Goal: Information Seeking & Learning: Learn about a topic

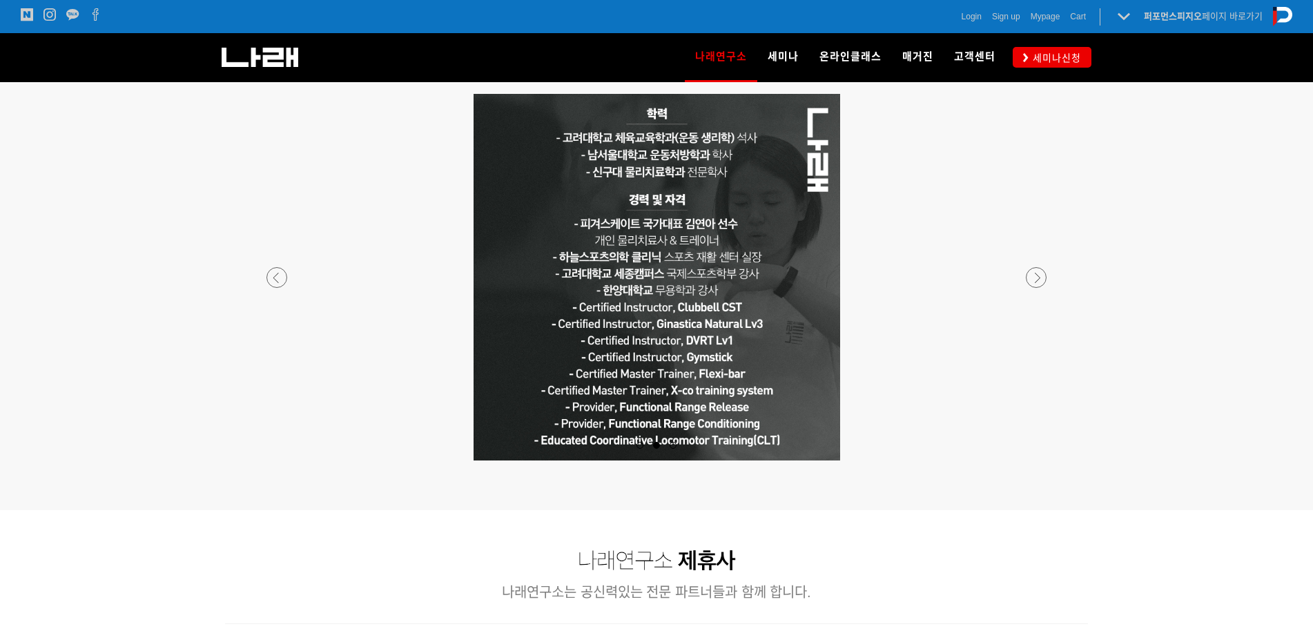
scroll to position [829, 0]
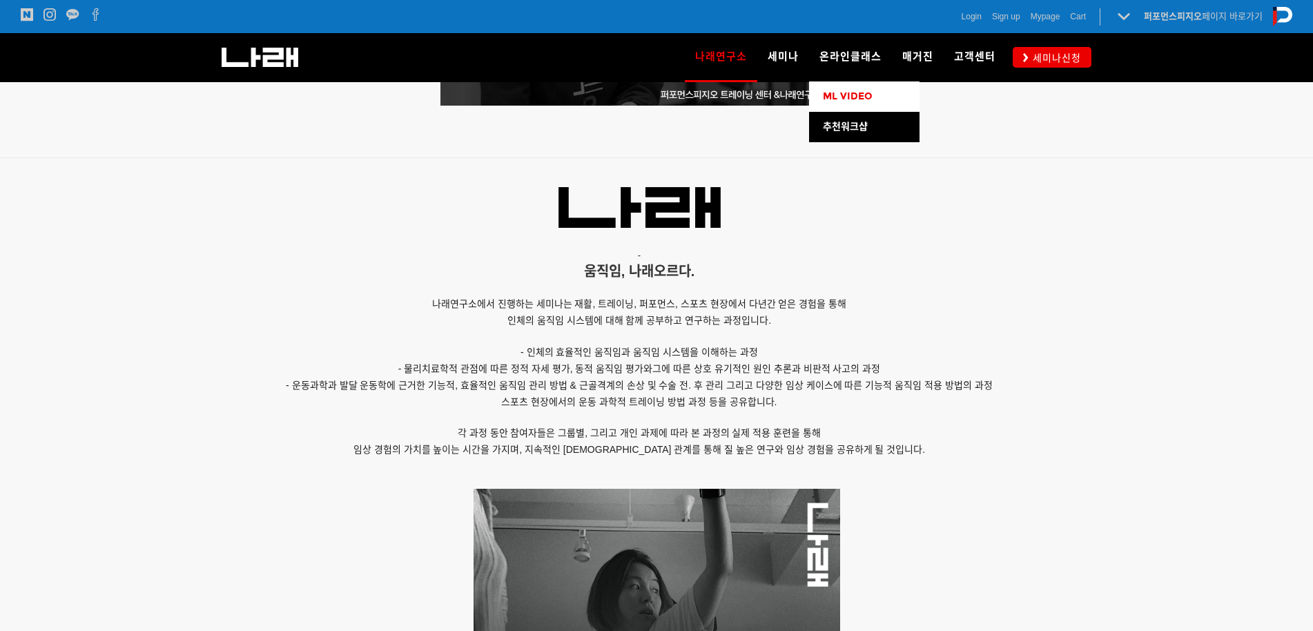
click at [849, 93] on span "ML VIDEO" at bounding box center [848, 96] width 50 height 12
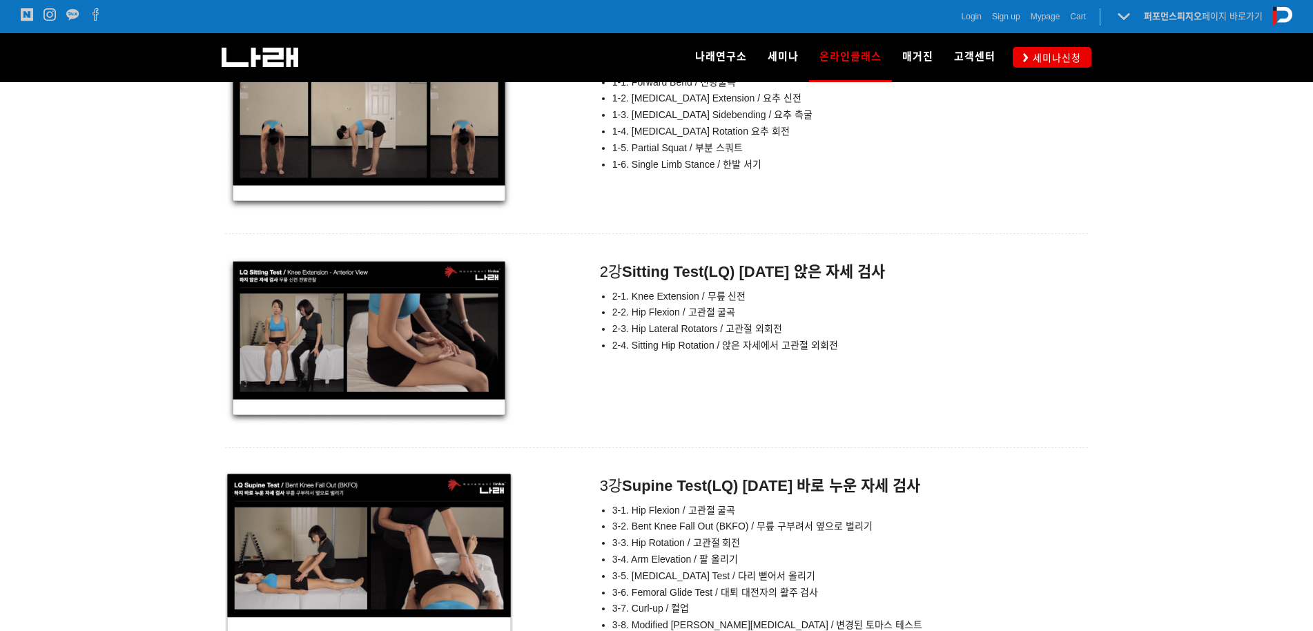
scroll to position [5260, 0]
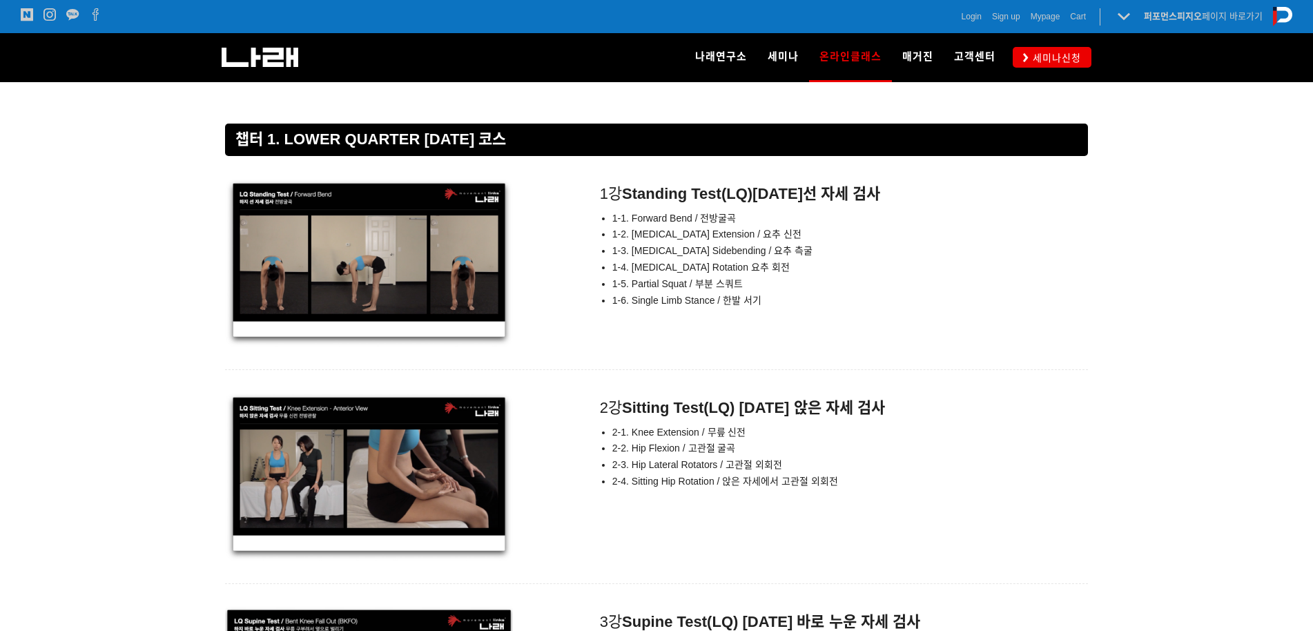
click at [668, 262] on span "1-4. [MEDICAL_DATA] Rotation 요추 회전" at bounding box center [700, 267] width 177 height 11
click at [661, 282] on span "1-5. Partial Squat / 부분 스쿼트" at bounding box center [677, 283] width 130 height 11
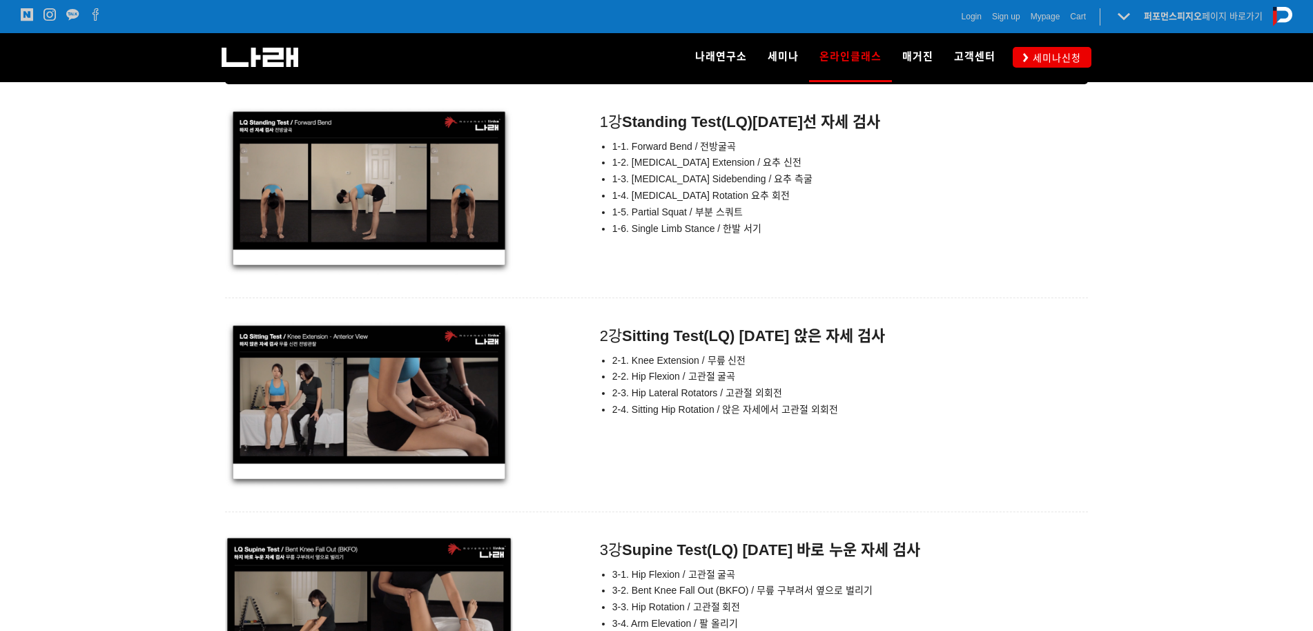
scroll to position [5364, 0]
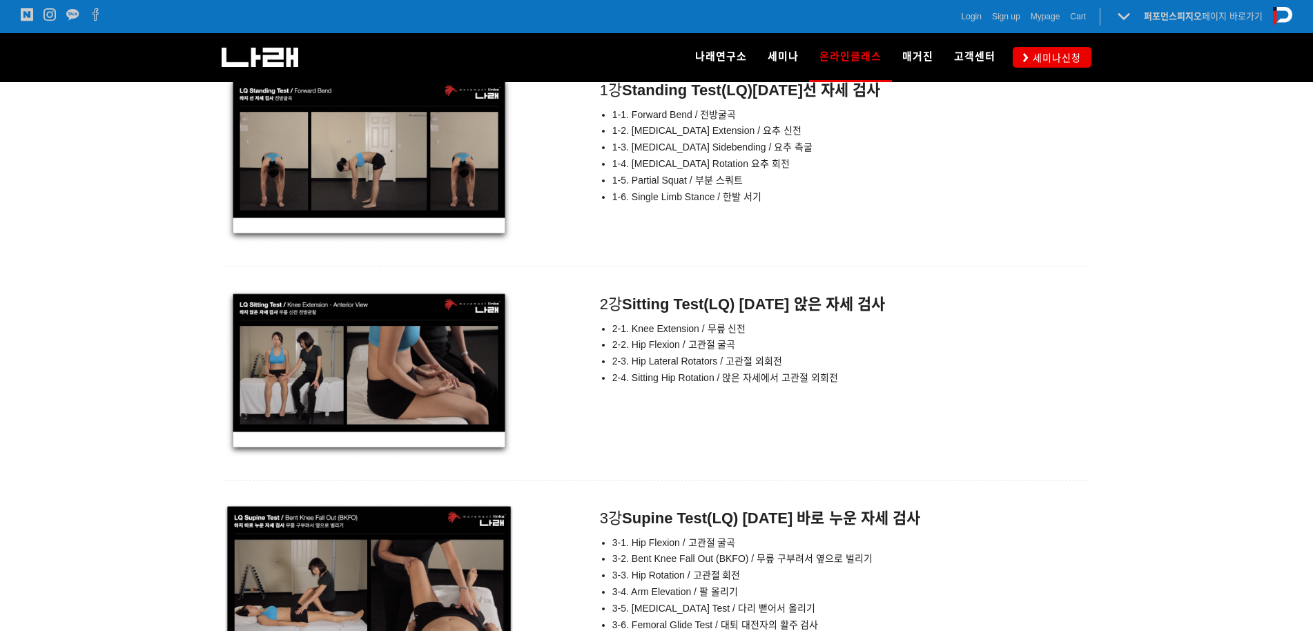
click at [680, 372] on span "2-4. Sitting Hip Rotation / 앉은 자세에서 고관절 외회전" at bounding box center [725, 377] width 226 height 11
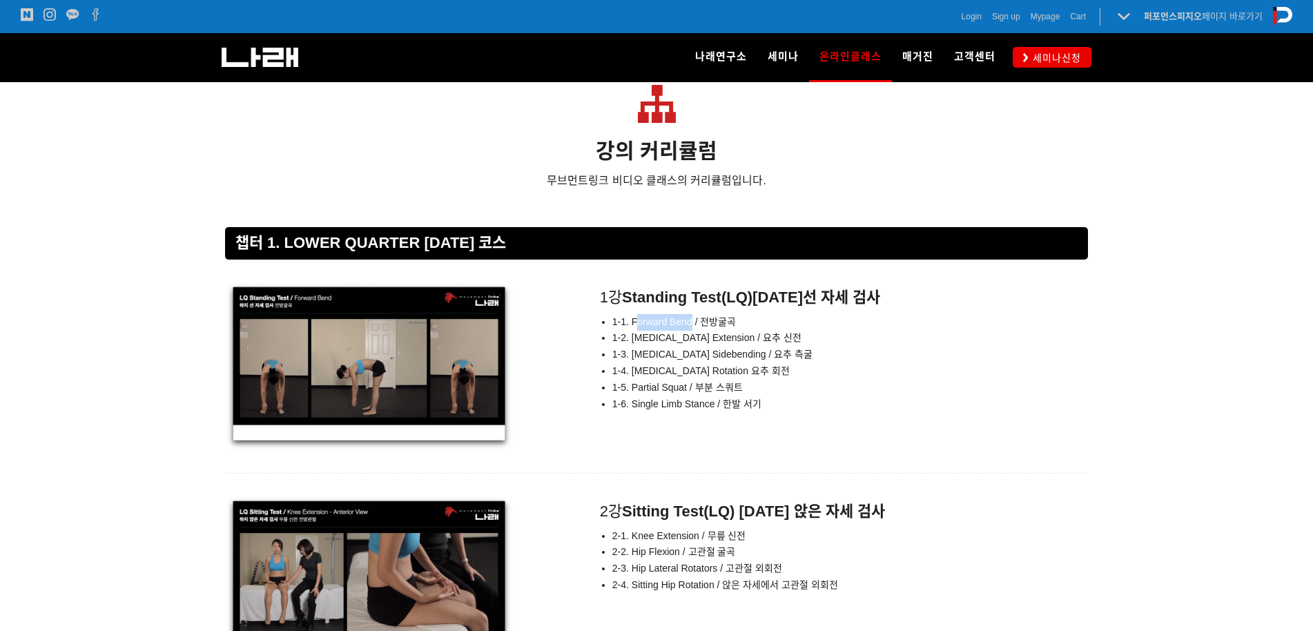
drag, startPoint x: 692, startPoint y: 322, endPoint x: 636, endPoint y: 313, distance: 57.4
click at [636, 314] on li "1-1. Forward Bend / 전방굴곡" at bounding box center [850, 322] width 476 height 17
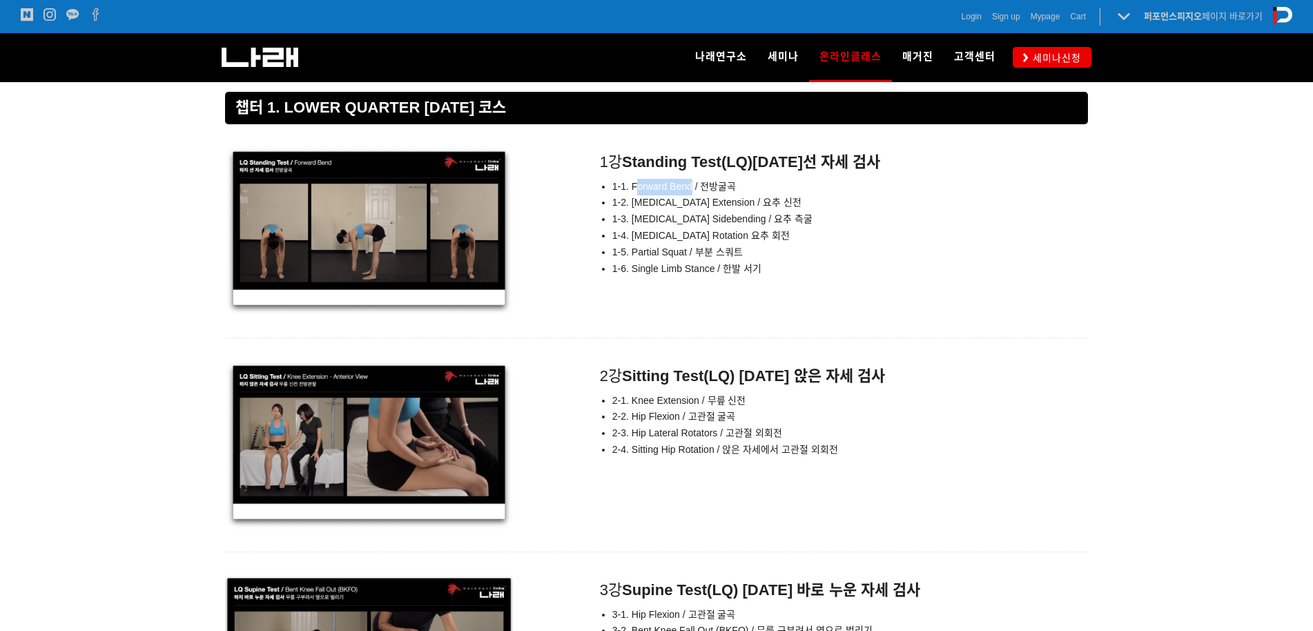
scroll to position [5571, 0]
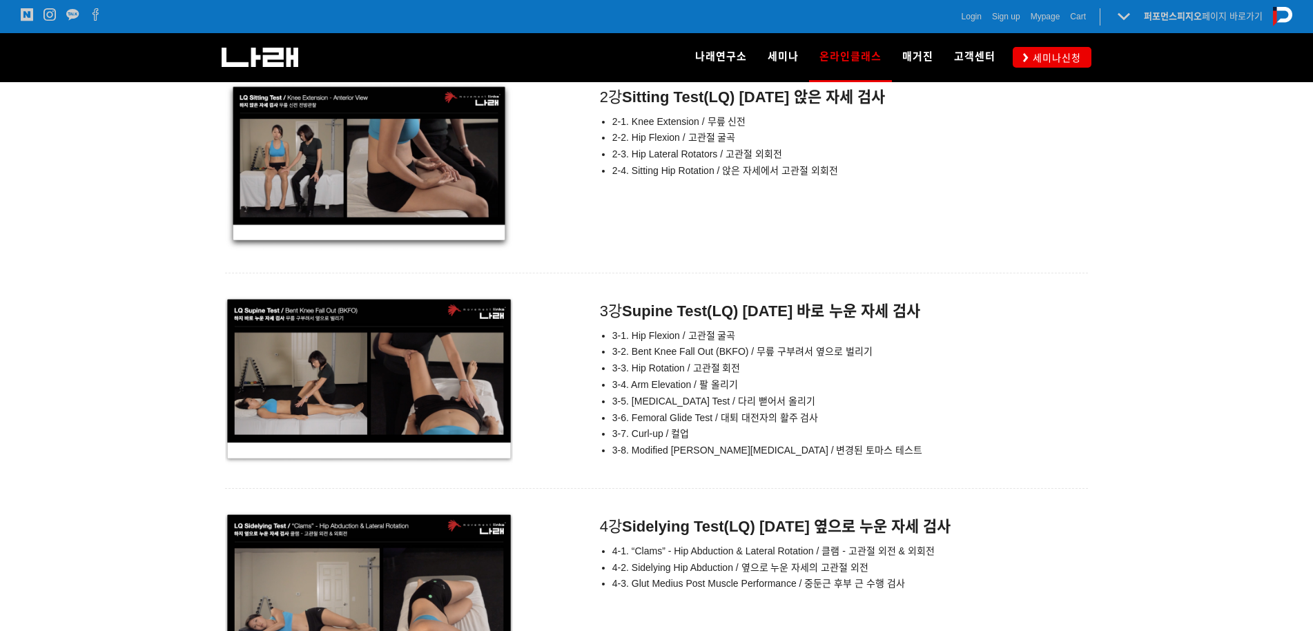
click at [745, 374] on li "3-3. Hip Rotation / 고관절 회전" at bounding box center [850, 368] width 476 height 17
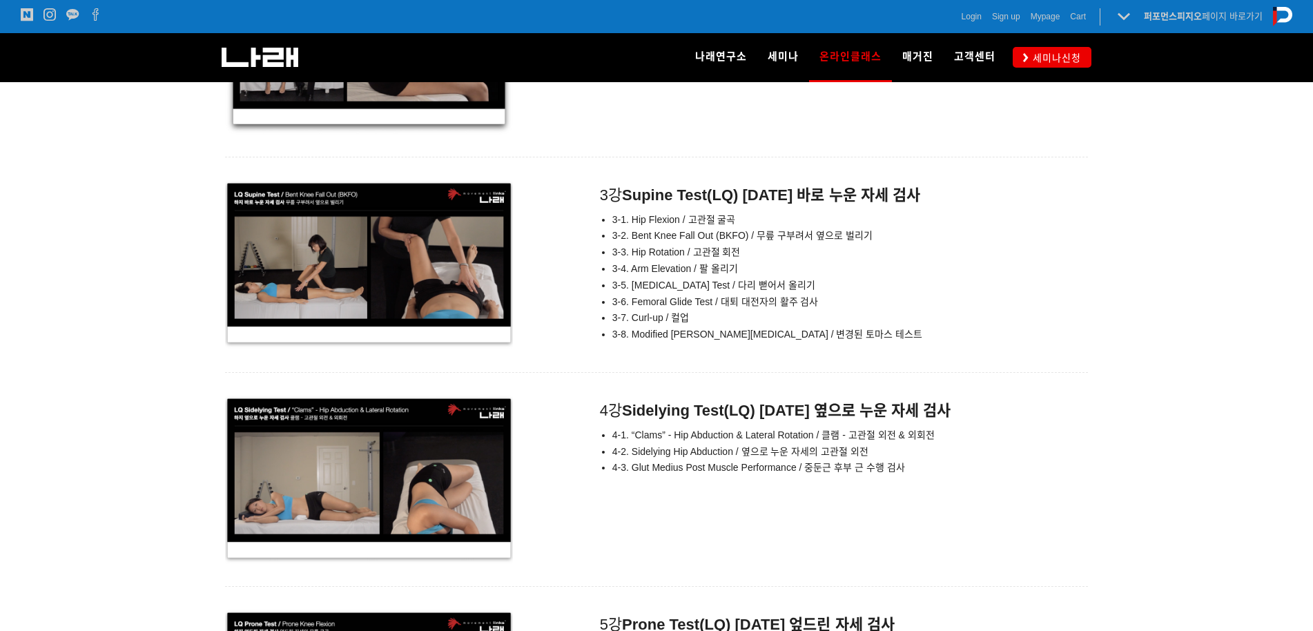
scroll to position [5985, 0]
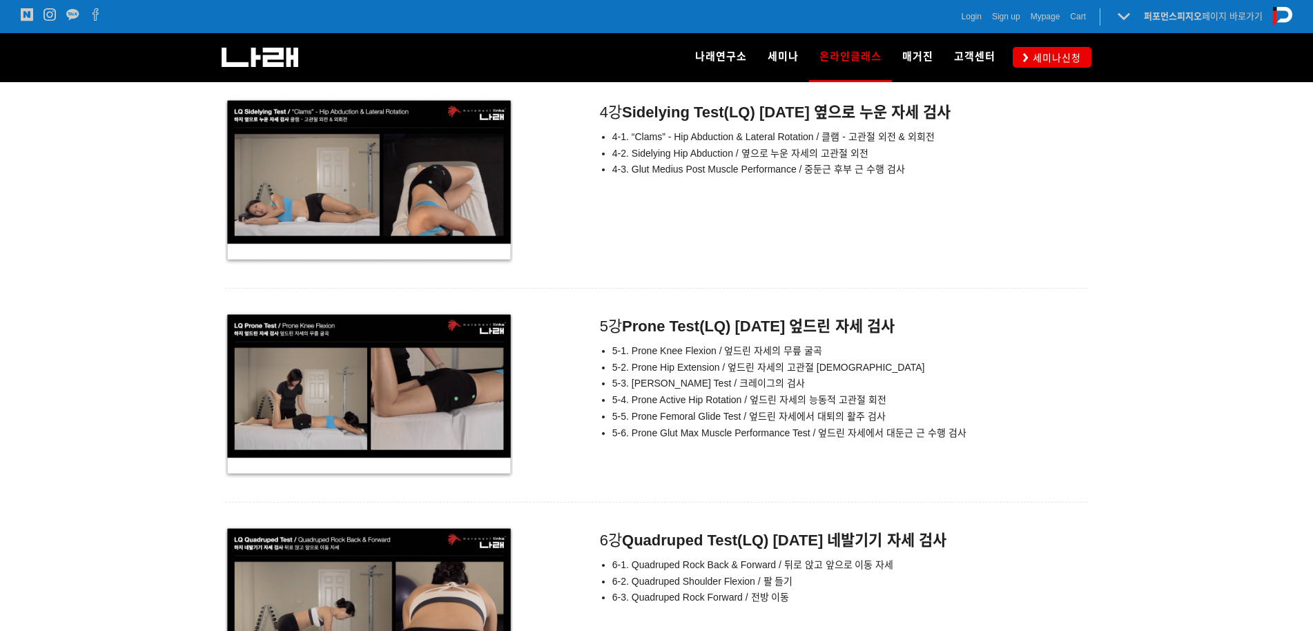
click at [802, 335] on div "5강 Prone Test(LQ) [DATE] 엎드린 자세 검사 5-1. Prone Knee Flexion / 엎드린 자세의 무릎 굴곡 5-2.…" at bounding box center [836, 380] width 503 height 138
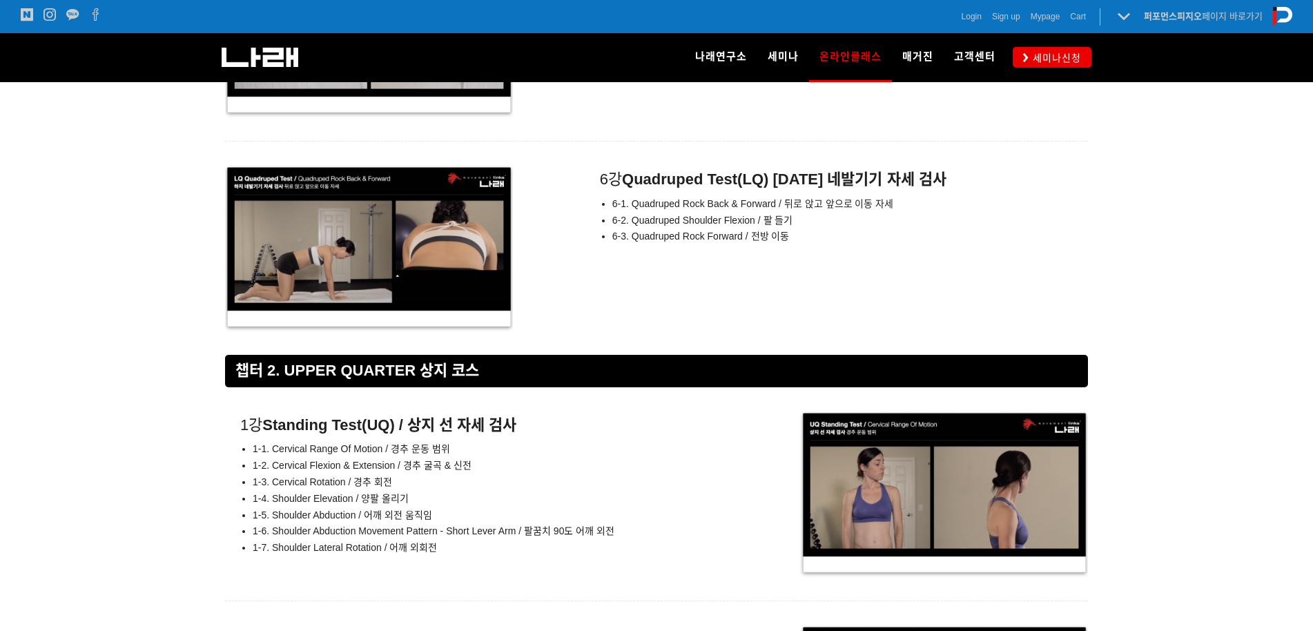
scroll to position [6400, 0]
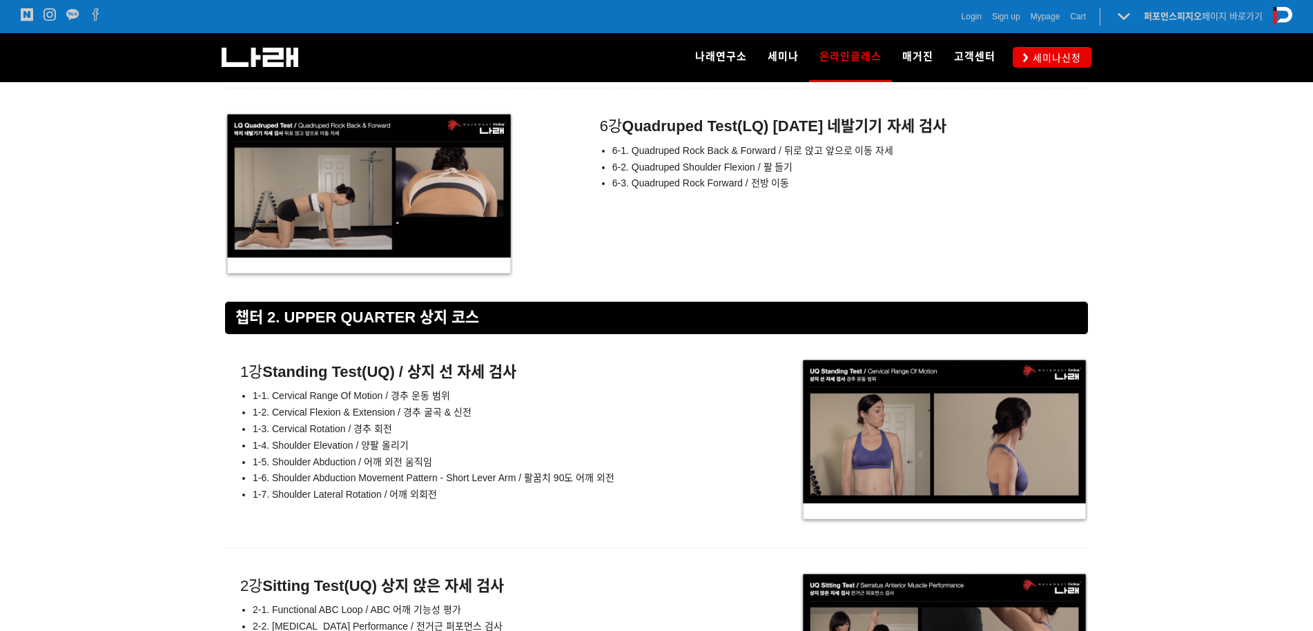
click at [668, 388] on li "1-1. Cervical Range Of Motion / 경추 운동 범위" at bounding box center [491, 396] width 476 height 17
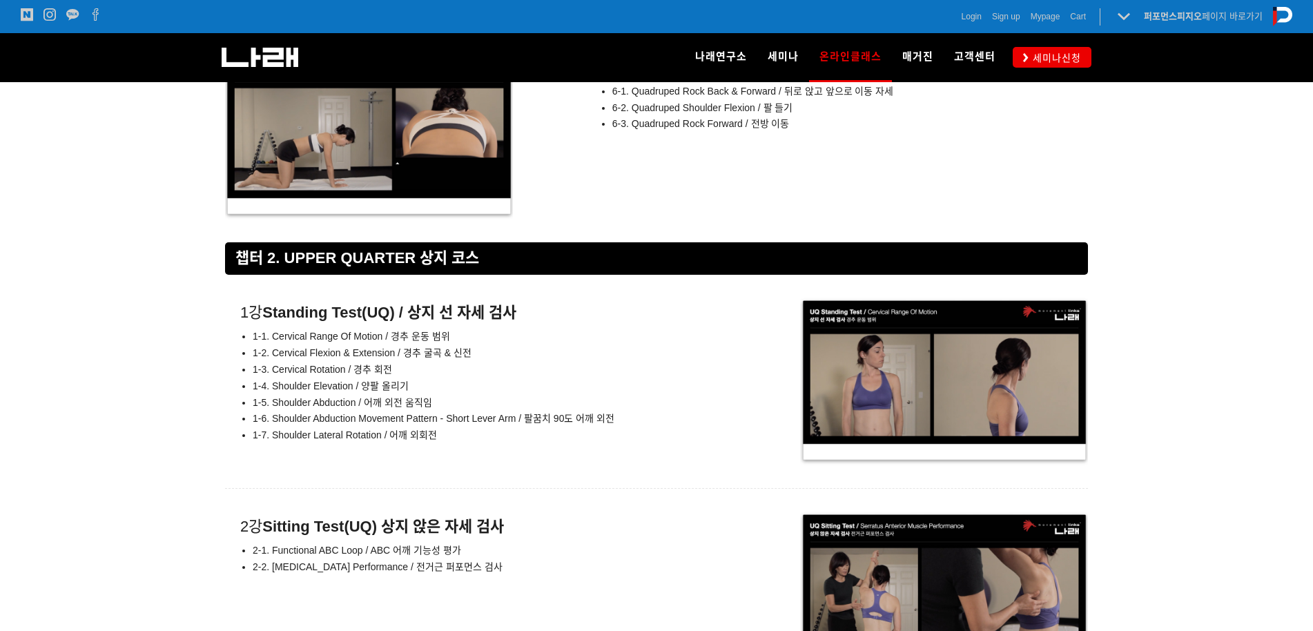
scroll to position [6503, 0]
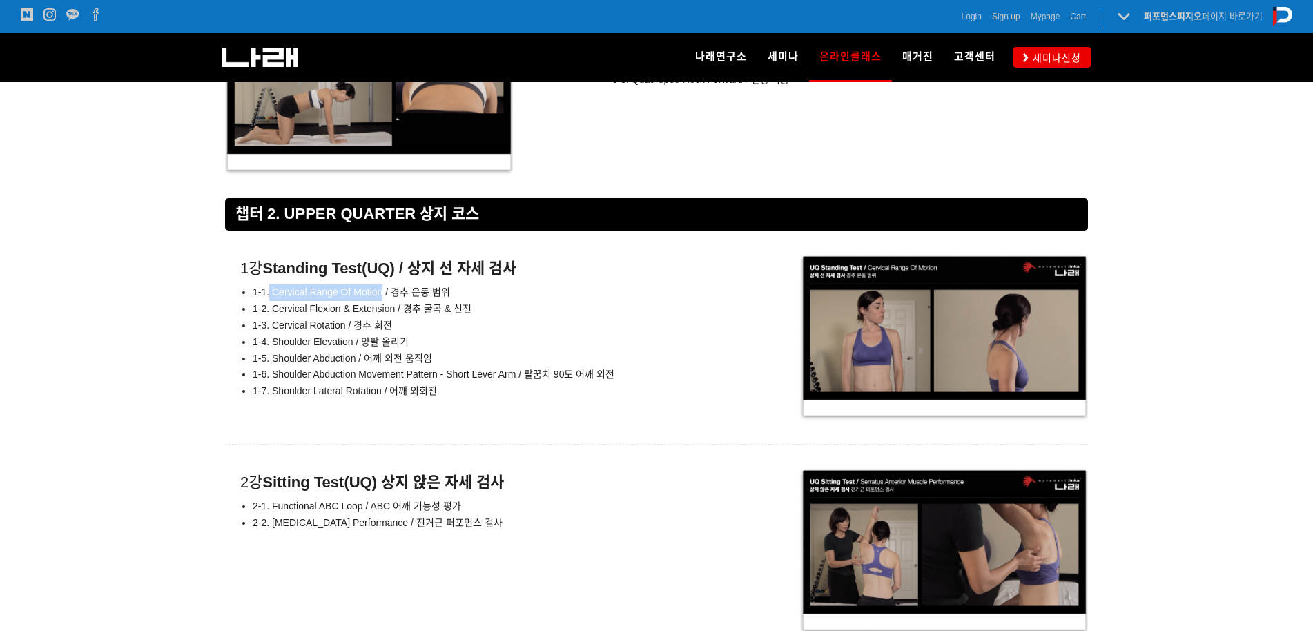
drag, startPoint x: 270, startPoint y: 292, endPoint x: 383, endPoint y: 288, distance: 113.3
click at [383, 288] on span "1-1. Cervical Range Of Motion / 경추 운동 범위" at bounding box center [351, 292] width 197 height 11
copy span "Cervical Range Of Motion"
drag, startPoint x: 272, startPoint y: 307, endPoint x: 395, endPoint y: 309, distance: 122.9
click at [395, 309] on span "1-2. Cervical Flexion & Extension / 경추 굴곡 & 신전" at bounding box center [362, 308] width 219 height 11
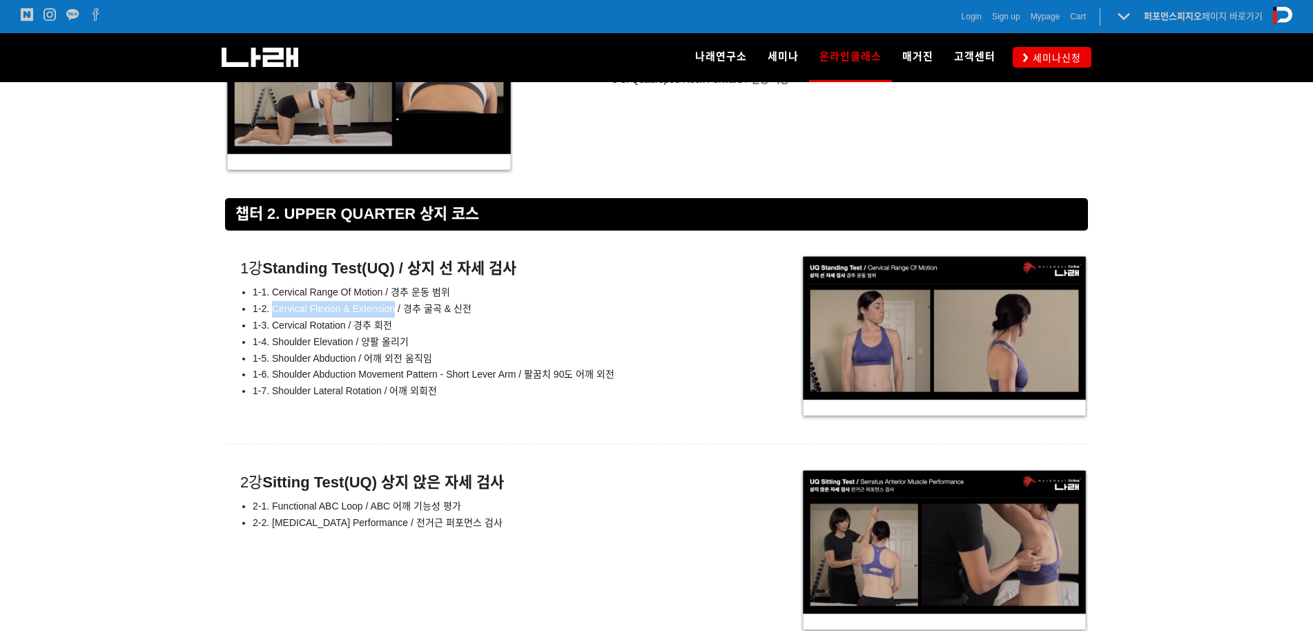
copy span "Cervical Flexion & Extension"
click at [327, 321] on span "1-3. Cervical Rotation / 경추 회전" at bounding box center [322, 325] width 139 height 11
drag, startPoint x: 320, startPoint y: 327, endPoint x: 182, endPoint y: 575, distance: 284.1
click at [320, 327] on span "1-3. Cervical Rotation / 경추 회전" at bounding box center [322, 325] width 139 height 11
click at [341, 327] on span "1-3. Cervical Rotation / 경추 회전" at bounding box center [322, 325] width 139 height 11
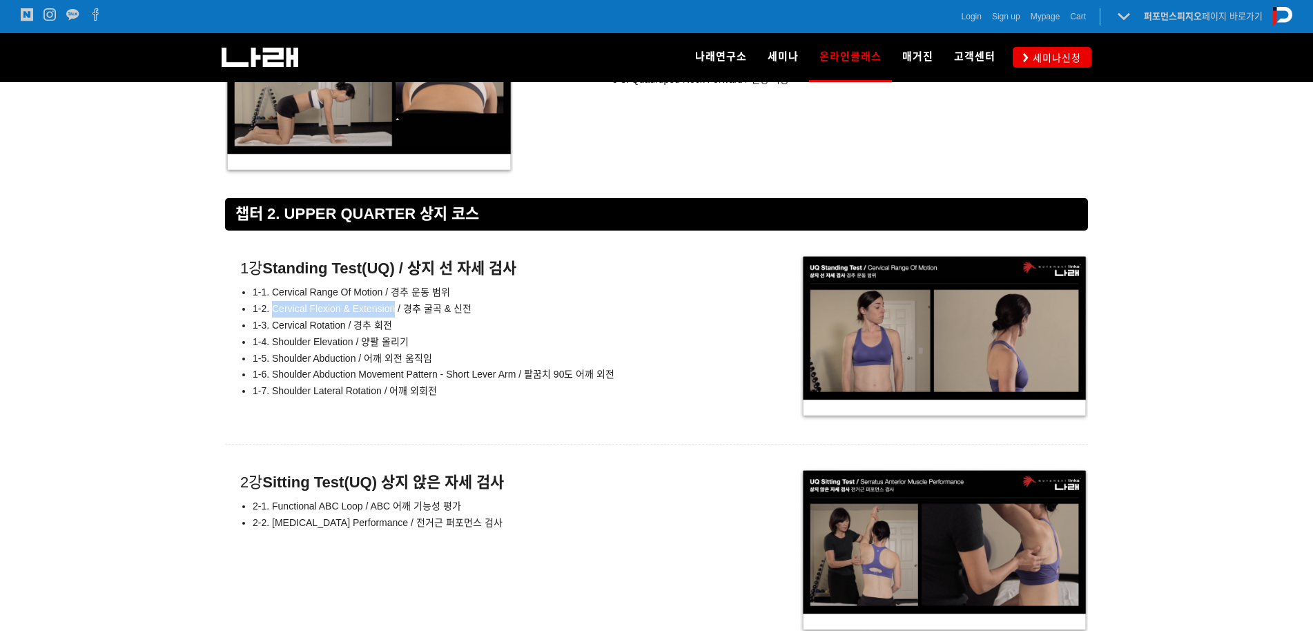
click at [340, 322] on span "1-3. Cervical Rotation / 경추 회전" at bounding box center [322, 325] width 139 height 11
drag, startPoint x: 345, startPoint y: 324, endPoint x: 274, endPoint y: 320, distance: 70.5
click at [274, 320] on span "1-3. Cervical Rotation / 경추 회전" at bounding box center [322, 325] width 139 height 11
copy span "Cervical Rotation"
drag, startPoint x: 352, startPoint y: 339, endPoint x: 273, endPoint y: 340, distance: 79.4
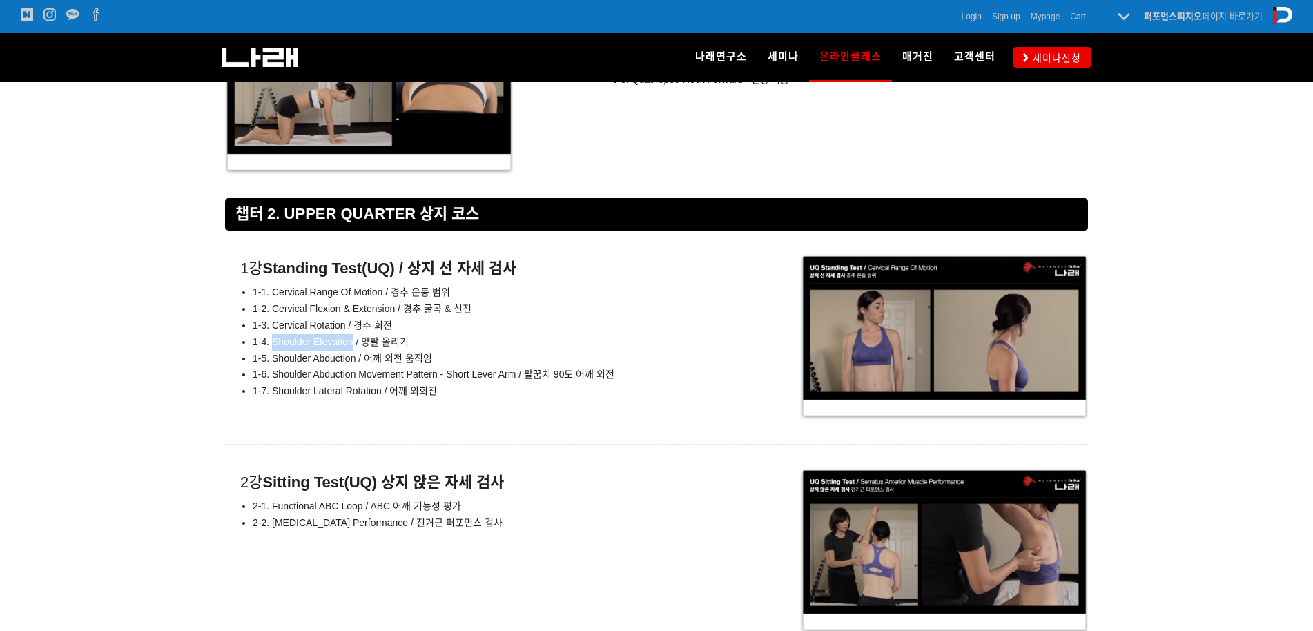
click at [273, 340] on span "1-4. Shoulder Elevation / 양팔 올리기" at bounding box center [331, 341] width 156 height 11
copy span "Shoulder Elevation"
click at [353, 359] on span "1-5. Shoulder Abduction / 어깨 외전 움직임" at bounding box center [343, 358] width 180 height 11
click at [350, 355] on span "1-5. Shoulder Abduction / 어깨 외전 움직임" at bounding box center [343, 358] width 180 height 11
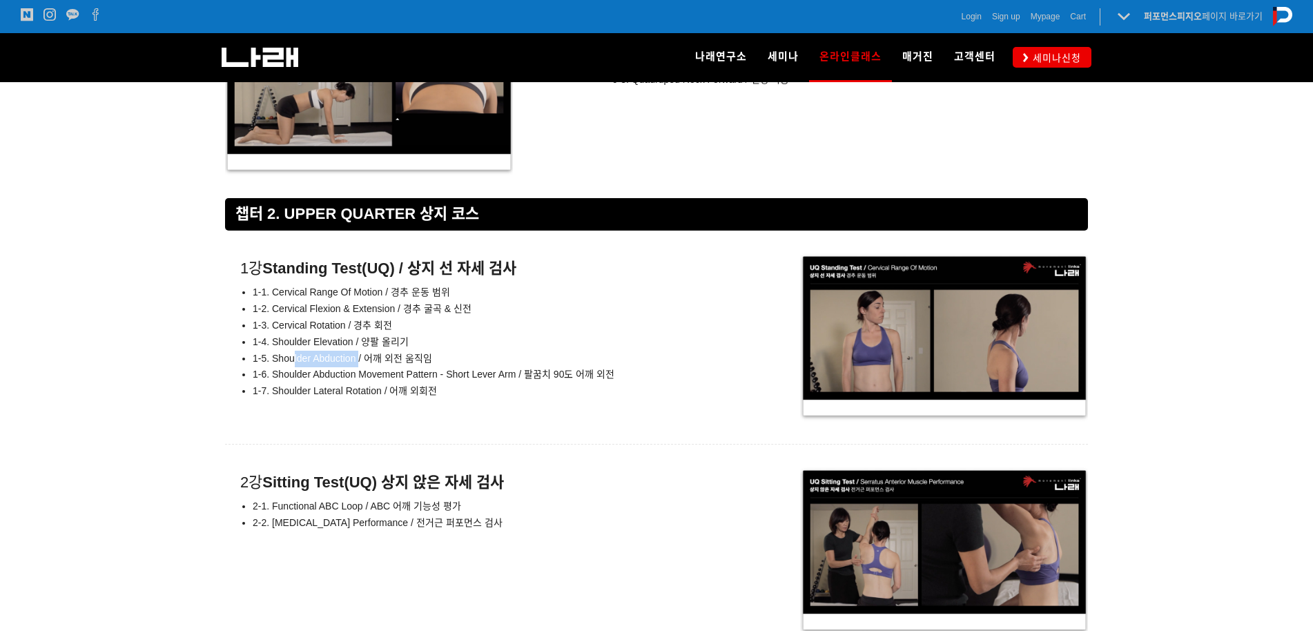
drag, startPoint x: 354, startPoint y: 360, endPoint x: 338, endPoint y: 365, distance: 17.1
click at [307, 365] on li "1-5. Shoulder Abduction / 어깨 외전 움직임" at bounding box center [491, 359] width 476 height 17
click at [338, 365] on li "1-5. Shoulder Abduction / 어깨 외전 움직임" at bounding box center [491, 359] width 476 height 17
drag, startPoint x: 356, startPoint y: 358, endPoint x: 273, endPoint y: 359, distance: 83.5
click at [273, 359] on span "1-5. Shoulder Abduction / 어깨 외전 움직임" at bounding box center [343, 358] width 180 height 11
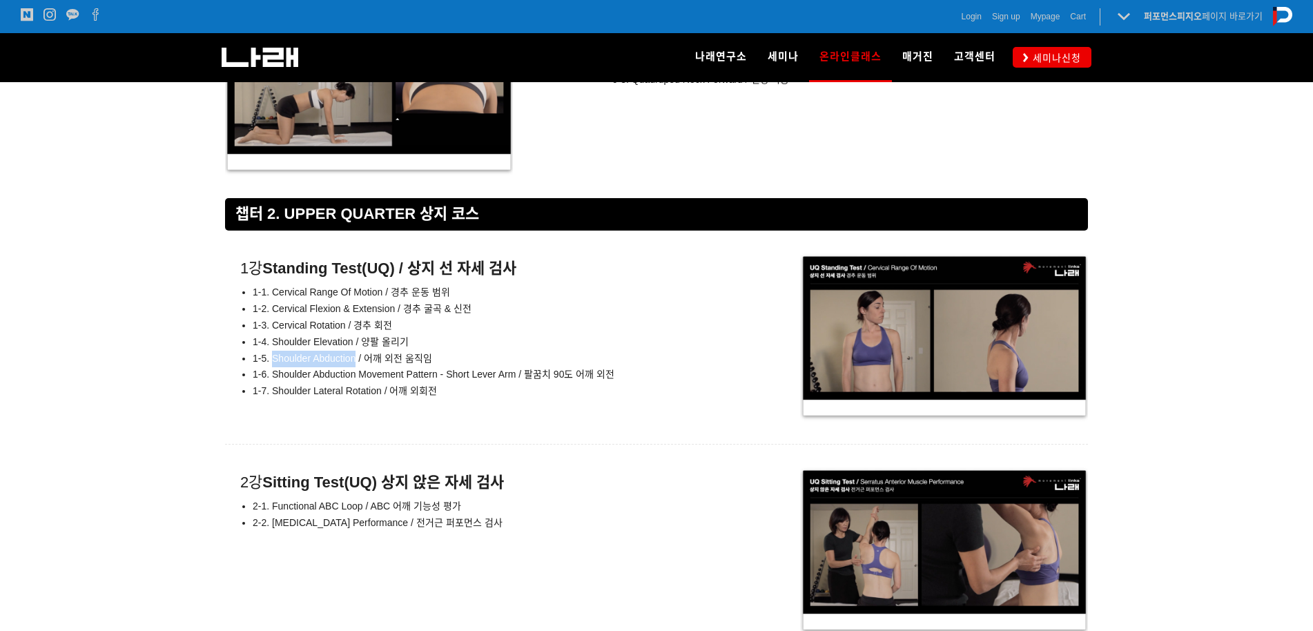
copy span "Shoulder Abduction"
click at [361, 378] on span "1-6. Shoulder Abduction Movement Pattern - Short Lever Arm / 팔꿈치 90도 어깨 외전" at bounding box center [434, 374] width 362 height 11
click at [479, 373] on span "1-6. Shoulder Abduction Movement Pattern - Short Lever Arm / 팔꿈치 90도 어깨 외전" at bounding box center [434, 374] width 362 height 11
click at [403, 445] on div at bounding box center [656, 456] width 863 height 22
click at [499, 308] on li "1-2. Cervical Flexion & Extension / 경추 굴곡 & 신전" at bounding box center [491, 309] width 476 height 17
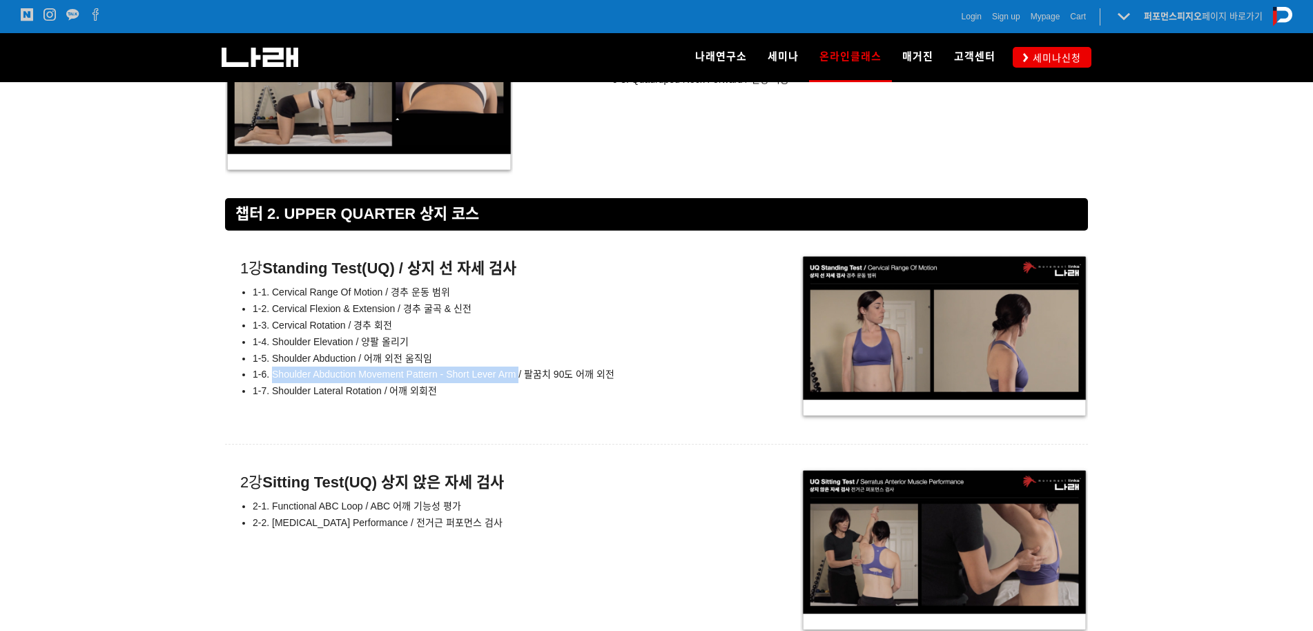
drag, startPoint x: 518, startPoint y: 372, endPoint x: 273, endPoint y: 374, distance: 244.4
click at [273, 374] on span "1-6. Shoulder Abduction Movement Pattern - Short Lever Arm / 팔꿈치 90도 어깨 외전" at bounding box center [434, 374] width 362 height 11
copy span "Shoulder Abduction Movement Pattern - Short Lever Arm"
drag, startPoint x: 379, startPoint y: 389, endPoint x: 273, endPoint y: 397, distance: 106.6
click at [273, 397] on li "1-7. Shoulder Lateral Rotation / 어깨 외회전" at bounding box center [491, 391] width 476 height 17
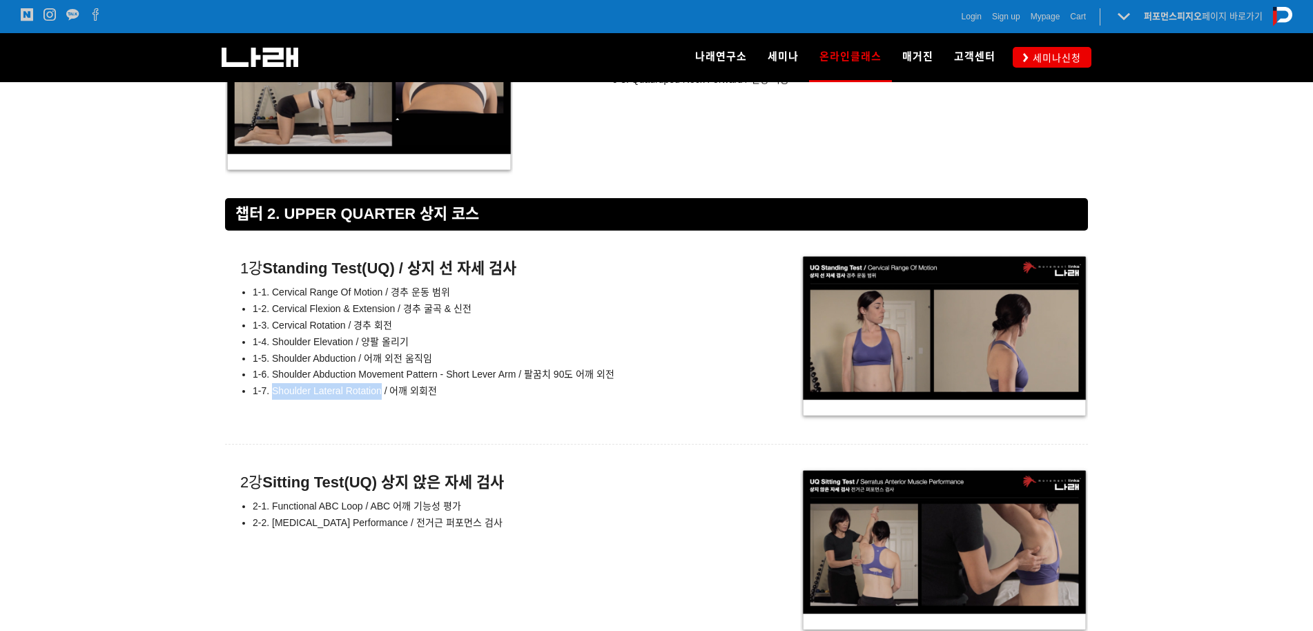
copy span "Shoulder Lateral Rotation"
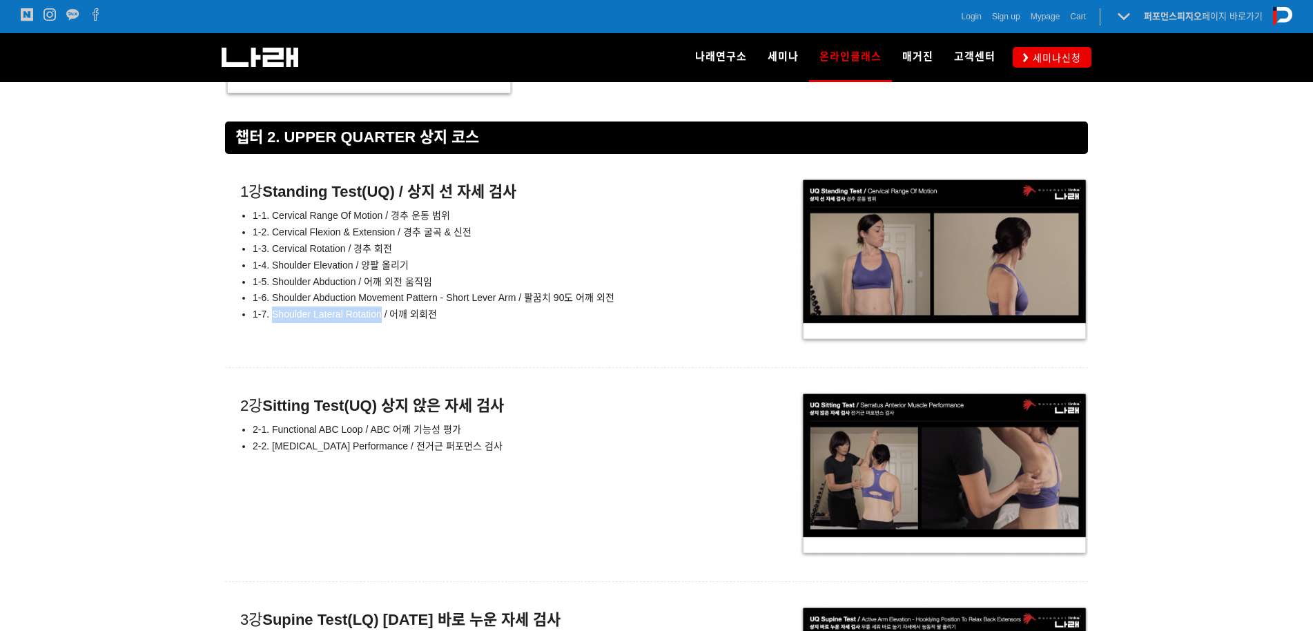
scroll to position [6607, 0]
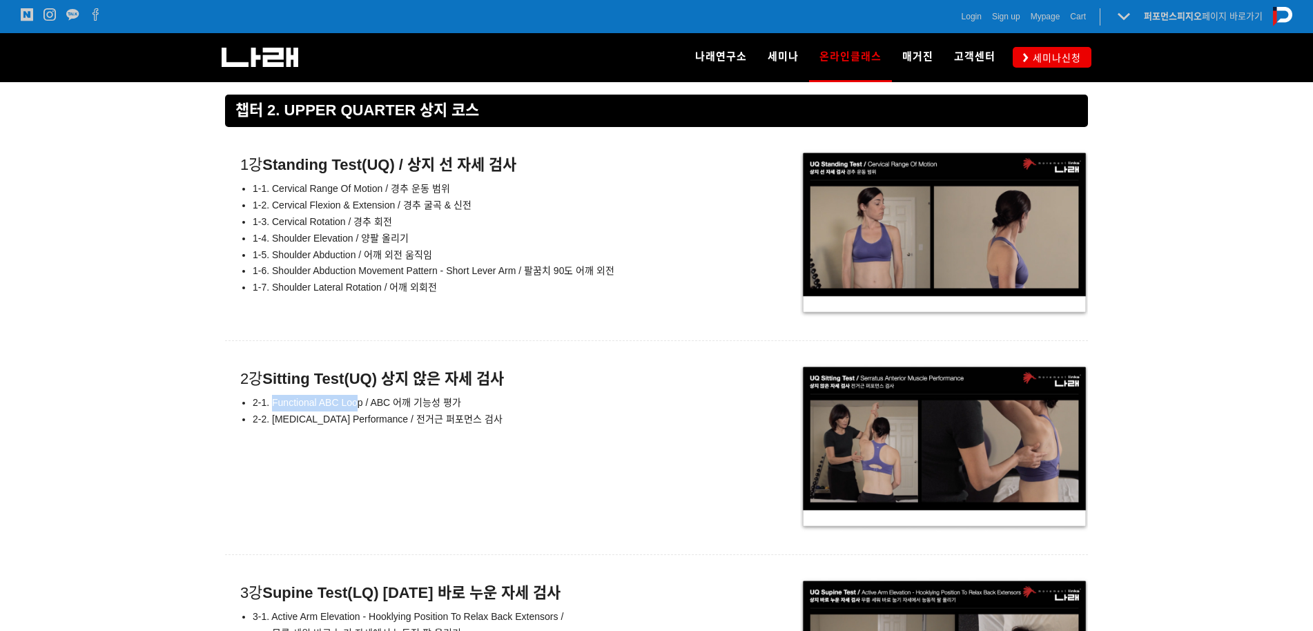
drag, startPoint x: 359, startPoint y: 405, endPoint x: 304, endPoint y: 404, distance: 54.6
click at [276, 407] on span "2-1. Functional ABC Loop / ABC 어깨 기능성 평가" at bounding box center [357, 402] width 209 height 11
click at [367, 403] on span "2-1. Functional ABC Loop / ABC 어깨 기능성 평가" at bounding box center [357, 402] width 209 height 11
drag, startPoint x: 365, startPoint y: 403, endPoint x: 273, endPoint y: 406, distance: 91.9
click at [273, 406] on span "2-1. Functional ABC Loop / ABC 어깨 기능성 평가" at bounding box center [357, 402] width 209 height 11
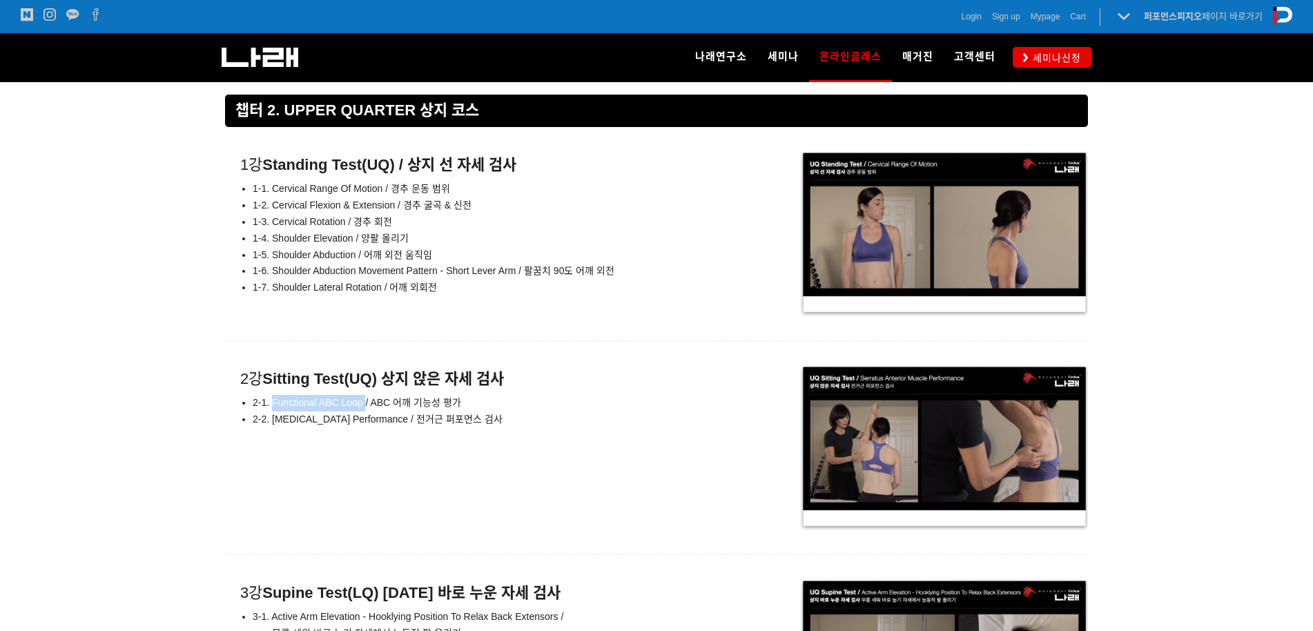
copy span "Functional ABC Loop"
drag, startPoint x: 327, startPoint y: 418, endPoint x: 319, endPoint y: 419, distance: 7.7
click at [326, 418] on span "2-2. [MEDICAL_DATA] Performance / 전거근 퍼포먼스 검사" at bounding box center [378, 419] width 250 height 11
drag, startPoint x: 267, startPoint y: 419, endPoint x: 368, endPoint y: 418, distance: 100.8
click at [368, 418] on span "2-2. [MEDICAL_DATA] Performance / 전거근 퍼포먼스 검사" at bounding box center [378, 419] width 250 height 11
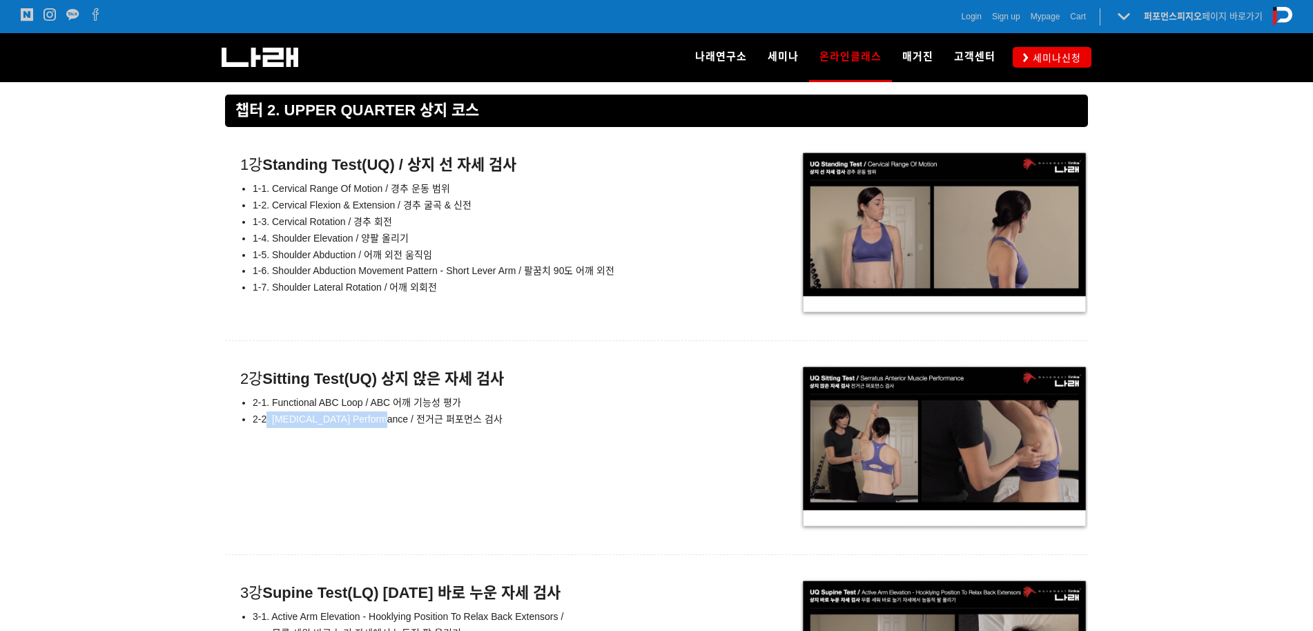
click at [368, 418] on span "2-2. [MEDICAL_DATA] Performance / 전거근 퍼포먼스 검사" at bounding box center [378, 419] width 250 height 11
drag, startPoint x: 274, startPoint y: 418, endPoint x: 435, endPoint y: 424, distance: 161.0
click at [435, 424] on li "2-2. [MEDICAL_DATA] Performance / 전거근 퍼포먼스 검사" at bounding box center [491, 419] width 476 height 17
copy span "[MEDICAL_DATA] Performance"
click at [339, 391] on div "2강 Sitting Test(UQ) 상지 앉은 자세 검사 2-1. Functional ABC Loop / ABC 어깨 기능성 평가 2-2. […" at bounding box center [476, 399] width 503 height 72
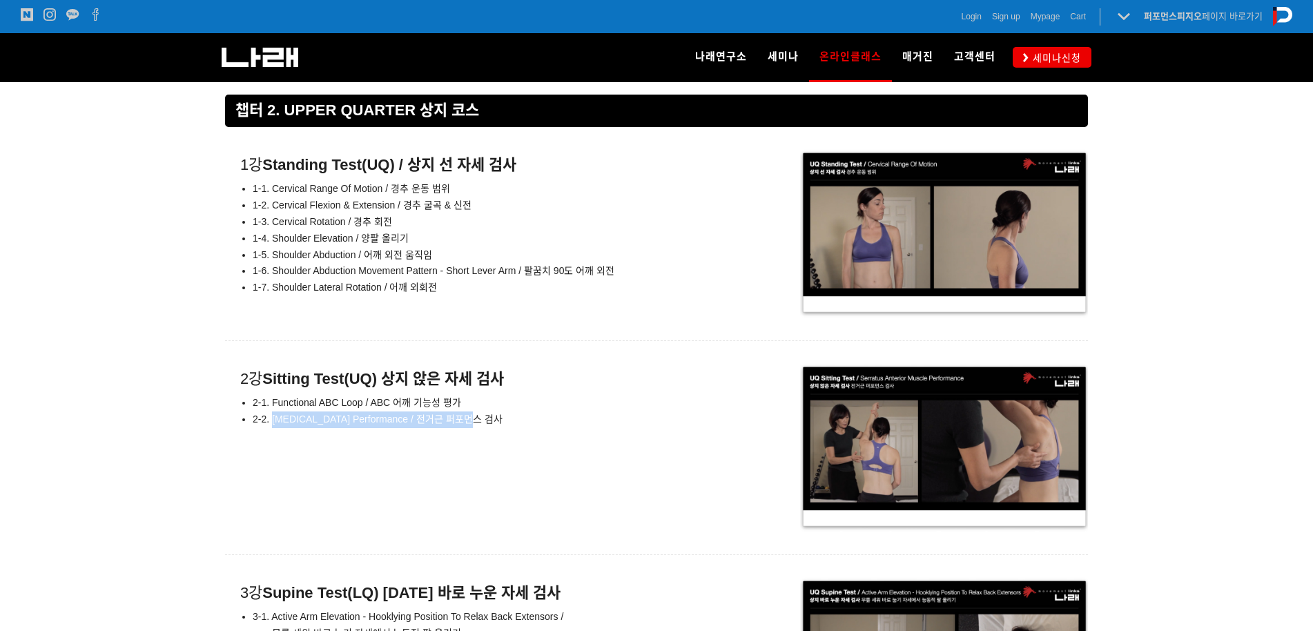
drag, startPoint x: 275, startPoint y: 420, endPoint x: 436, endPoint y: 420, distance: 160.9
click at [436, 420] on span "2-2. [MEDICAL_DATA] Performance / 전거근 퍼포먼스 검사" at bounding box center [378, 419] width 250 height 11
copy span "[MEDICAL_DATA] Performance"
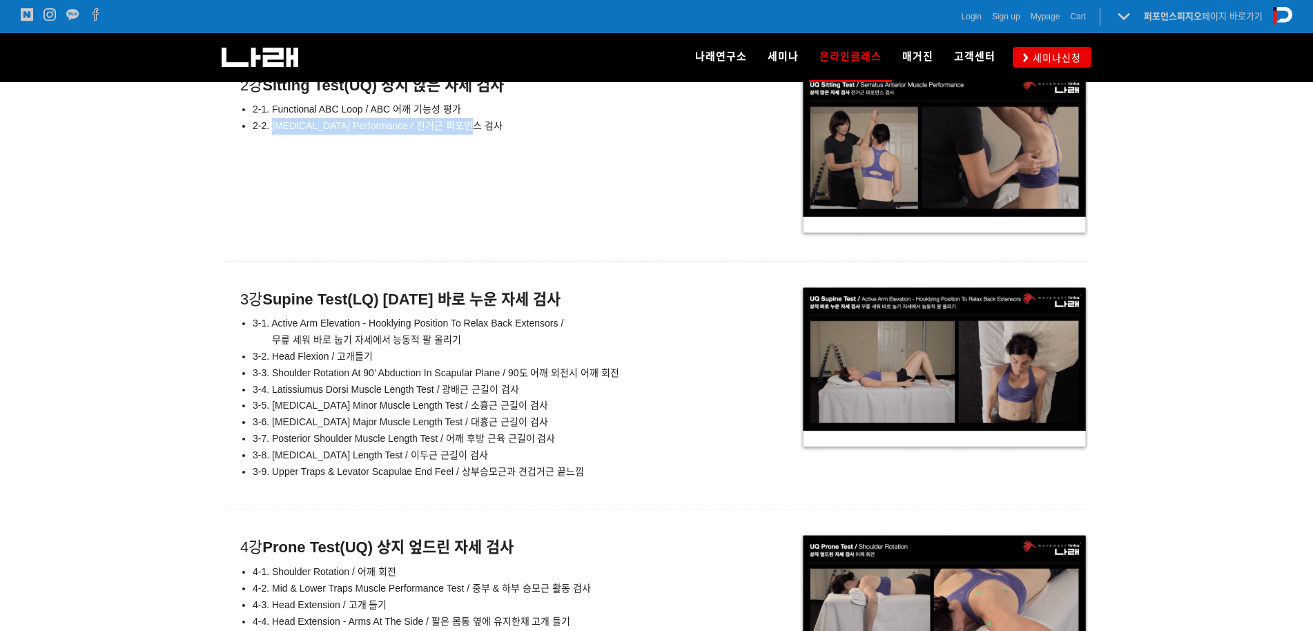
scroll to position [6917, 0]
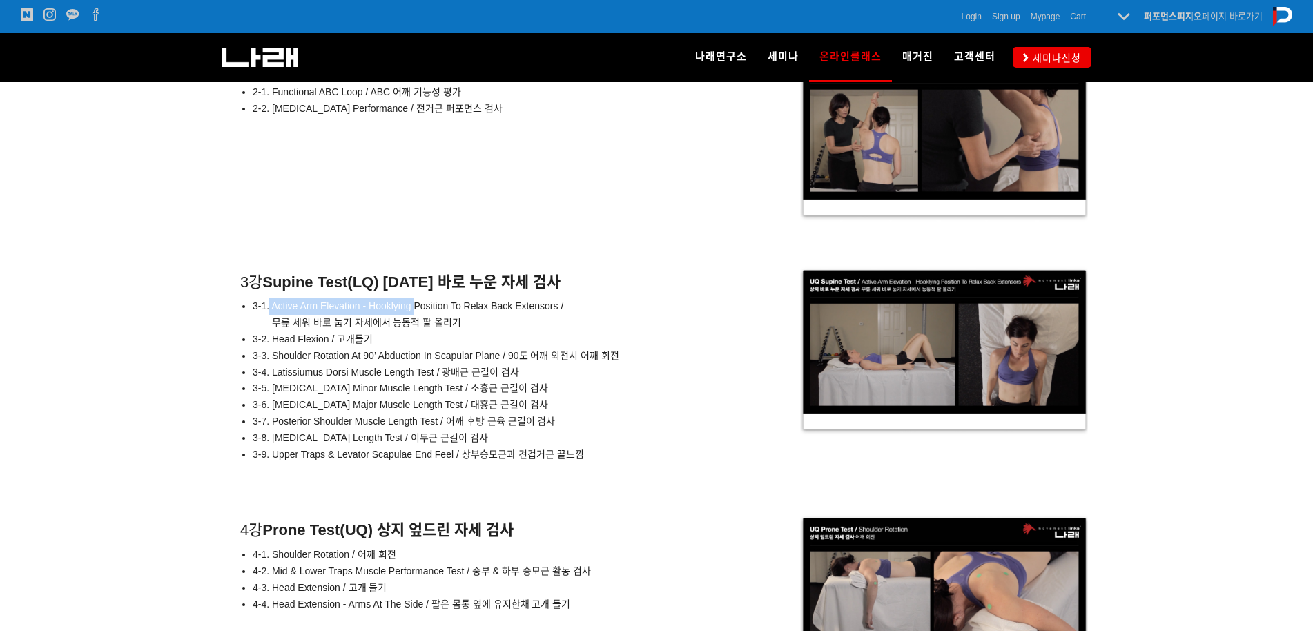
drag, startPoint x: 269, startPoint y: 304, endPoint x: 417, endPoint y: 303, distance: 147.8
click at [417, 303] on span "3-1. Active Arm Elevation - Hooklying Position To Relax Back Extensors /" at bounding box center [408, 305] width 311 height 11
drag, startPoint x: 272, startPoint y: 336, endPoint x: 329, endPoint y: 337, distance: 56.6
click at [329, 337] on span "3-2. Head Flexion / 고개들기" at bounding box center [313, 338] width 120 height 11
drag, startPoint x: 272, startPoint y: 357, endPoint x: 504, endPoint y: 354, distance: 232.0
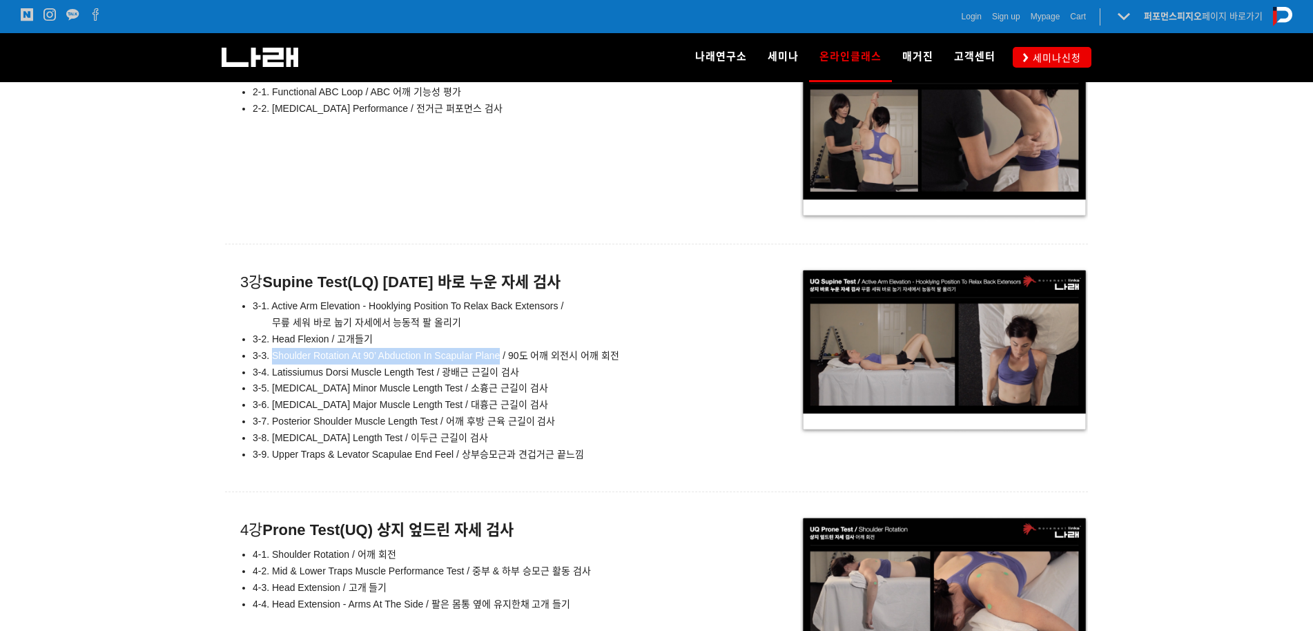
click at [503, 353] on span "3-3. Shoulder Rotation At 90’ Abduction In Scapular Plane / 90도 어깨 외전시 어깨 회전" at bounding box center [436, 355] width 367 height 11
click at [344, 370] on span "3-4. Latissiumus Dorsi Muscle Length Test / 광배근 근길이 검사" at bounding box center [386, 372] width 267 height 11
drag, startPoint x: 434, startPoint y: 369, endPoint x: 273, endPoint y: 376, distance: 160.3
click at [273, 376] on span "3-4. Latissiumus Dorsi Muscle Length Test / 광배근 근길이 검사" at bounding box center [386, 372] width 267 height 11
click at [389, 388] on span "3-5. [MEDICAL_DATA] Minor Muscle Length Test / 소흉근 근길이 검사" at bounding box center [400, 387] width 295 height 11
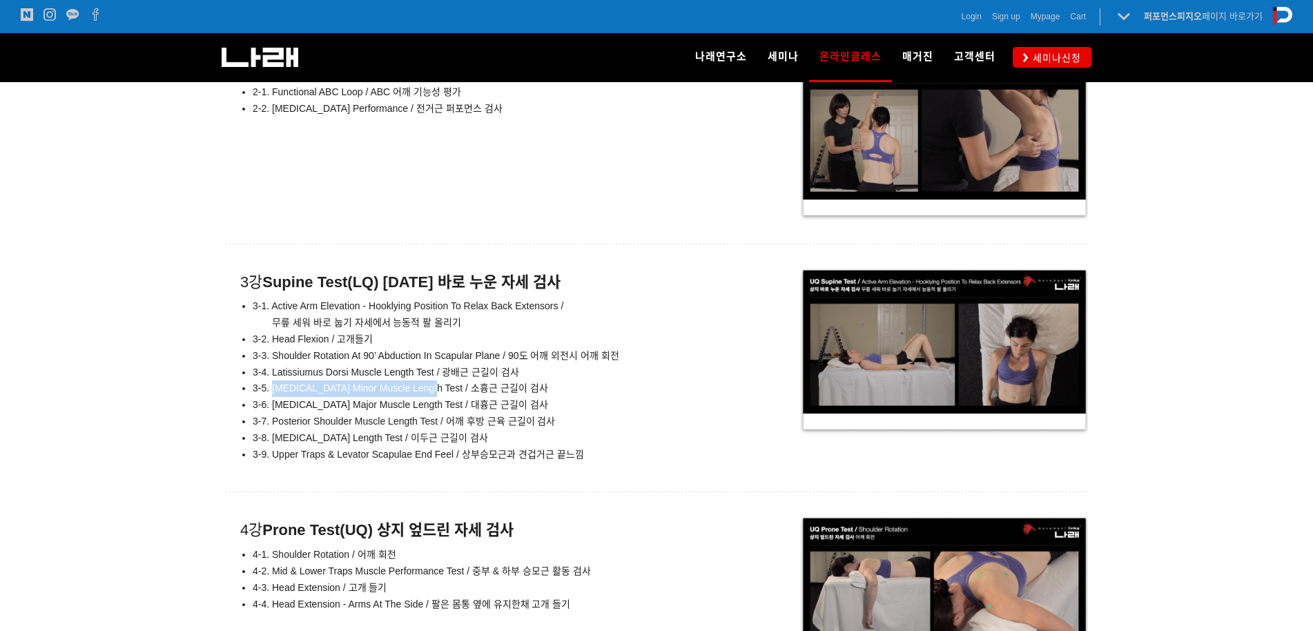
drag, startPoint x: 396, startPoint y: 390, endPoint x: 273, endPoint y: 392, distance: 122.2
click at [273, 392] on span "3-5. [MEDICAL_DATA] Minor Muscle Length Test / 소흉근 근길이 검사" at bounding box center [400, 387] width 295 height 11
click at [384, 405] on span "3-6. [MEDICAL_DATA] Major Muscle Length Test / 대흉근 근길이 검사" at bounding box center [400, 404] width 295 height 11
drag, startPoint x: 418, startPoint y: 405, endPoint x: 258, endPoint y: 410, distance: 160.9
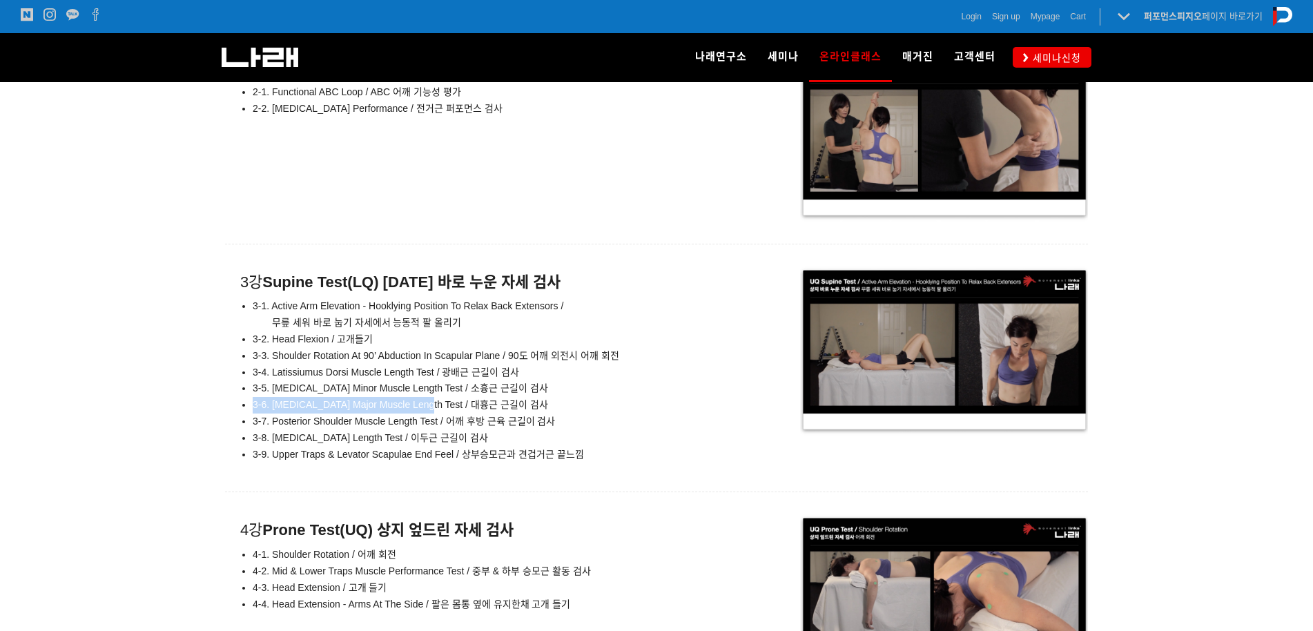
click at [254, 411] on li "3-6. [MEDICAL_DATA] Major Muscle Length Test / 대흉근 근길이 검사" at bounding box center [491, 405] width 476 height 17
click at [405, 403] on span "3-6. [MEDICAL_DATA] Major Muscle Length Test / 대흉근 근길이 검사" at bounding box center [400, 404] width 295 height 11
drag, startPoint x: 418, startPoint y: 404, endPoint x: 255, endPoint y: 408, distance: 163.7
click at [255, 408] on span "3-6. [MEDICAL_DATA] Major Muscle Length Test / 대흉근 근길이 검사" at bounding box center [400, 404] width 295 height 11
drag, startPoint x: 423, startPoint y: 403, endPoint x: 273, endPoint y: 410, distance: 149.3
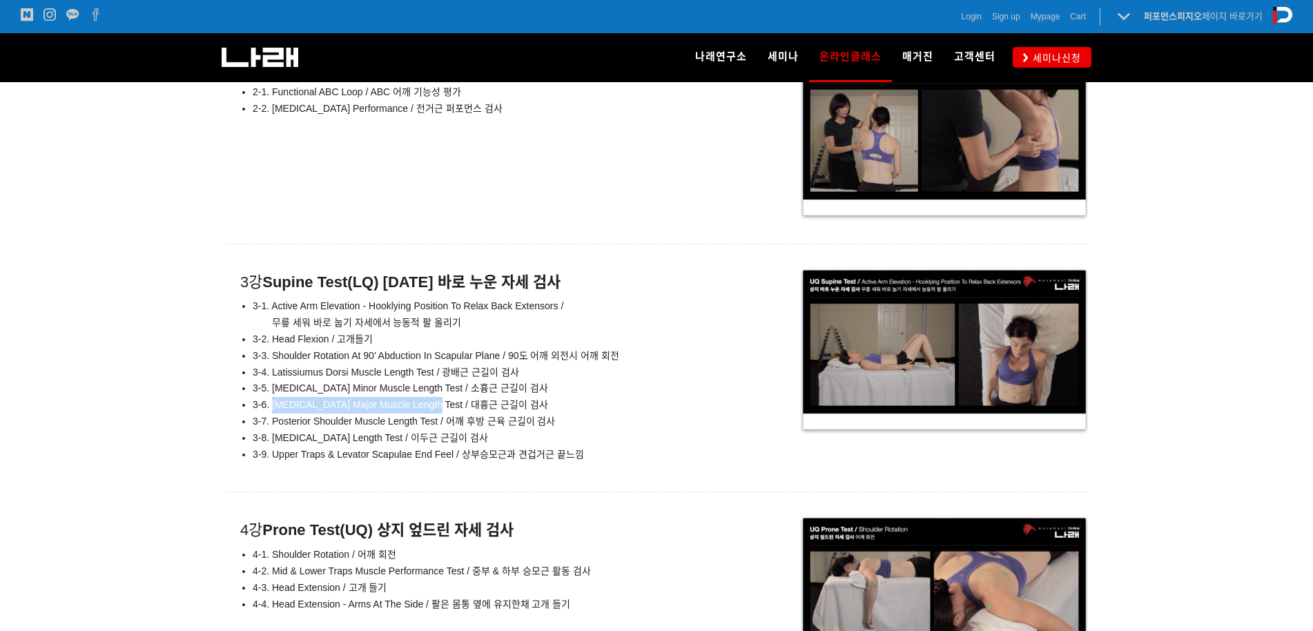
click at [273, 410] on li "3-6. [MEDICAL_DATA] Major Muscle Length Test / 대흉근 근길이 검사" at bounding box center [491, 405] width 476 height 17
drag, startPoint x: 439, startPoint y: 420, endPoint x: 275, endPoint y: 425, distance: 164.4
click at [275, 425] on li "3-7. Posterior Shoulder Muscle Length Test / 어깨 후방 근육 근길이 검사" at bounding box center [491, 422] width 476 height 17
click at [420, 439] on span "3-8. [MEDICAL_DATA] Length Test / 이두근 근길이 검사" at bounding box center [370, 437] width 235 height 11
drag, startPoint x: 387, startPoint y: 439, endPoint x: 274, endPoint y: 437, distance: 112.6
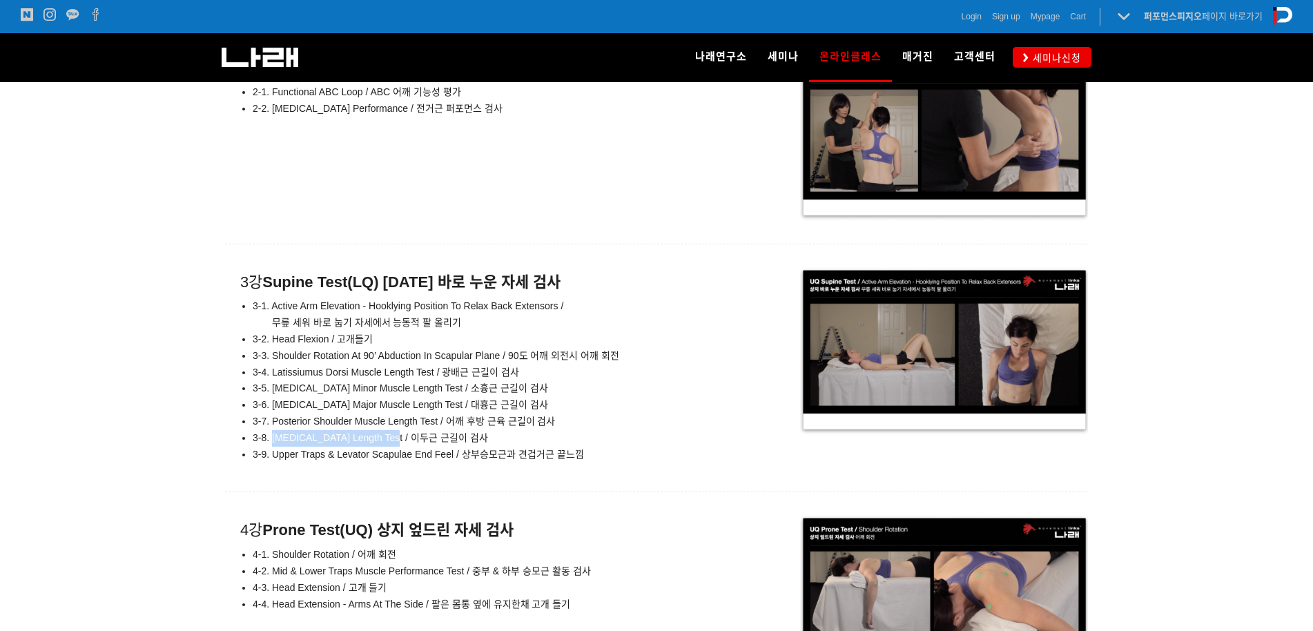
click at [274, 437] on span "3-8. [MEDICAL_DATA] Length Test / 이두근 근길이 검사" at bounding box center [370, 437] width 235 height 11
drag, startPoint x: 453, startPoint y: 455, endPoint x: 273, endPoint y: 460, distance: 179.6
click at [273, 460] on li "3-9. Upper Traps & Levator Scapulae End Feel / 상부승모근과 견겁거근 끝느낌" at bounding box center [491, 455] width 476 height 17
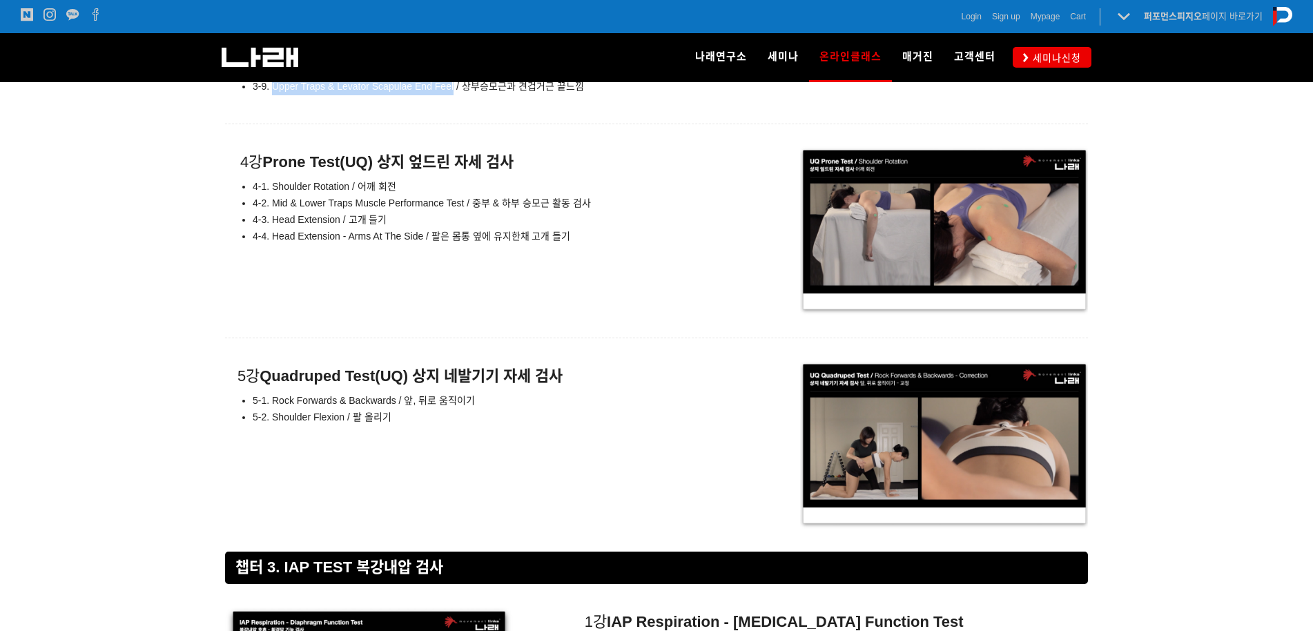
scroll to position [7332, 0]
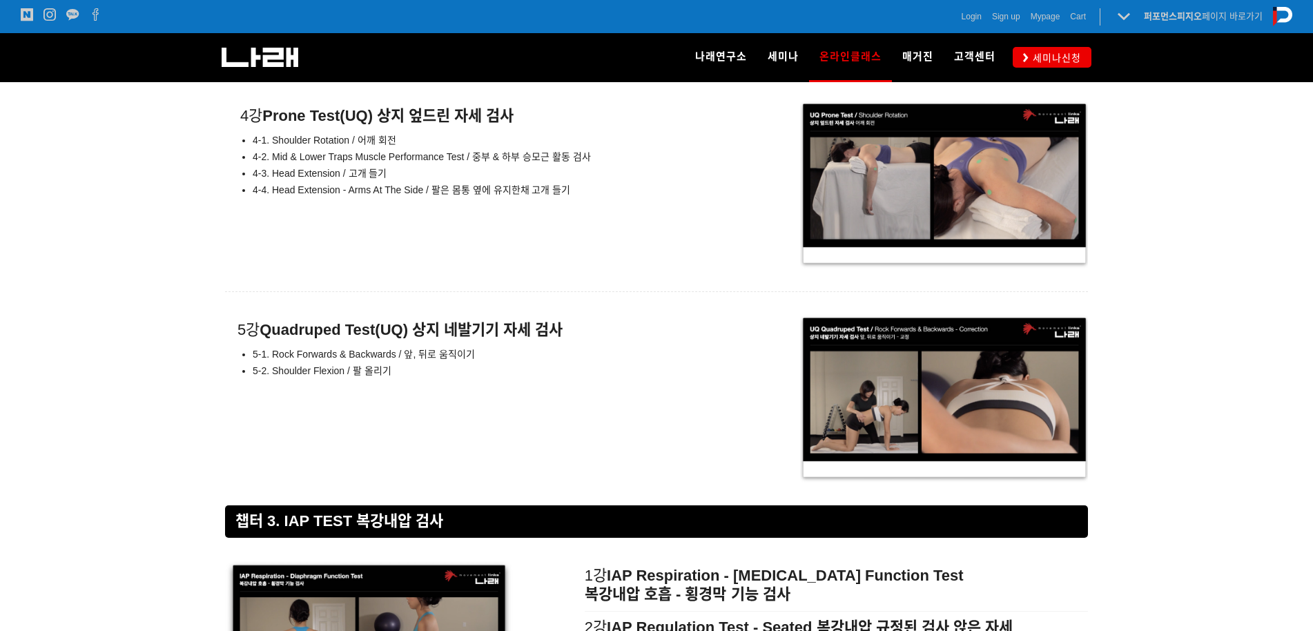
click at [409, 243] on div "4강 Prone Test(UQ) 상지 엎드린 자세 검사 4-1. Shoulder Rotation / 어깨 회전 4-2. Mid & Lower …" at bounding box center [656, 184] width 863 height 169
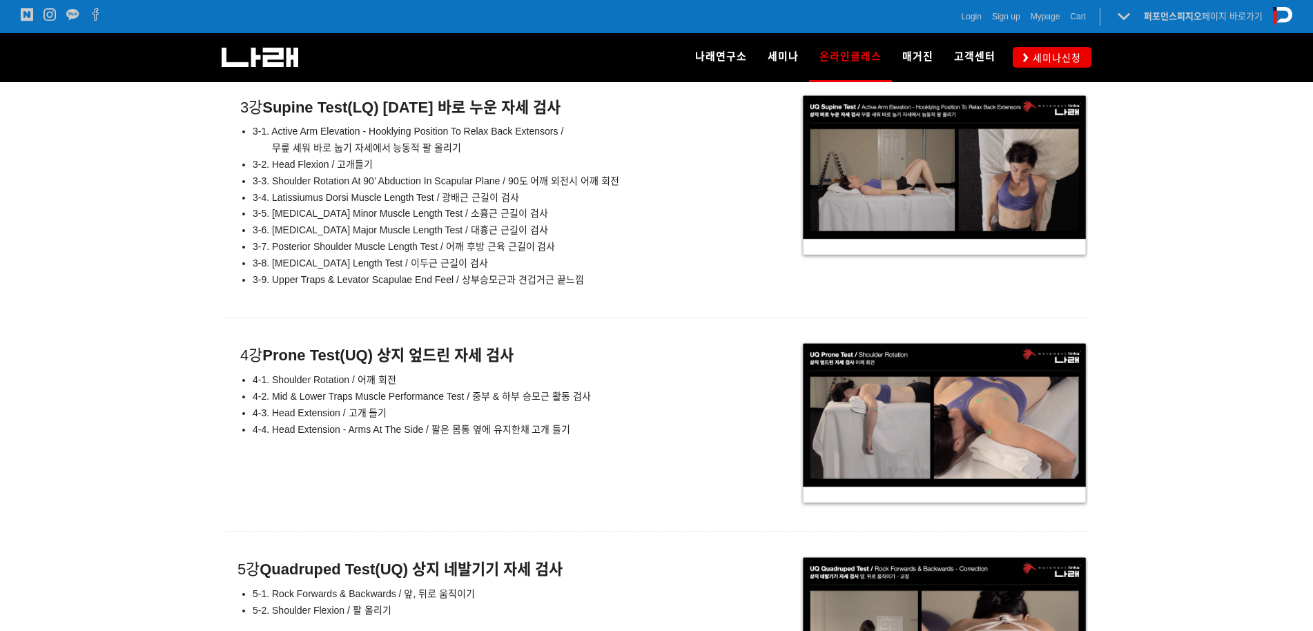
scroll to position [7124, 0]
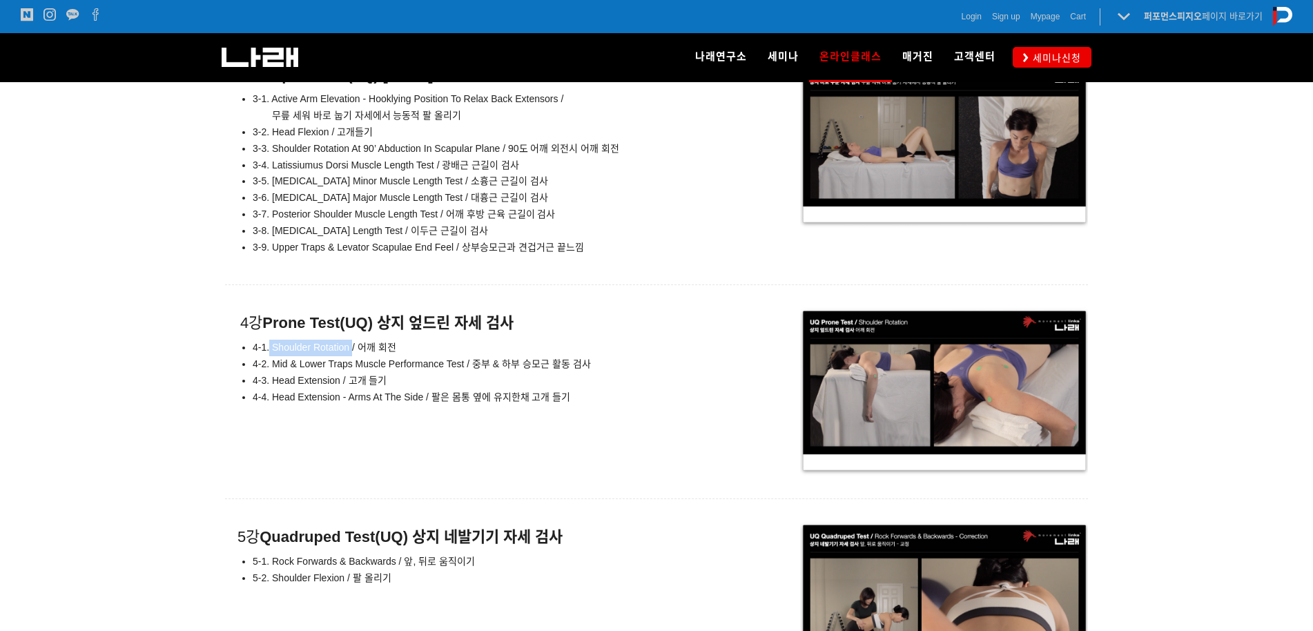
drag, startPoint x: 270, startPoint y: 344, endPoint x: 351, endPoint y: 349, distance: 81.6
click at [351, 349] on span "4-1. Shoulder Rotation / 어깨 회전" at bounding box center [325, 347] width 144 height 11
drag, startPoint x: 272, startPoint y: 360, endPoint x: 463, endPoint y: 360, distance: 190.6
click at [463, 360] on span "4-2. Mid & Lower Traps Muscle Performance Test / 중부 & 하부 승모근 활동 검사" at bounding box center [422, 363] width 338 height 11
click at [438, 366] on span "4-2. Mid & Lower Traps Muscle Performance Test / 중부 & 하부 승모근 활동 검사" at bounding box center [422, 363] width 338 height 11
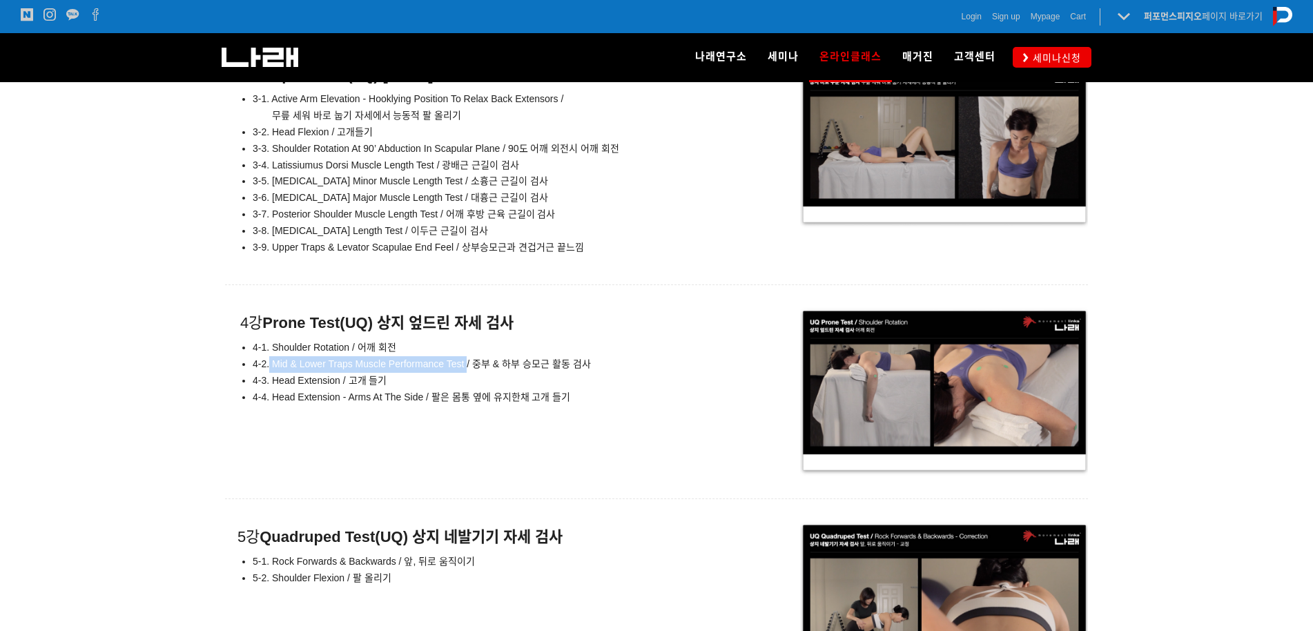
drag, startPoint x: 269, startPoint y: 363, endPoint x: 468, endPoint y: 368, distance: 199.6
click at [468, 368] on li "4-2. Mid & Lower Traps Muscle Performance Test / 중부 & 하부 승모근 활동 검사" at bounding box center [491, 364] width 476 height 17
click at [346, 382] on span "4-3. Head Extension / 고개 들기" at bounding box center [320, 380] width 134 height 11
drag, startPoint x: 342, startPoint y: 382, endPoint x: 258, endPoint y: 386, distance: 84.3
click at [258, 386] on li "4-3. Head Extension / 고개 들기" at bounding box center [491, 381] width 476 height 17
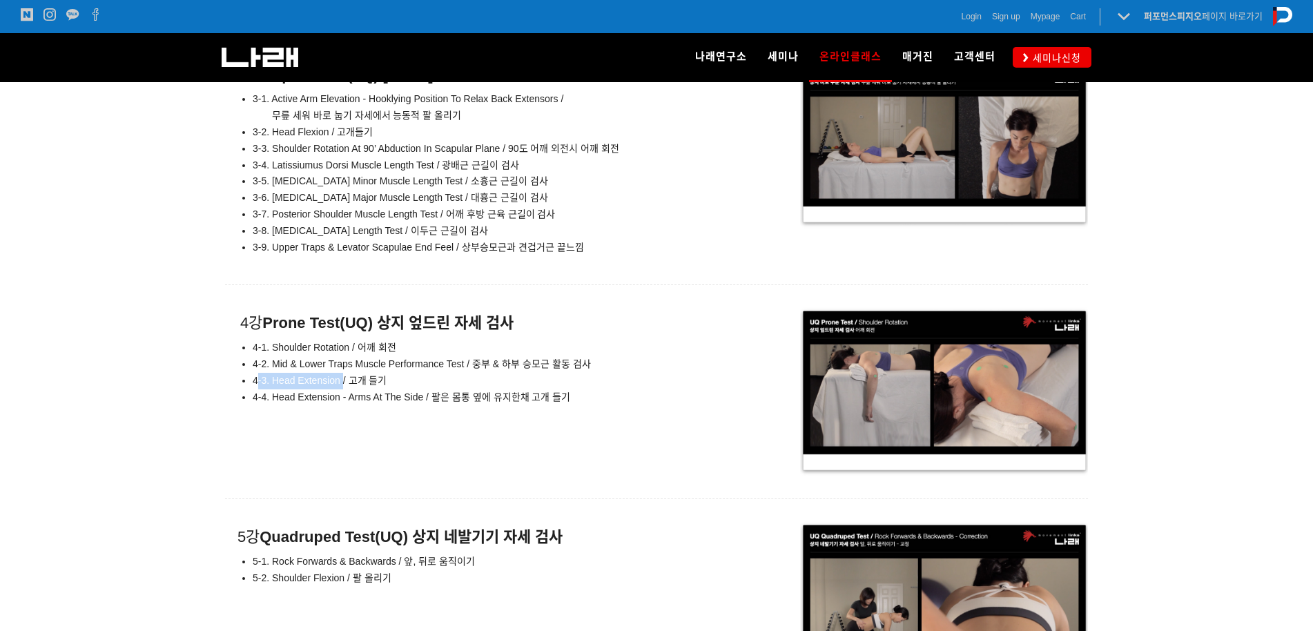
click at [295, 382] on span "4-3. Head Extension / 고개 들기" at bounding box center [320, 380] width 134 height 11
drag, startPoint x: 338, startPoint y: 380, endPoint x: 275, endPoint y: 384, distance: 63.0
click at [275, 384] on span "4-3. Head Extension / 고개 들기" at bounding box center [320, 380] width 134 height 11
click at [339, 397] on span "4-4. Head Extension - Arms At The Side / 팔은 몸통 옆에 유지한채 고개 들기" at bounding box center [412, 396] width 318 height 11
drag, startPoint x: 423, startPoint y: 394, endPoint x: 273, endPoint y: 402, distance: 150.0
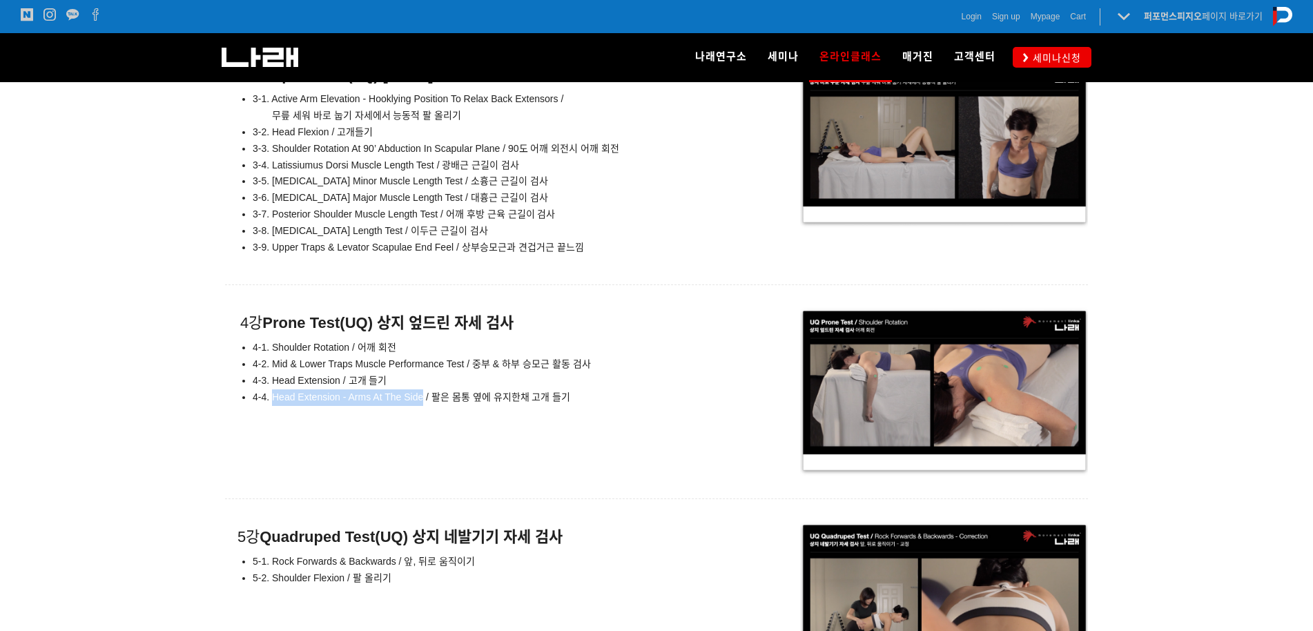
click at [273, 402] on li "4-4. Head Extension - Arms At The Side / 팔은 몸통 옆에 유지한채 고개 들기" at bounding box center [491, 397] width 476 height 17
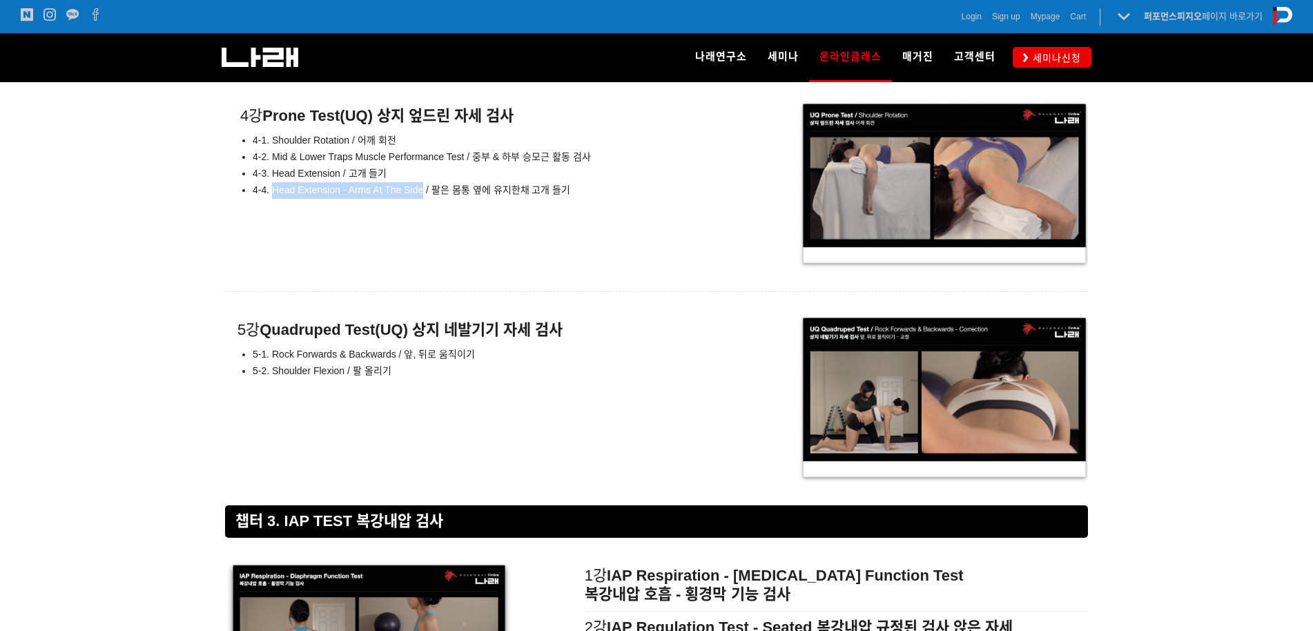
scroll to position [7435, 0]
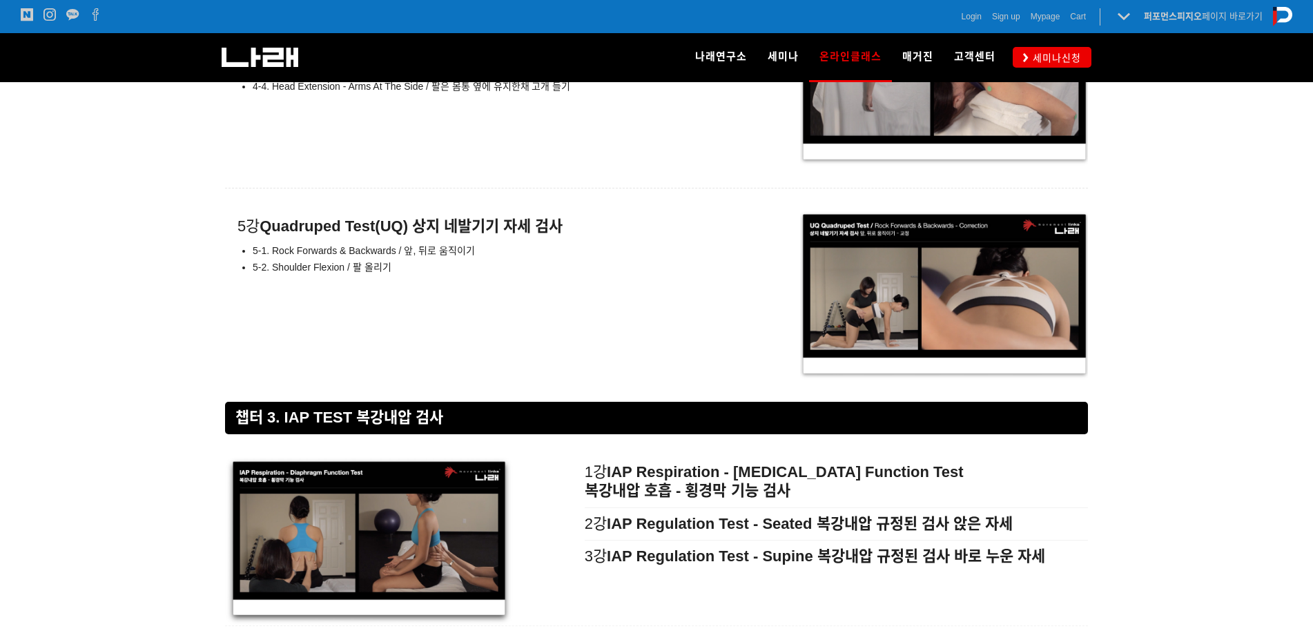
click at [461, 268] on li "5-2. Shoulder Flexion / 팔 올리기" at bounding box center [491, 268] width 476 height 17
drag, startPoint x: 260, startPoint y: 223, endPoint x: 425, endPoint y: 229, distance: 164.4
click at [380, 228] on span "5강 Quadruped Test(UQ) 상지 네발기기 자세 검사" at bounding box center [400, 225] width 325 height 17
click at [353, 262] on span "5-2. Shoulder Flexion / 팔 올리기" at bounding box center [322, 267] width 139 height 11
click at [321, 269] on span "5-2. Shoulder Flexion / 팔 올리기" at bounding box center [322, 267] width 139 height 11
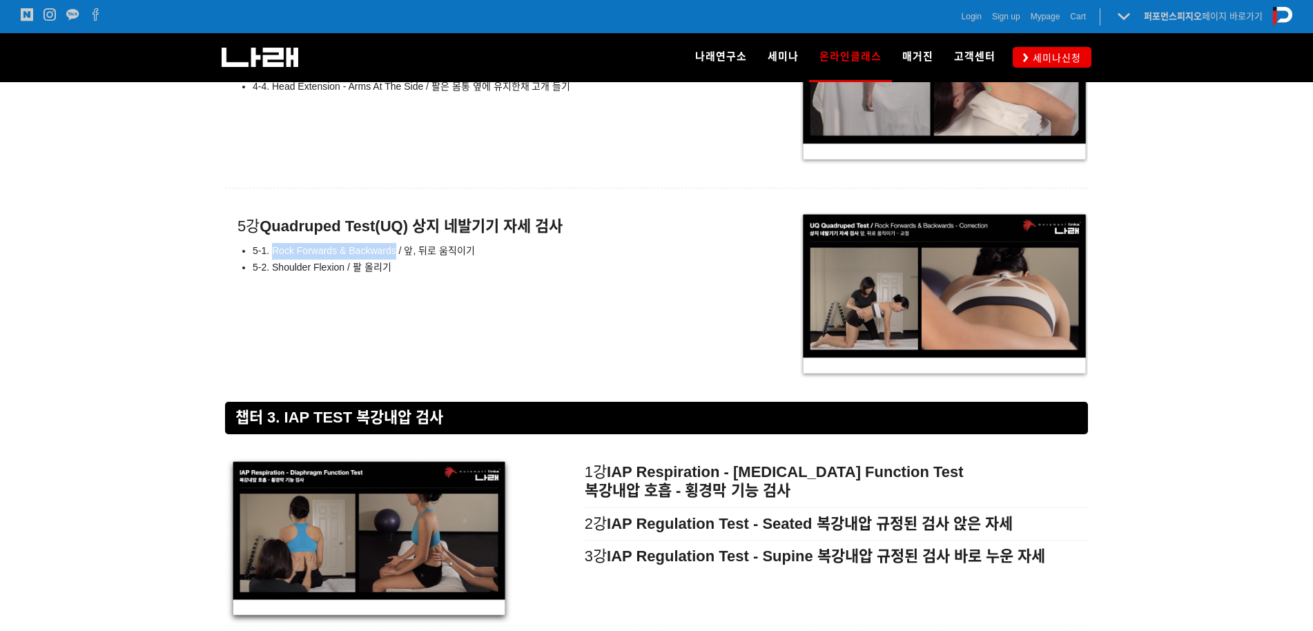
drag, startPoint x: 274, startPoint y: 251, endPoint x: 397, endPoint y: 251, distance: 122.9
click at [397, 251] on span "5-1. Rock Forwards & Backwards / 앞, 뒤로 움직이기" at bounding box center [364, 250] width 222 height 11
click at [457, 264] on li "5-2. Shoulder Flexion / 팔 올리기" at bounding box center [491, 268] width 476 height 17
drag, startPoint x: 347, startPoint y: 268, endPoint x: 267, endPoint y: 271, distance: 80.1
click at [267, 271] on span "5-2. Shoulder Flexion / 팔 올리기" at bounding box center [322, 267] width 139 height 11
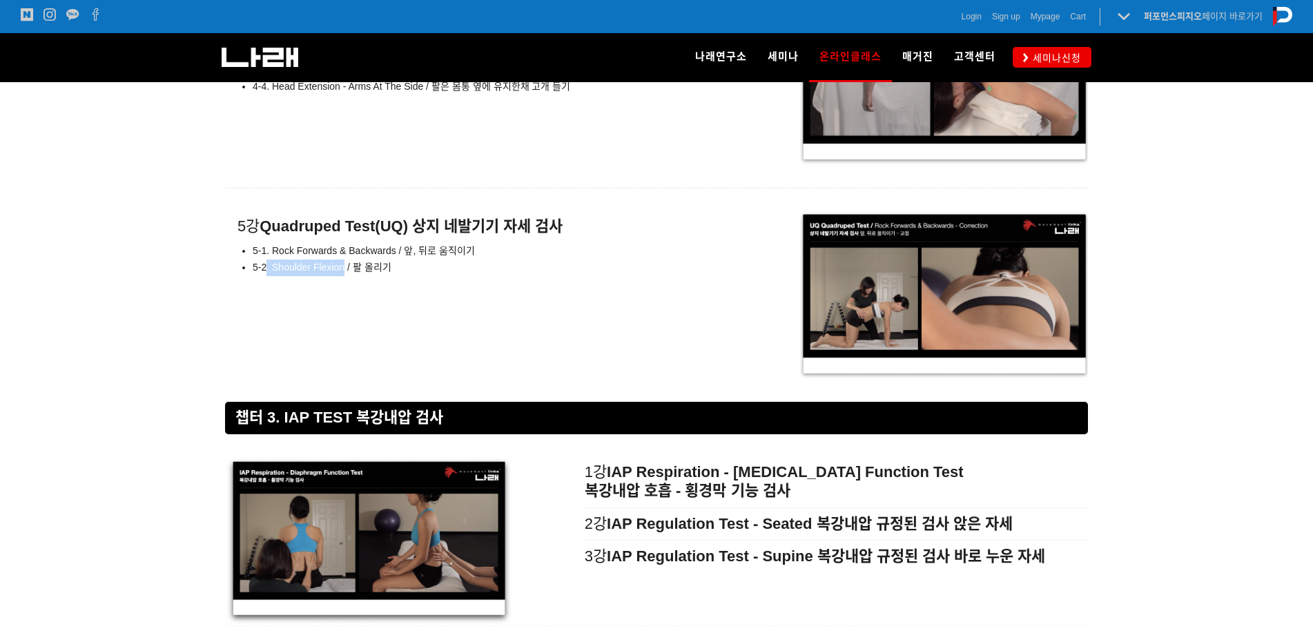
click at [332, 275] on div "5강 Quadruped Test(UQ) 상지 네발기기 자세 검사 5-1. Rock Forwards & Backwards / 앞, 뒤로 움직이기…" at bounding box center [476, 247] width 503 height 72
drag, startPoint x: 347, startPoint y: 262, endPoint x: 271, endPoint y: 268, distance: 76.1
click at [271, 268] on span "5-2. Shoulder Flexion / 팔 올리기" at bounding box center [322, 267] width 139 height 11
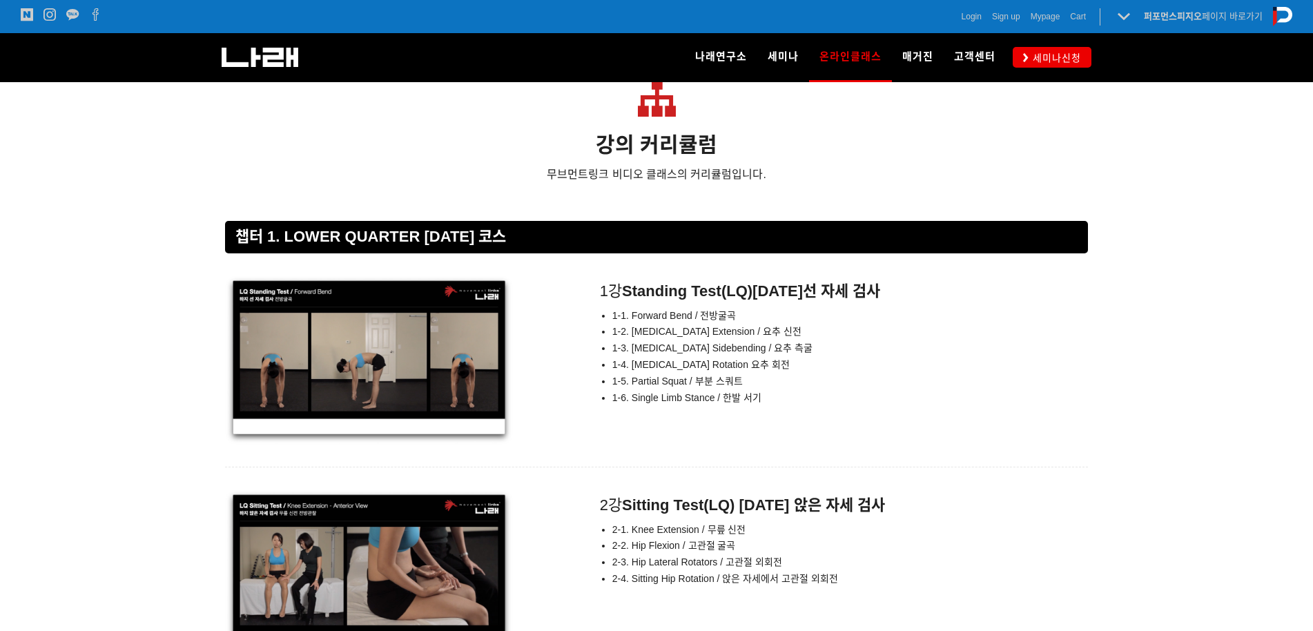
scroll to position [5157, 0]
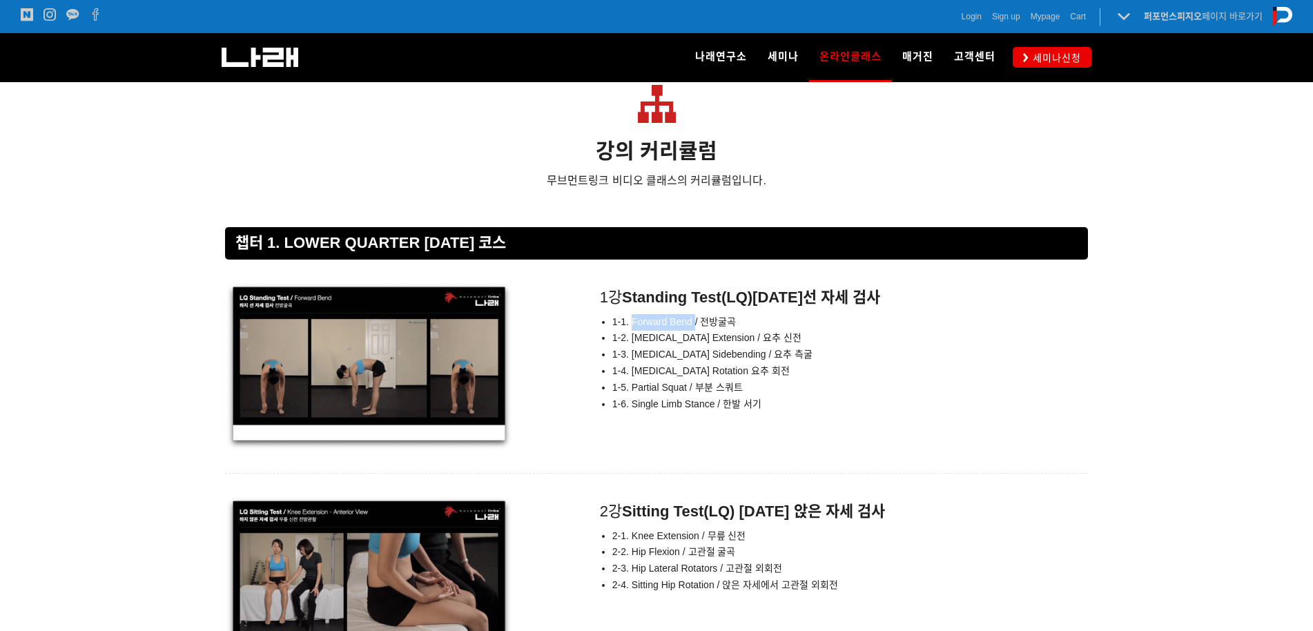
drag, startPoint x: 694, startPoint y: 322, endPoint x: 634, endPoint y: 322, distance: 60.1
click at [634, 322] on span "1-1. Forward Bend / 전방굴곡" at bounding box center [674, 321] width 124 height 11
drag, startPoint x: 709, startPoint y: 336, endPoint x: 632, endPoint y: 343, distance: 77.0
click at [632, 343] on li "1-2. [MEDICAL_DATA] Extension / 요추 신전" at bounding box center [850, 338] width 476 height 17
click at [717, 356] on span "1-3. [MEDICAL_DATA] Sidebending / 요추 측굴" at bounding box center [712, 354] width 200 height 11
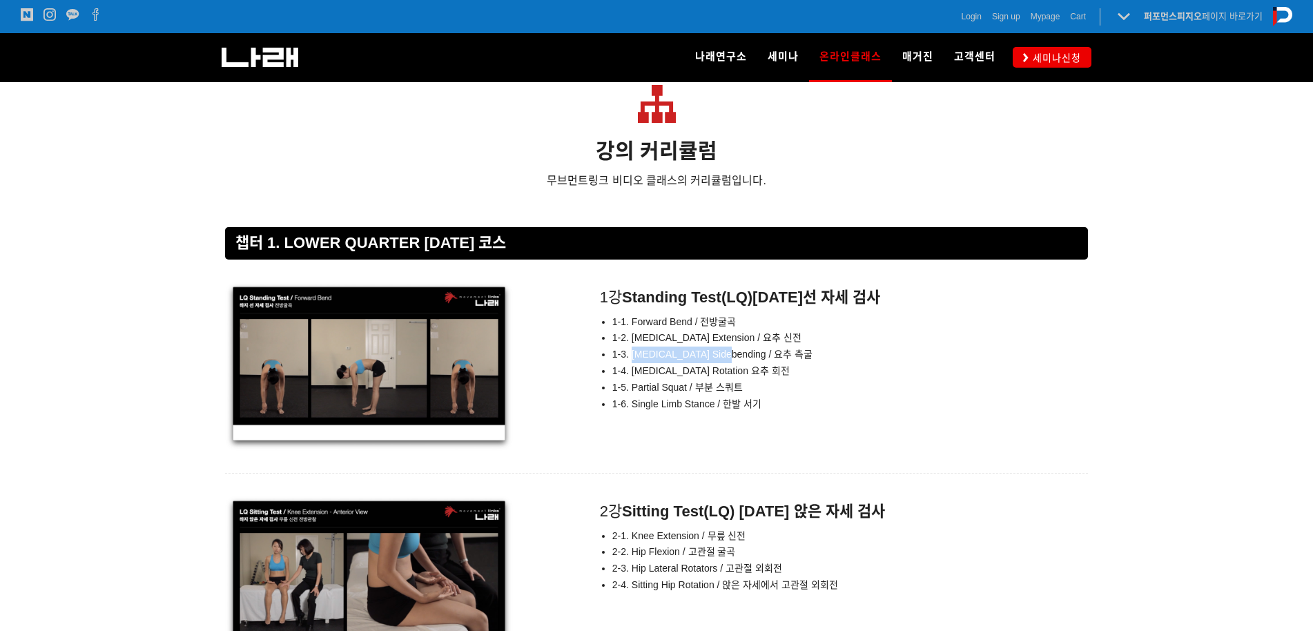
drag, startPoint x: 722, startPoint y: 352, endPoint x: 634, endPoint y: 358, distance: 87.9
click at [634, 358] on span "1-3. [MEDICAL_DATA] Sidebending / 요추 측굴" at bounding box center [712, 354] width 200 height 11
click at [697, 441] on div "1강 Standing Test(LQ) [DATE] 선 자세 검사 1-1. Forward Bend / 전방굴곡 1-2. [MEDICAL_DATA…" at bounding box center [656, 366] width 863 height 169
drag, startPoint x: 700, startPoint y: 366, endPoint x: 679, endPoint y: 367, distance: 21.4
click at [642, 367] on span "1-4. [MEDICAL_DATA] Rotation 요추 회전" at bounding box center [700, 370] width 177 height 11
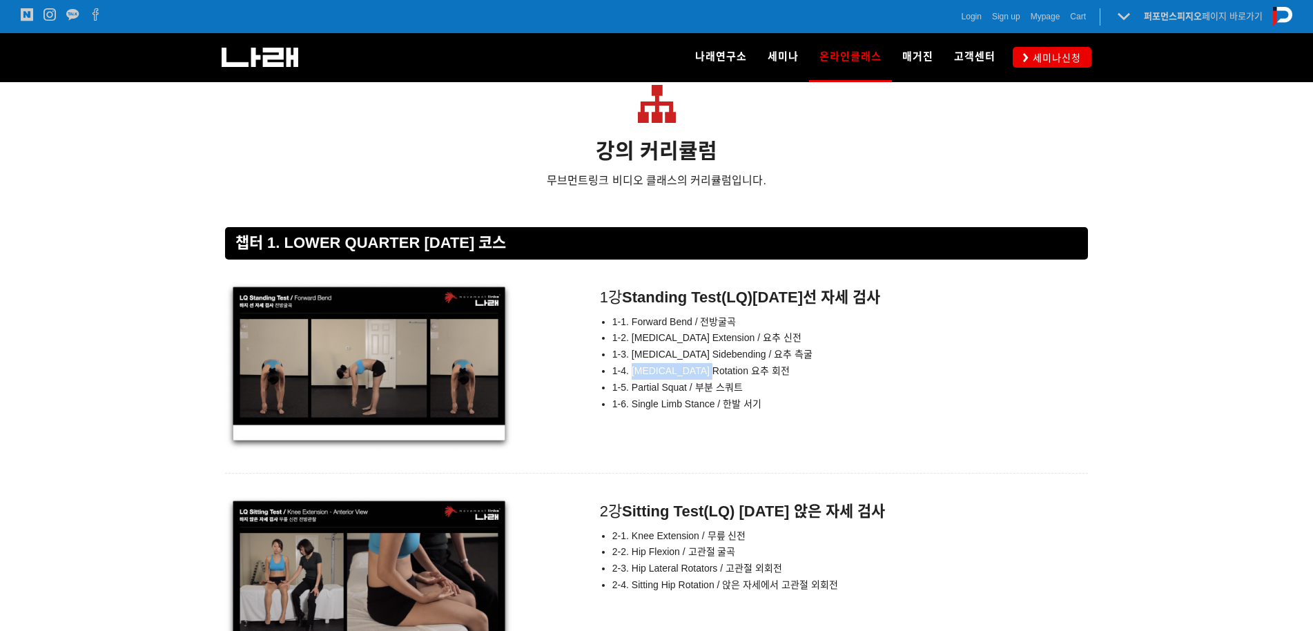
drag, startPoint x: 704, startPoint y: 373, endPoint x: 634, endPoint y: 372, distance: 69.7
click at [634, 372] on span "1-4. [MEDICAL_DATA] Rotation 요추 회전" at bounding box center [700, 370] width 177 height 11
drag, startPoint x: 685, startPoint y: 384, endPoint x: 677, endPoint y: 388, distance: 9.3
click at [648, 391] on span "1-5. Partial Squat / 부분 스쿼트" at bounding box center [677, 387] width 130 height 11
drag, startPoint x: 688, startPoint y: 385, endPoint x: 641, endPoint y: 386, distance: 46.3
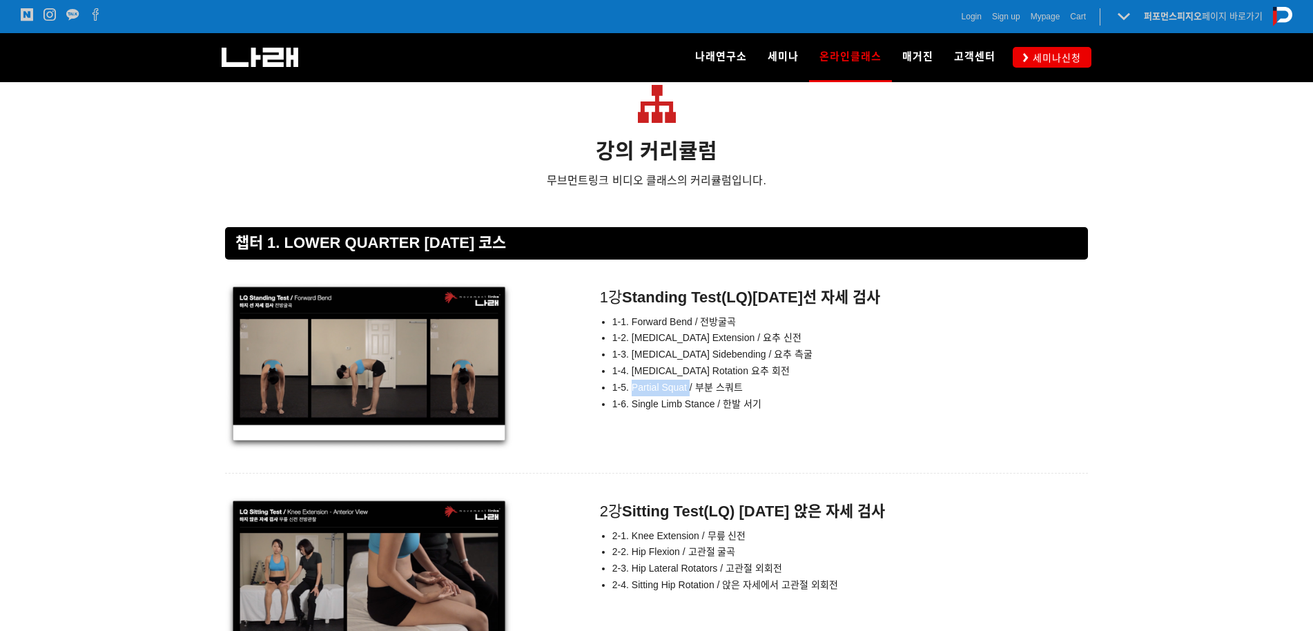
click at [633, 386] on span "1-5. Partial Squat / 부분 스쿼트" at bounding box center [677, 387] width 130 height 11
click at [697, 398] on span "1-6. Single Limb Stance / 한발 서기" at bounding box center [686, 403] width 149 height 11
drag, startPoint x: 715, startPoint y: 402, endPoint x: 632, endPoint y: 405, distance: 82.9
click at [632, 405] on span "1-6. Single Limb Stance / 한발 서기" at bounding box center [686, 403] width 149 height 11
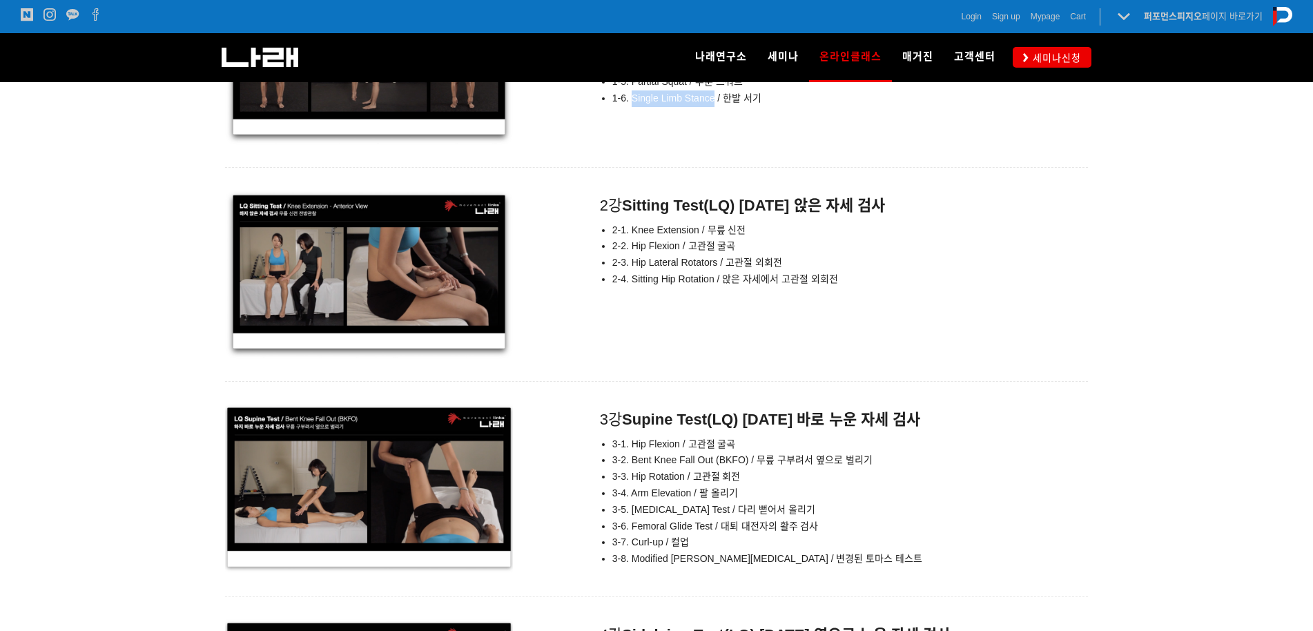
scroll to position [5467, 0]
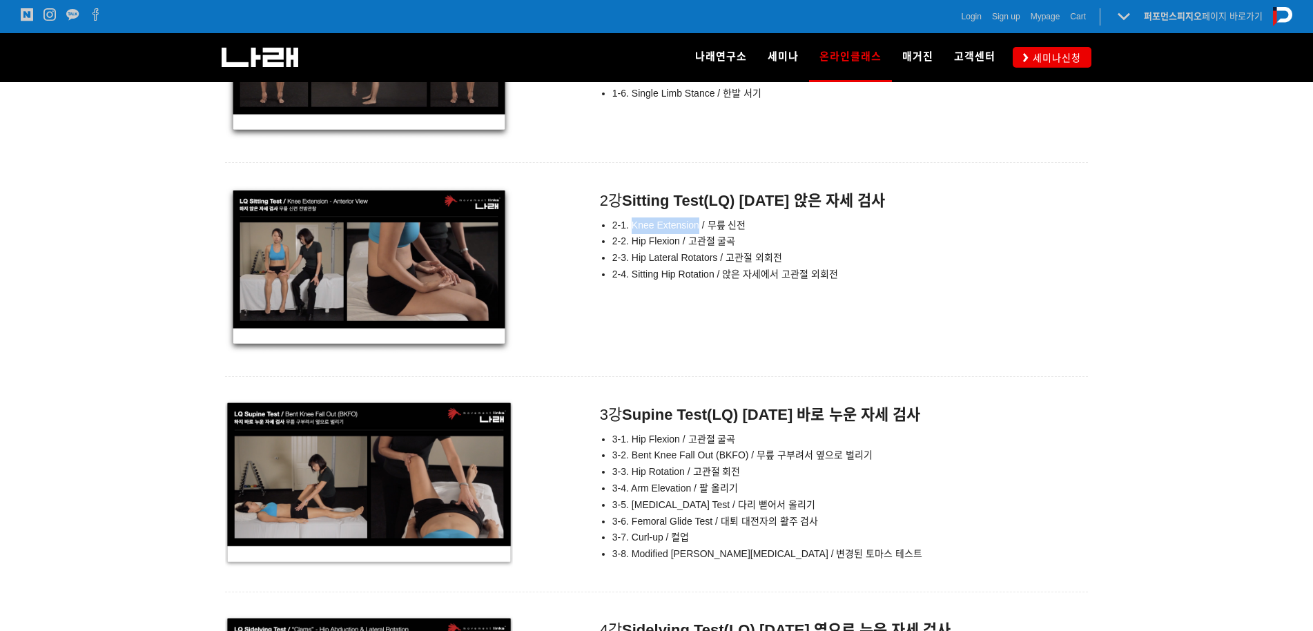
drag, startPoint x: 699, startPoint y: 220, endPoint x: 633, endPoint y: 227, distance: 66.7
click at [633, 227] on span "2-1. Knee Extension / 무릎 신전" at bounding box center [679, 225] width 134 height 11
drag, startPoint x: 681, startPoint y: 239, endPoint x: 634, endPoint y: 245, distance: 48.0
click at [634, 245] on span "2-2. Hip Flexion / 고관절 굴곡" at bounding box center [674, 240] width 124 height 11
click at [709, 252] on span "2-3. Hip Lateral Rotators / 고관절 외회전" at bounding box center [697, 257] width 170 height 11
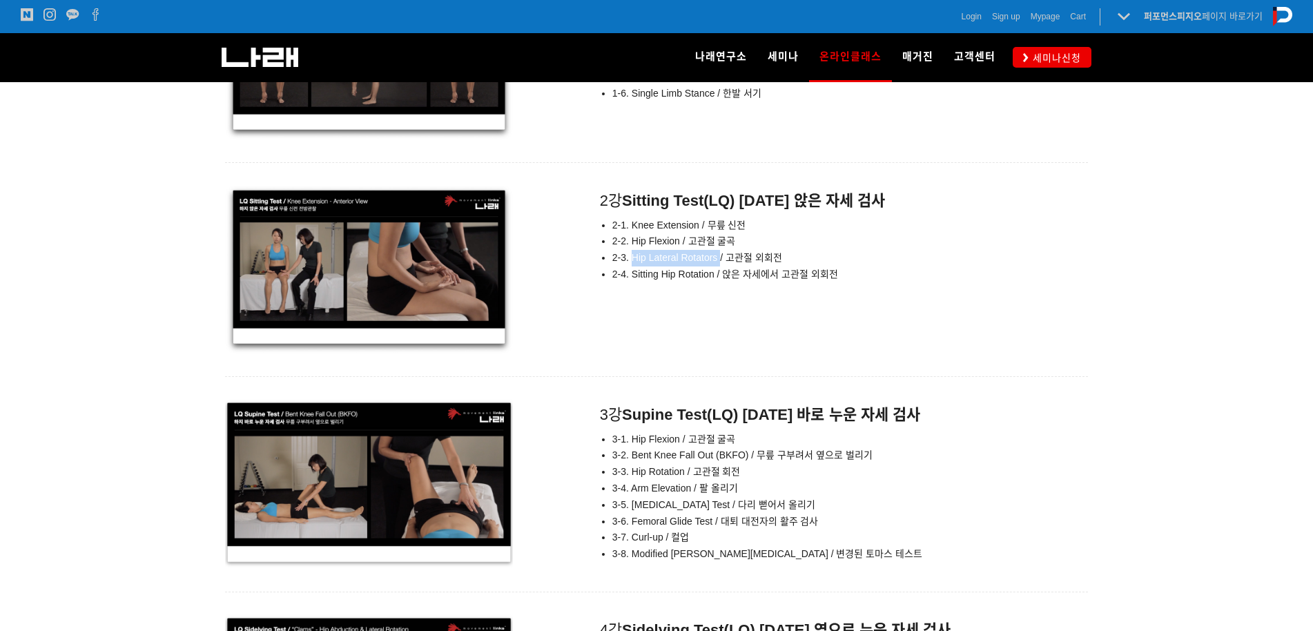
drag, startPoint x: 719, startPoint y: 257, endPoint x: 678, endPoint y: 258, distance: 41.4
click at [634, 254] on span "2-3. Hip Lateral Rotators / 고관절 외회전" at bounding box center [697, 257] width 170 height 11
click at [726, 269] on span "2-4. Sitting Hip Rotation / 앉은 자세에서 고관절 외회전" at bounding box center [725, 274] width 226 height 11
drag, startPoint x: 713, startPoint y: 275, endPoint x: 630, endPoint y: 283, distance: 82.5
click at [630, 283] on div "2강 Sitting Test(LQ) [DATE] 앉은 자세 검사 2-1. Knee Extension / 무릎 신전 2-2. Hip Flexio…" at bounding box center [836, 237] width 503 height 105
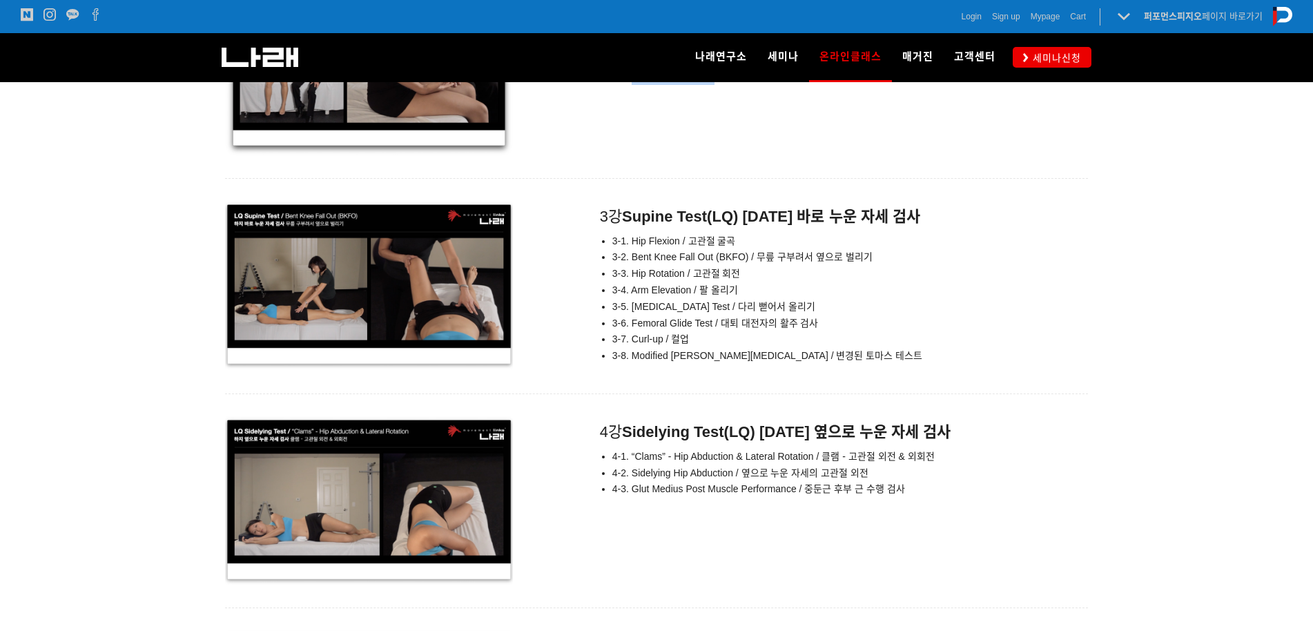
scroll to position [5675, 0]
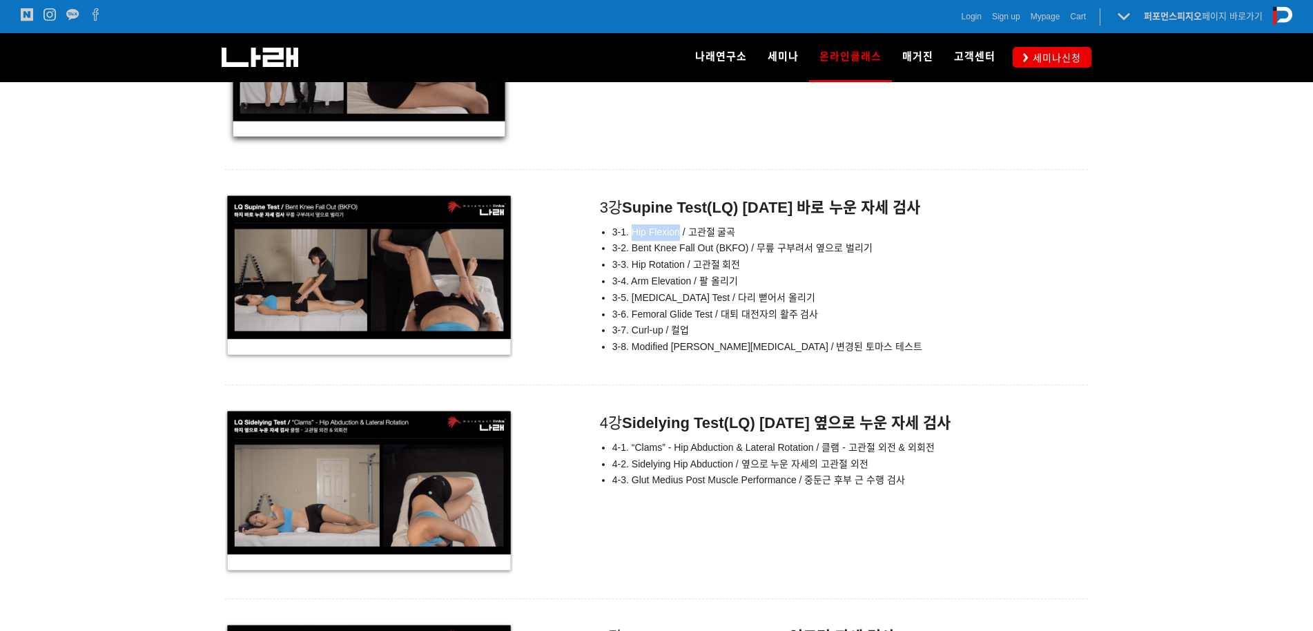
drag, startPoint x: 680, startPoint y: 231, endPoint x: 631, endPoint y: 238, distance: 49.6
click at [631, 238] on li "3-1. Hip Flexion / 고관절 굴곡" at bounding box center [850, 232] width 476 height 17
click at [675, 262] on span "3-3. Hip Rotation / 고관절 회전" at bounding box center [676, 264] width 128 height 11
drag, startPoint x: 716, startPoint y: 250, endPoint x: 632, endPoint y: 251, distance: 84.2
click at [632, 251] on span "3-2. Bent Knee Fall Out (BKFO) / 무릎 구부려서 옆으로 벌리기" at bounding box center [742, 247] width 260 height 11
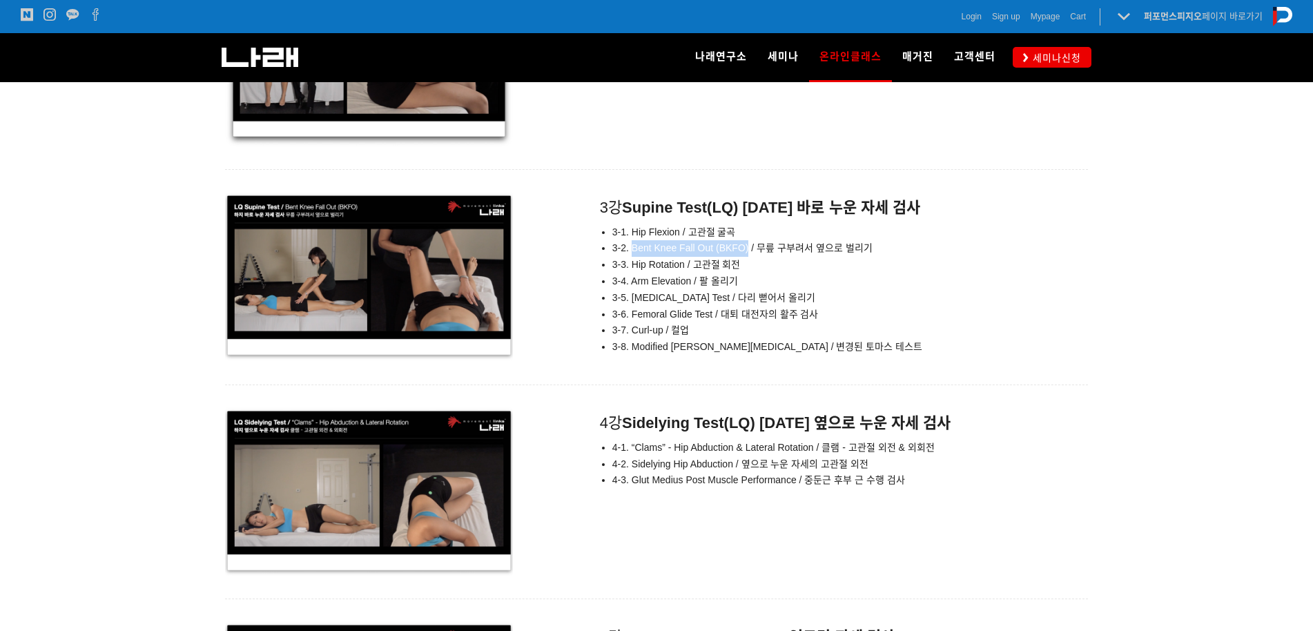
drag, startPoint x: 748, startPoint y: 249, endPoint x: 632, endPoint y: 251, distance: 115.3
click at [632, 251] on span "3-2. Bent Knee Fall Out (BKFO) / 무릎 구부려서 옆으로 벌리기" at bounding box center [742, 247] width 260 height 11
click at [690, 259] on span "3-3. Hip Rotation / 고관절 회전" at bounding box center [676, 264] width 128 height 11
drag, startPoint x: 686, startPoint y: 260, endPoint x: 630, endPoint y: 267, distance: 56.3
click at [630, 267] on span "3-3. Hip Rotation / 고관절 회전" at bounding box center [676, 264] width 128 height 11
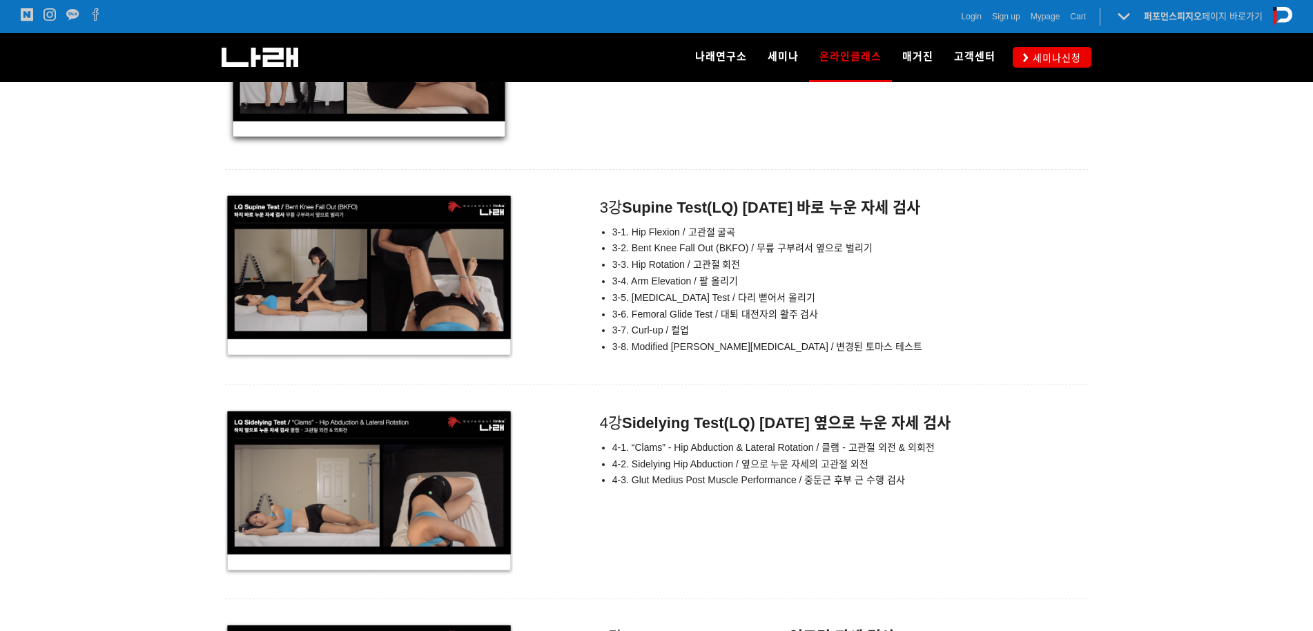
click at [641, 275] on span "3-4. Arm Elevation / 팔 올리기" at bounding box center [675, 280] width 126 height 11
drag, startPoint x: 630, startPoint y: 266, endPoint x: 683, endPoint y: 269, distance: 52.6
click at [683, 269] on li "3-3. Hip Rotation / 고관절 회전" at bounding box center [850, 265] width 476 height 17
drag, startPoint x: 688, startPoint y: 280, endPoint x: 640, endPoint y: 284, distance: 48.5
click at [640, 284] on span "3-4. Arm Elevation / 팔 올리기" at bounding box center [675, 280] width 126 height 11
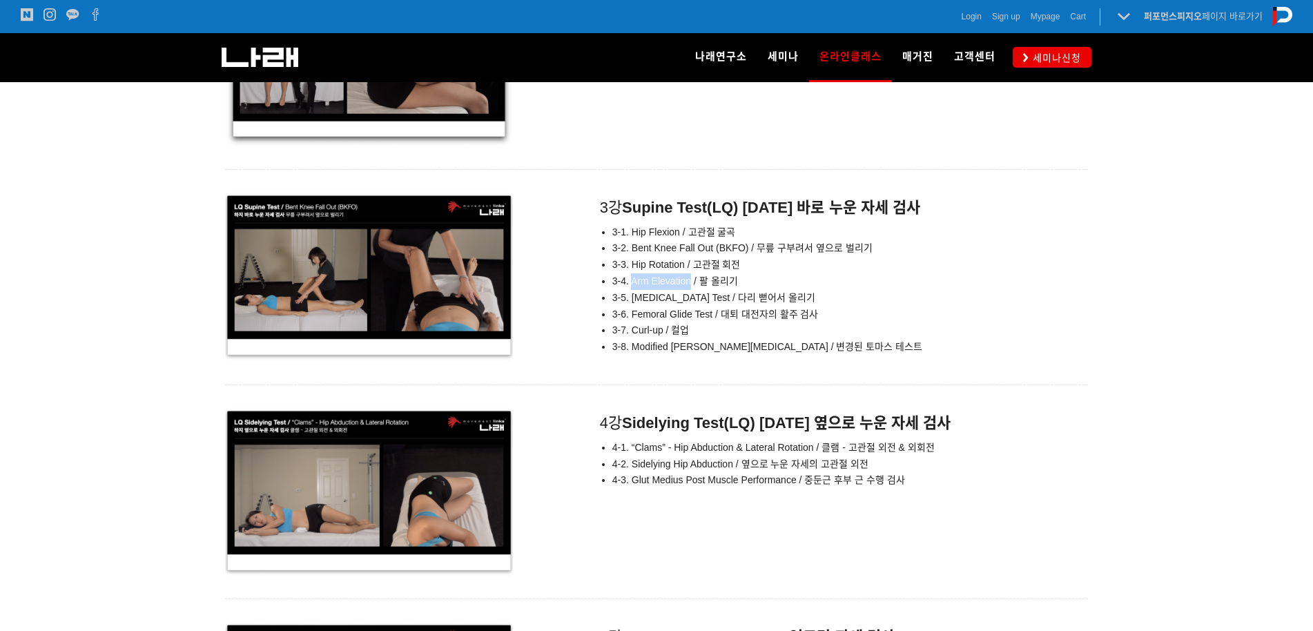
drag, startPoint x: 691, startPoint y: 284, endPoint x: 633, endPoint y: 284, distance: 58.0
click at [633, 284] on span "3-4. Arm Elevation / 팔 올리기" at bounding box center [675, 280] width 126 height 11
click at [710, 293] on span "3-5. [MEDICAL_DATA] Test / 다리 뻗어서 올리기" at bounding box center [713, 297] width 203 height 11
drag, startPoint x: 731, startPoint y: 296, endPoint x: 634, endPoint y: 300, distance: 96.7
click at [634, 300] on span "3-5. [MEDICAL_DATA] Test / 다리 뻗어서 올리기" at bounding box center [713, 297] width 203 height 11
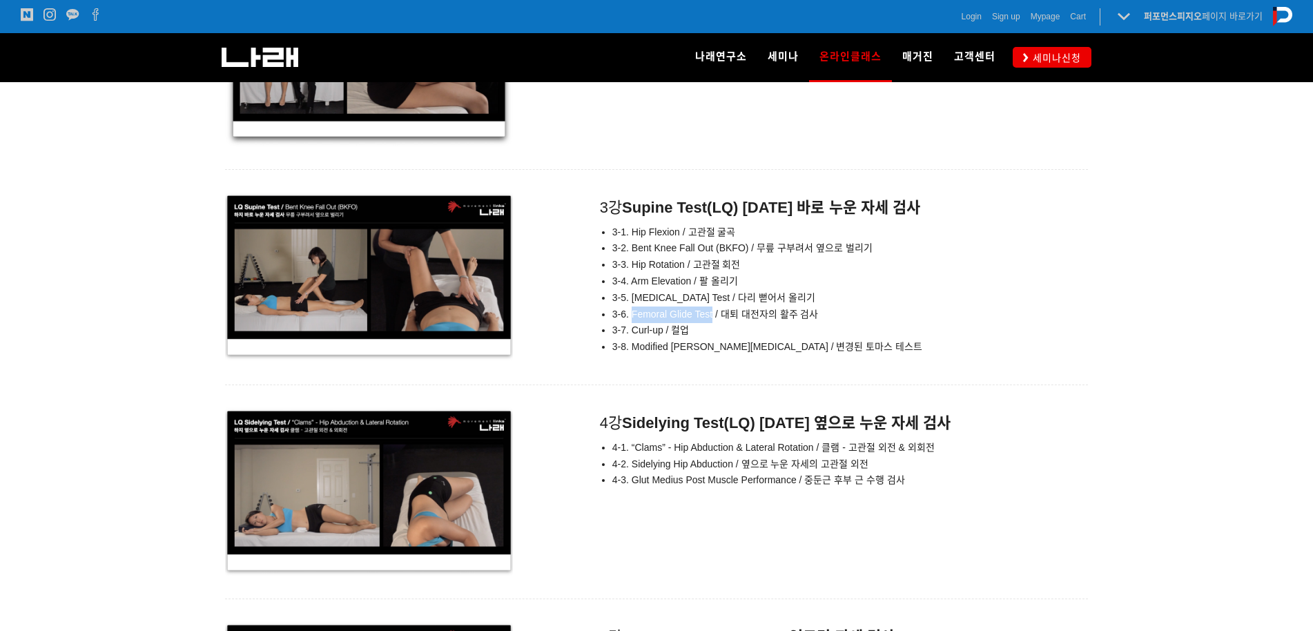
drag, startPoint x: 712, startPoint y: 317, endPoint x: 633, endPoint y: 313, distance: 78.8
click at [630, 315] on span "3-6. Femoral Glide Test / 대퇴 대전자의 활주 검사" at bounding box center [715, 314] width 206 height 11
drag, startPoint x: 747, startPoint y: 318, endPoint x: 736, endPoint y: 327, distance: 14.2
click at [746, 318] on li "3-6. Femoral Glide Test / 대퇴 대전자의 활주 검사" at bounding box center [850, 315] width 476 height 17
drag, startPoint x: 663, startPoint y: 326, endPoint x: 634, endPoint y: 329, distance: 29.2
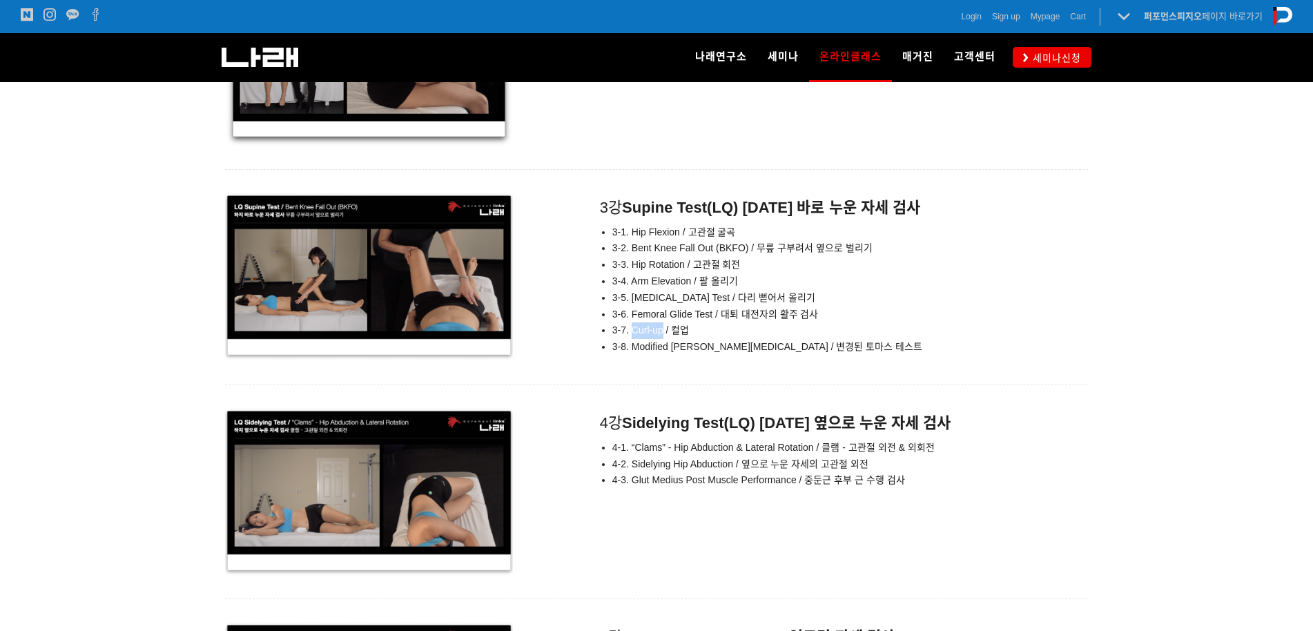
click at [634, 329] on span "3-7. Curl-up / 컬업" at bounding box center [650, 329] width 77 height 11
click at [720, 362] on div at bounding box center [656, 373] width 863 height 22
drag, startPoint x: 726, startPoint y: 346, endPoint x: 634, endPoint y: 351, distance: 92.0
click at [634, 351] on li "3-8. Modified [PERSON_NAME][MEDICAL_DATA] / 변경된 토마스 테스트" at bounding box center [850, 347] width 476 height 17
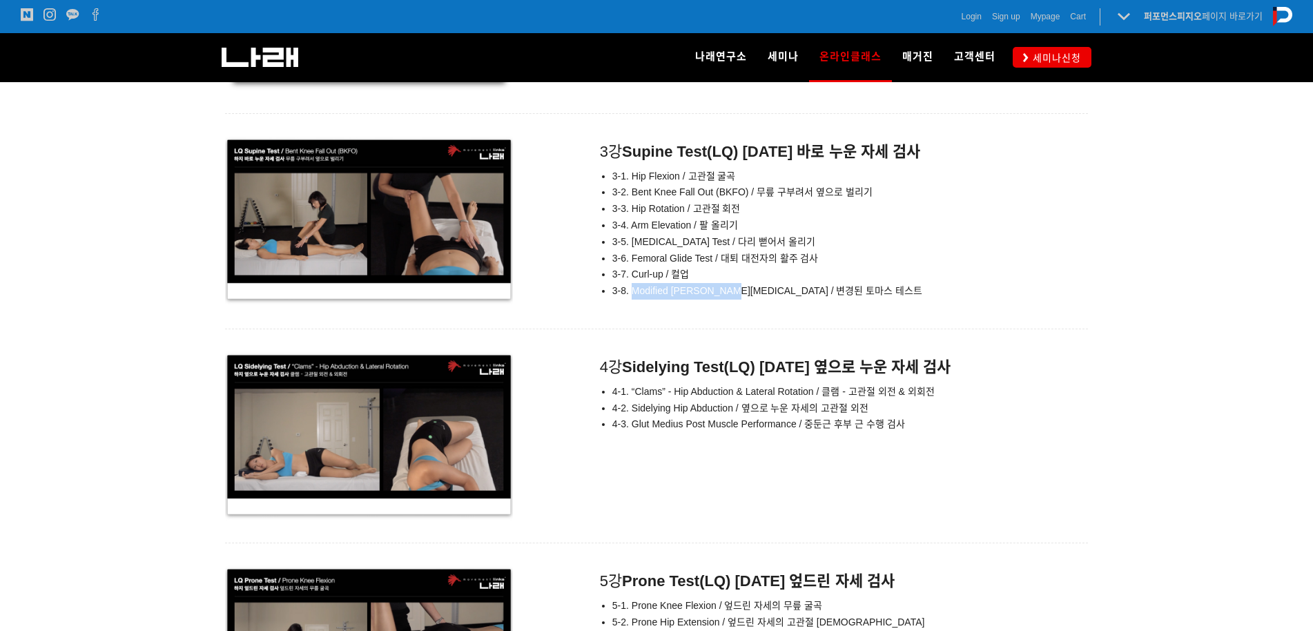
scroll to position [5778, 0]
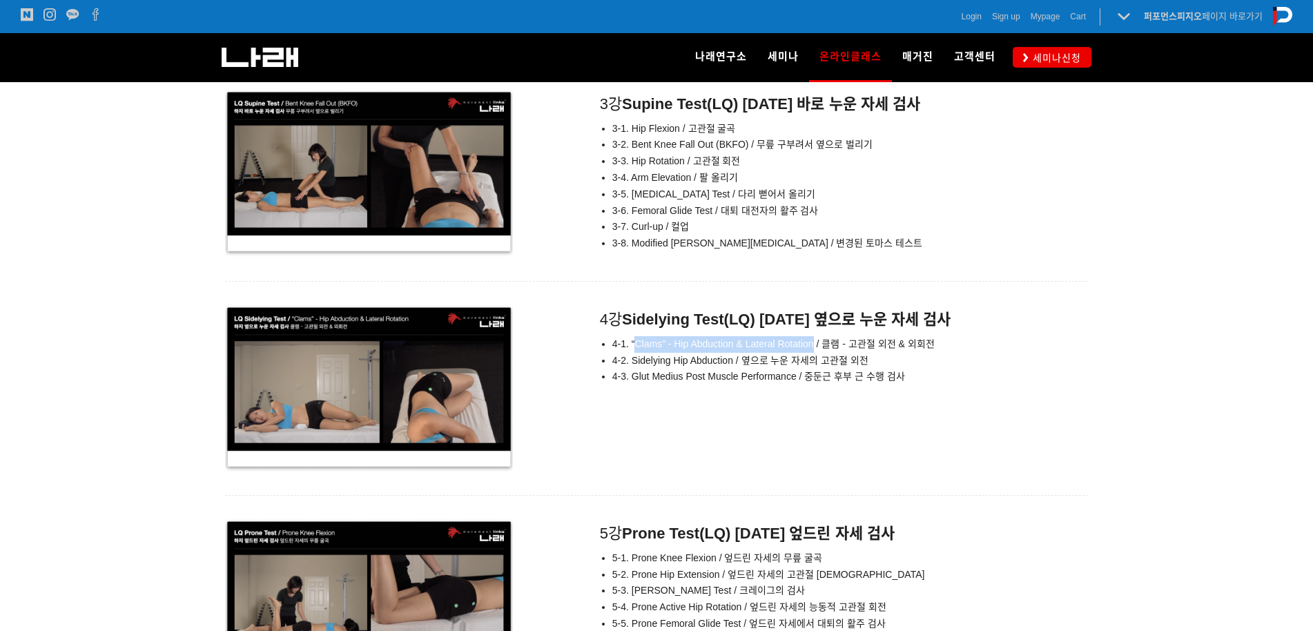
drag, startPoint x: 634, startPoint y: 346, endPoint x: 815, endPoint y: 333, distance: 180.6
click at [815, 333] on div "4강 Sidelying Test(LQ) [DATE] 옆으로 누운 자세 검사 4-1. “Clams” - Hip Abduction & Latera…" at bounding box center [836, 348] width 503 height 88
drag, startPoint x: 630, startPoint y: 360, endPoint x: 730, endPoint y: 360, distance: 99.4
click at [730, 360] on span "4-2. Sidelying Hip Abduction / 옆으로 누운 자세의 고관절 외전" at bounding box center [740, 360] width 256 height 11
drag, startPoint x: 734, startPoint y: 358, endPoint x: 634, endPoint y: 358, distance: 100.1
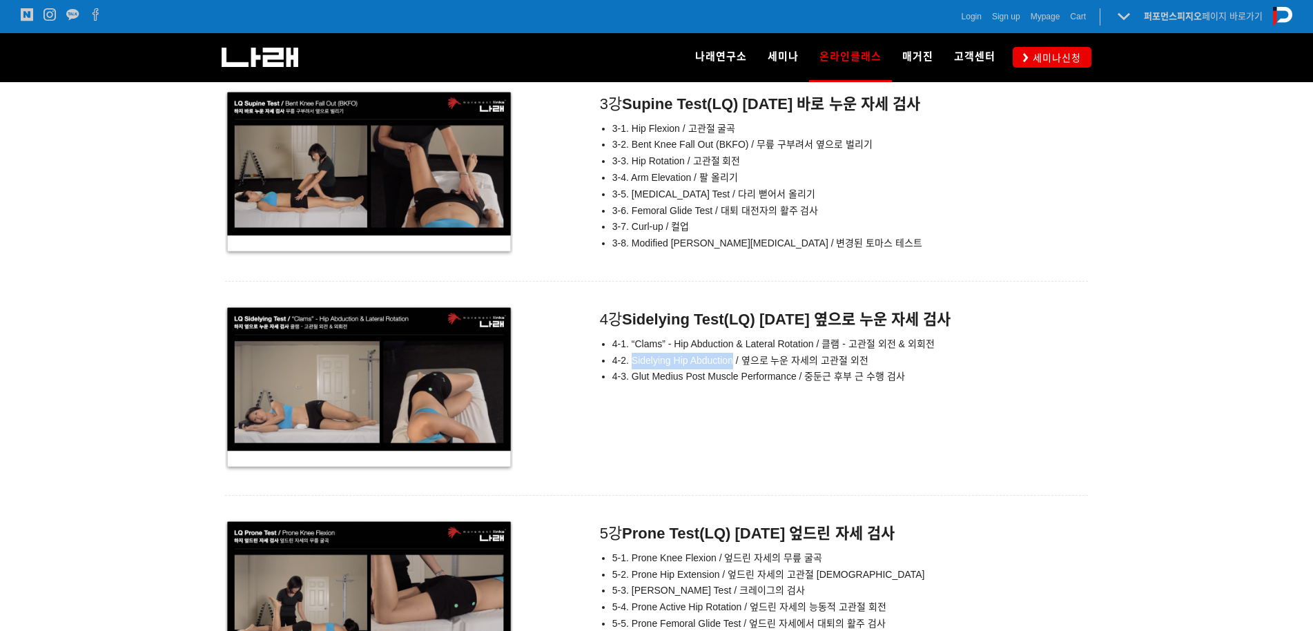
click at [634, 358] on span "4-2. Sidelying Hip Abduction / 옆으로 누운 자세의 고관절 외전" at bounding box center [740, 360] width 256 height 11
drag, startPoint x: 631, startPoint y: 374, endPoint x: 795, endPoint y: 377, distance: 163.7
click at [795, 377] on span "4-3. Glut Medius Post Muscle Performance / 중둔근 후부 근 수행 검사" at bounding box center [758, 376] width 293 height 11
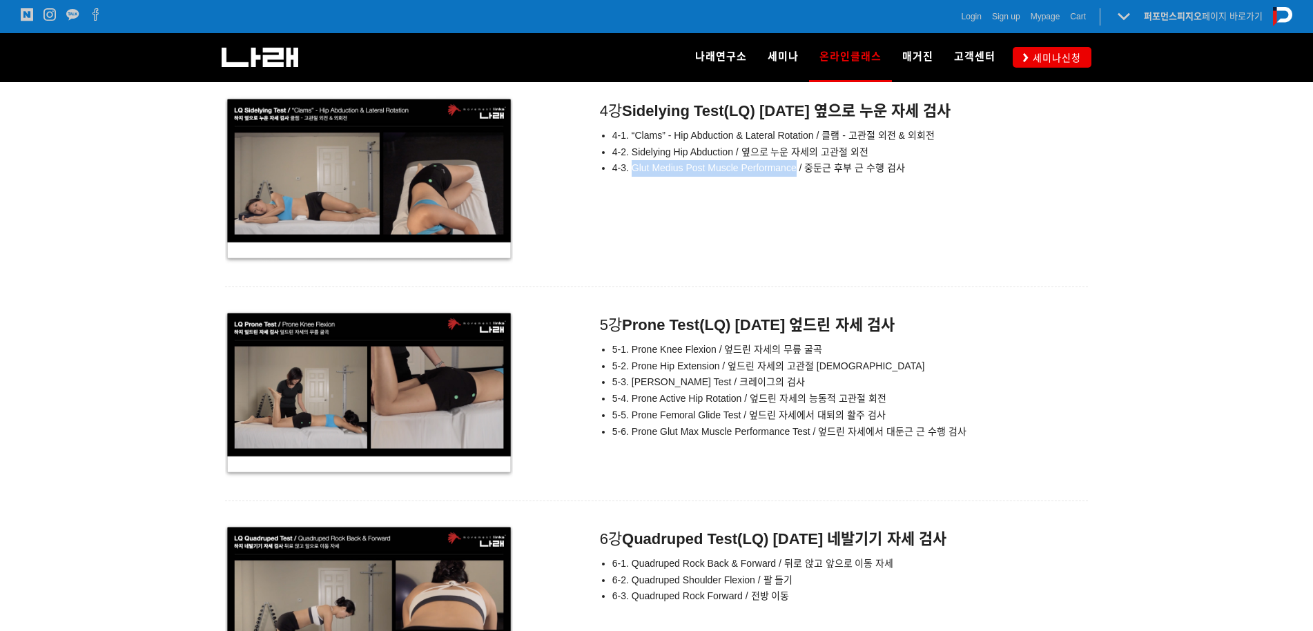
scroll to position [6089, 0]
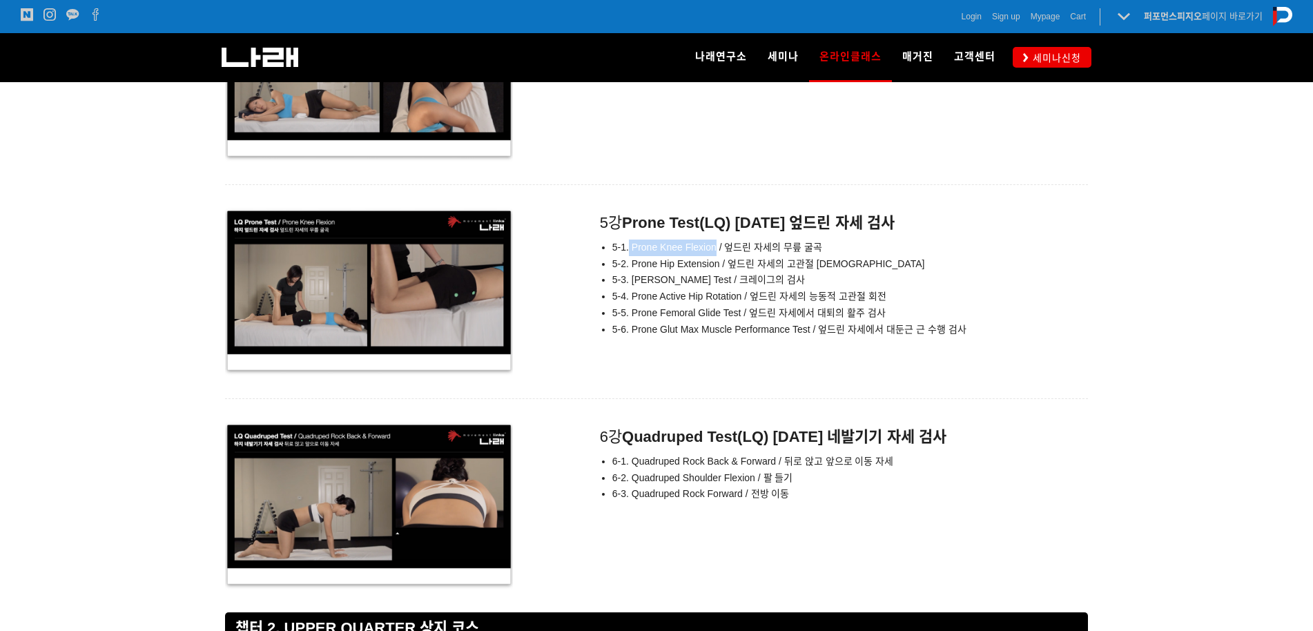
drag, startPoint x: 630, startPoint y: 247, endPoint x: 716, endPoint y: 247, distance: 85.6
click at [716, 247] on span "5-1. Prone Knee Flexion / 엎드린 자세의 무릎 굴곡" at bounding box center [717, 247] width 210 height 11
click at [670, 264] on span "5-2. Prone Hip Extension / 엎드린 자세의 고관절 [DEMOGRAPHIC_DATA]" at bounding box center [768, 263] width 313 height 11
drag, startPoint x: 717, startPoint y: 266, endPoint x: 634, endPoint y: 267, distance: 82.9
click at [634, 267] on span "5-2. Prone Hip Extension / 엎드린 자세의 고관절 [DEMOGRAPHIC_DATA]" at bounding box center [768, 263] width 313 height 11
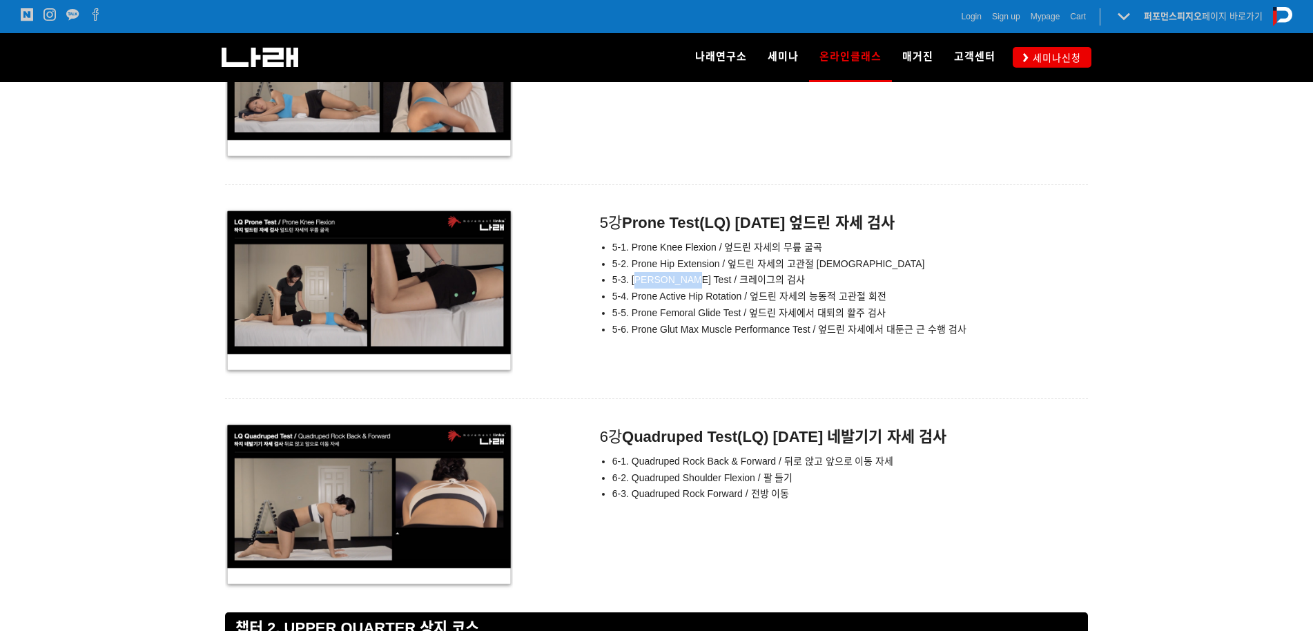
click at [644, 285] on li "5-3. [PERSON_NAME] Test / 크레이그의 검사" at bounding box center [850, 280] width 476 height 17
drag, startPoint x: 685, startPoint y: 280, endPoint x: 632, endPoint y: 284, distance: 52.6
click at [632, 284] on li "5-3. [PERSON_NAME] Test / 크레이그의 검사" at bounding box center [850, 280] width 476 height 17
drag, startPoint x: 739, startPoint y: 298, endPoint x: 634, endPoint y: 302, distance: 105.1
click at [634, 302] on li "5-4. Prone Active Hip Rotation / 엎드린 자세의 능동적 고관절 회전" at bounding box center [850, 297] width 476 height 17
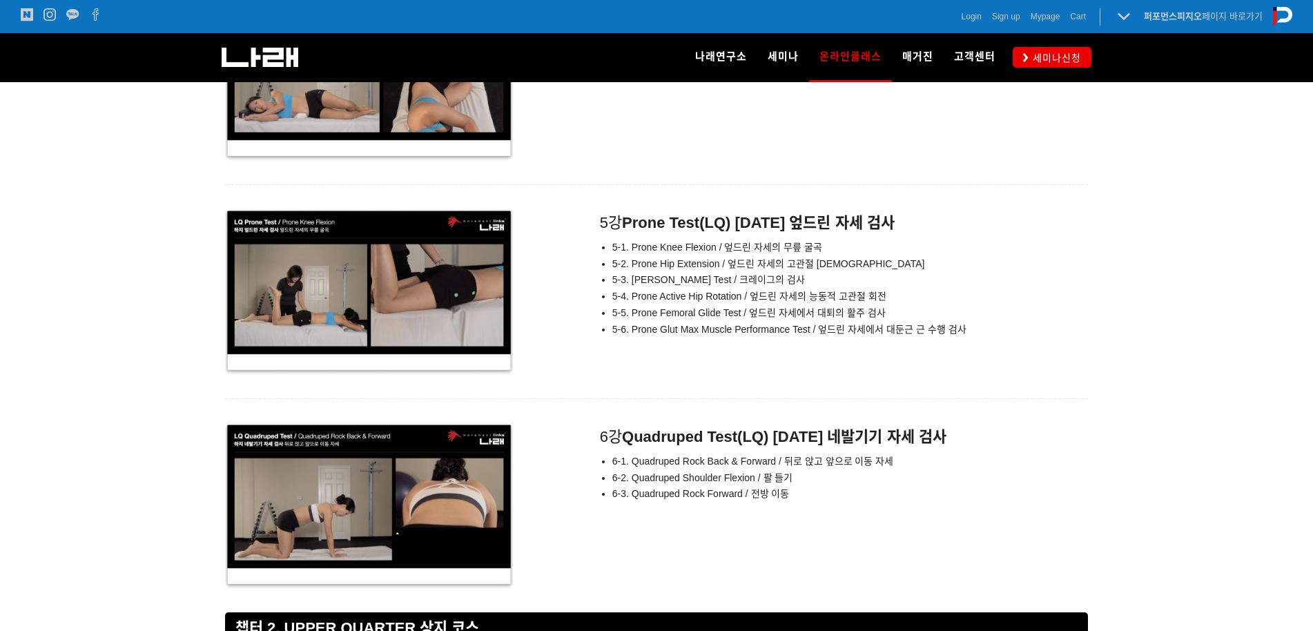
click at [744, 313] on span "5-5. Prone Femoral Glide Test / 엎드린 자세에서 대퇴의 활주 검사" at bounding box center [748, 312] width 273 height 11
drag, startPoint x: 742, startPoint y: 313, endPoint x: 632, endPoint y: 313, distance: 110.5
click at [632, 313] on span "5-5. Prone Femoral Glide Test / 엎드린 자세에서 대퇴의 활주 검사" at bounding box center [748, 312] width 273 height 11
click at [697, 318] on li "5-5. Prone Femoral Glide Test / 엎드린 자세에서 대퇴의 활주 검사" at bounding box center [850, 313] width 476 height 17
drag, startPoint x: 629, startPoint y: 331, endPoint x: 811, endPoint y: 324, distance: 182.4
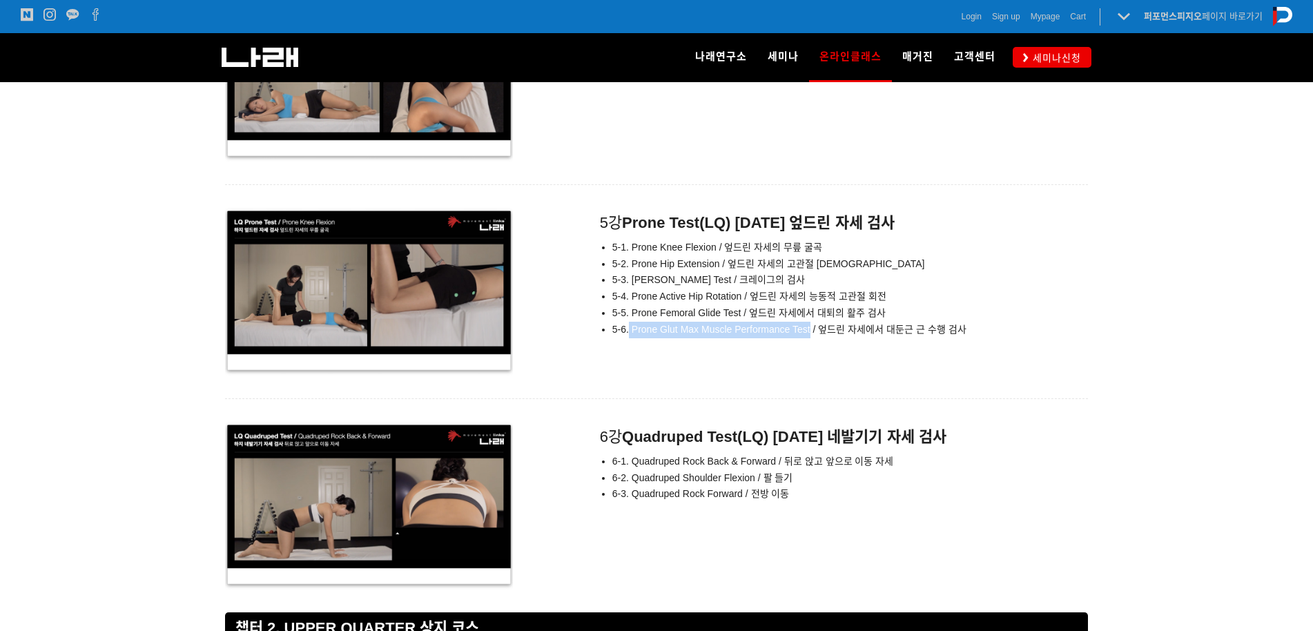
click at [811, 324] on span "5-6. Prone Glut Max Muscle Performance Test / 엎드린 자세에서 대둔근 근 수행 검사" at bounding box center [789, 329] width 354 height 11
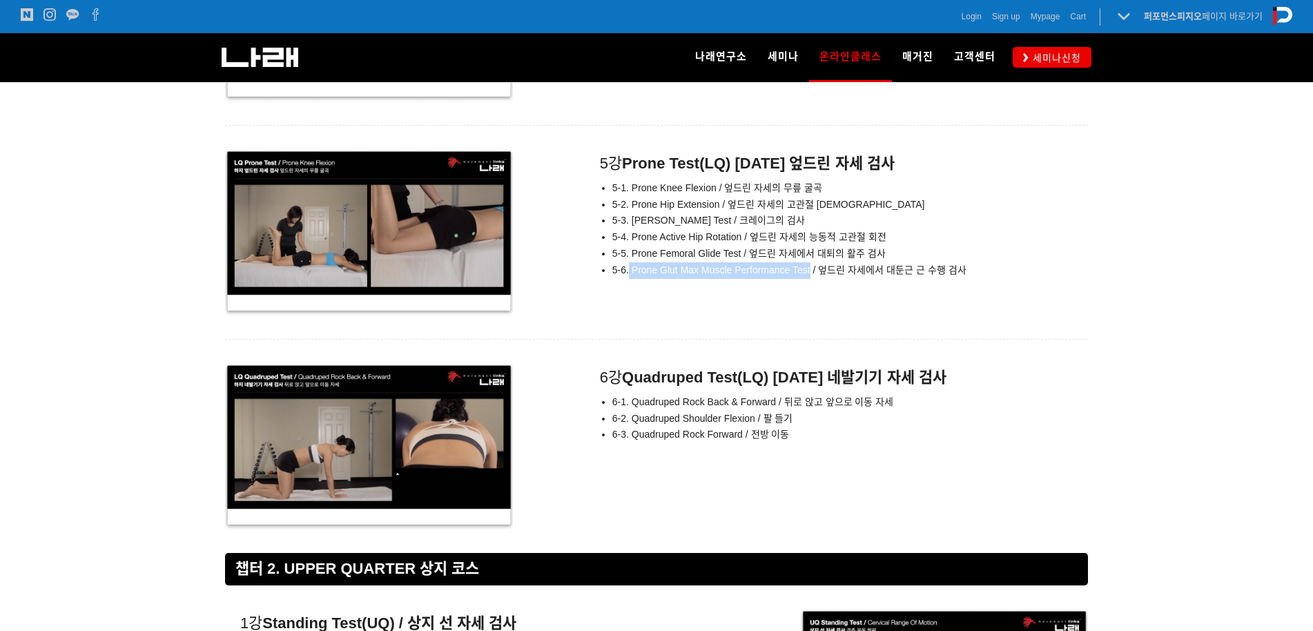
scroll to position [6192, 0]
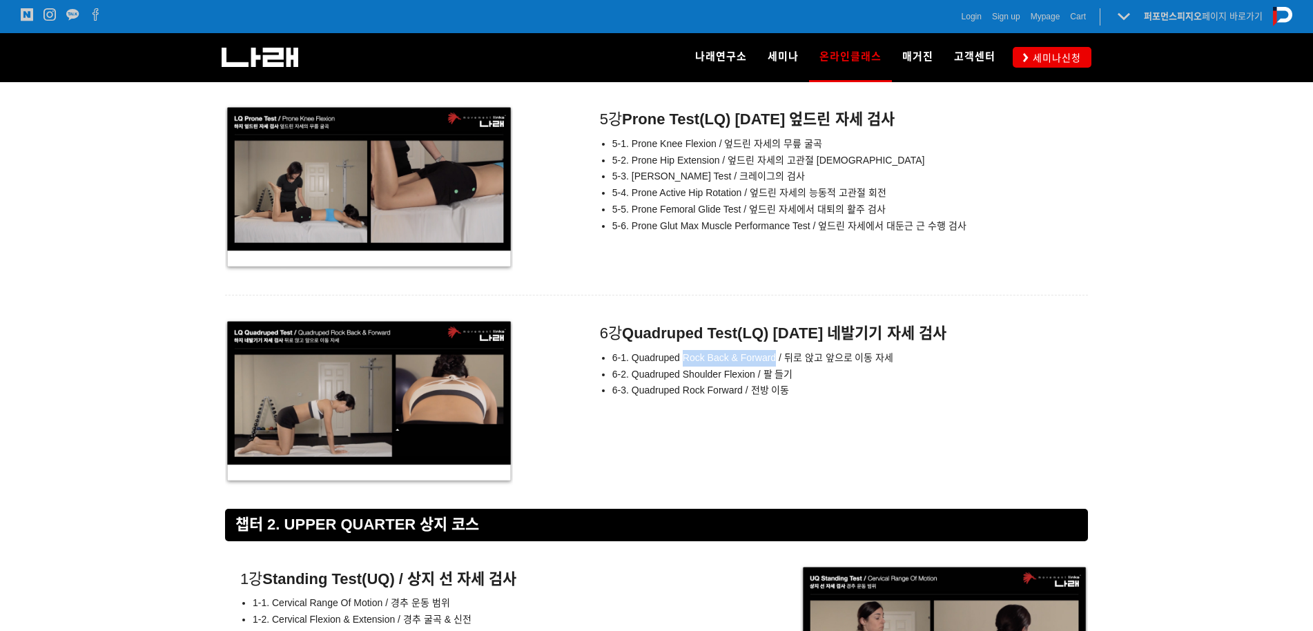
drag, startPoint x: 684, startPoint y: 360, endPoint x: 777, endPoint y: 353, distance: 92.8
click at [777, 353] on span "6-1. Quadruped Rock Back & Forward / 뒤로 앉고 앞으로 이동 자세" at bounding box center [753, 357] width 282 height 11
drag, startPoint x: 755, startPoint y: 372, endPoint x: 684, endPoint y: 374, distance: 71.1
click at [684, 374] on span "6-2. Quadruped Shoulder Flexion / 팔 들기" at bounding box center [702, 374] width 181 height 11
click at [724, 375] on span "6-2. Quadruped Shoulder Flexion / 팔 들기" at bounding box center [702, 374] width 181 height 11
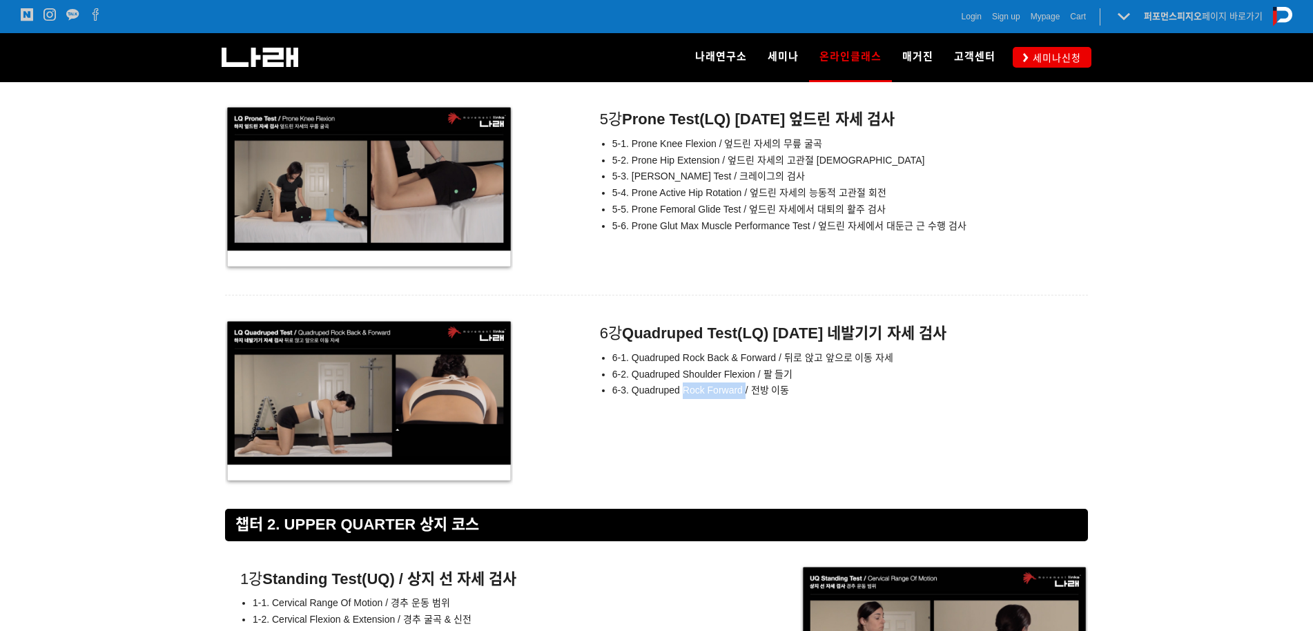
drag, startPoint x: 745, startPoint y: 393, endPoint x: 684, endPoint y: 401, distance: 62.0
click at [684, 401] on div "6강 Quadruped Test(LQ) [DATE] 네발기기 자세 검사 6-1. Quadruped Rock Back & Forward / 뒤로…" at bounding box center [836, 362] width 503 height 88
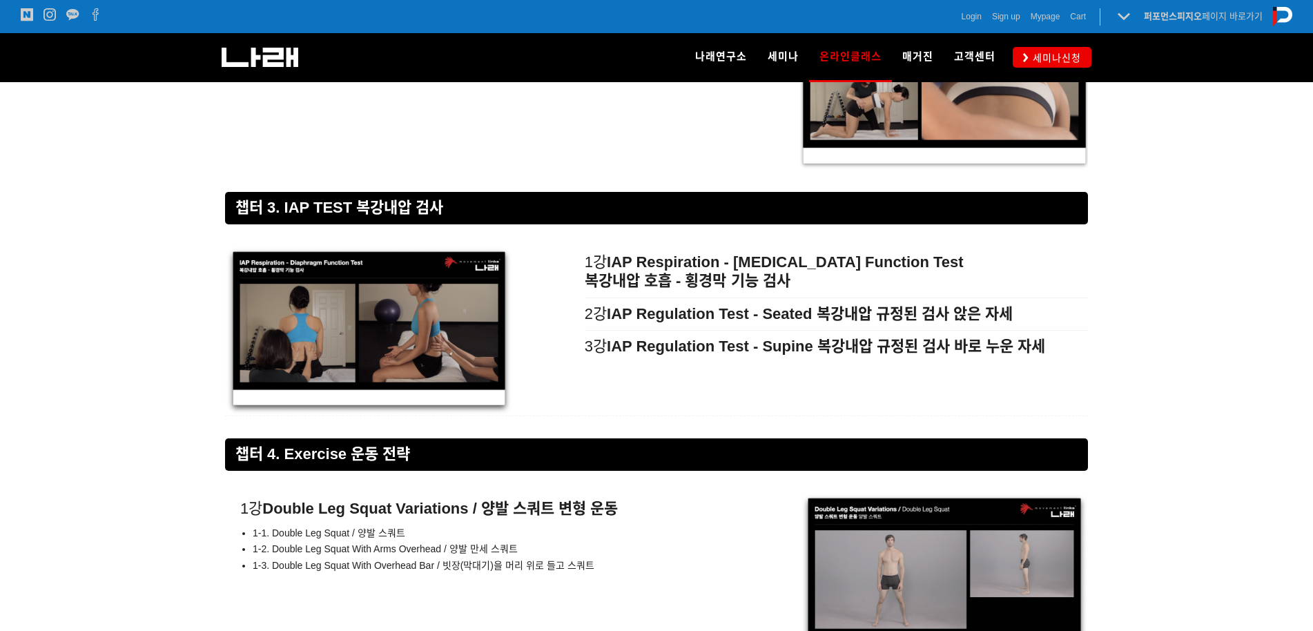
scroll to position [7642, 0]
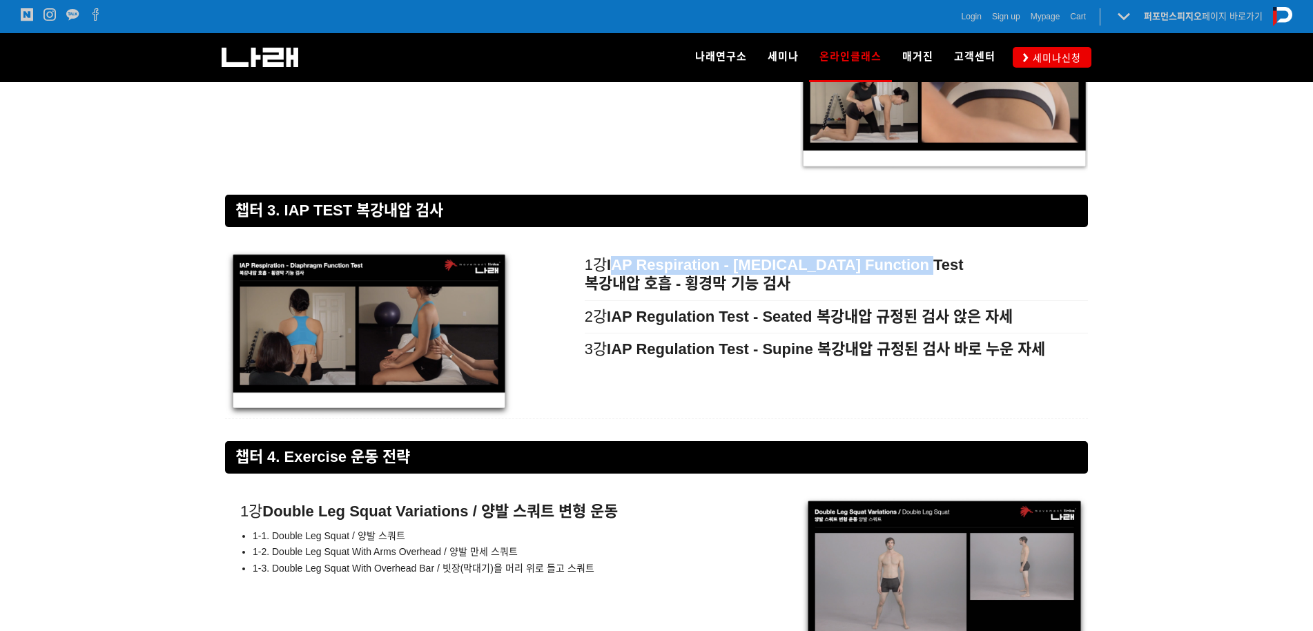
drag, startPoint x: 614, startPoint y: 263, endPoint x: 933, endPoint y: 269, distance: 319.0
click at [933, 269] on h5 "1강 IAP Respiration - [MEDICAL_DATA] Function Test 복강내압 호흡 - 횡경막 기능 검사" at bounding box center [836, 274] width 503 height 37
click at [776, 301] on div "2강 IAP Regulation Test - Seated 복강내압 규정된 검사 앉은 자세" at bounding box center [836, 317] width 503 height 32
drag, startPoint x: 813, startPoint y: 314, endPoint x: 772, endPoint y: 316, distance: 41.5
click at [772, 316] on strong "IAP Regulation Test - Seated 복강내압 규정된 검사 앉은 자세" at bounding box center [810, 316] width 406 height 17
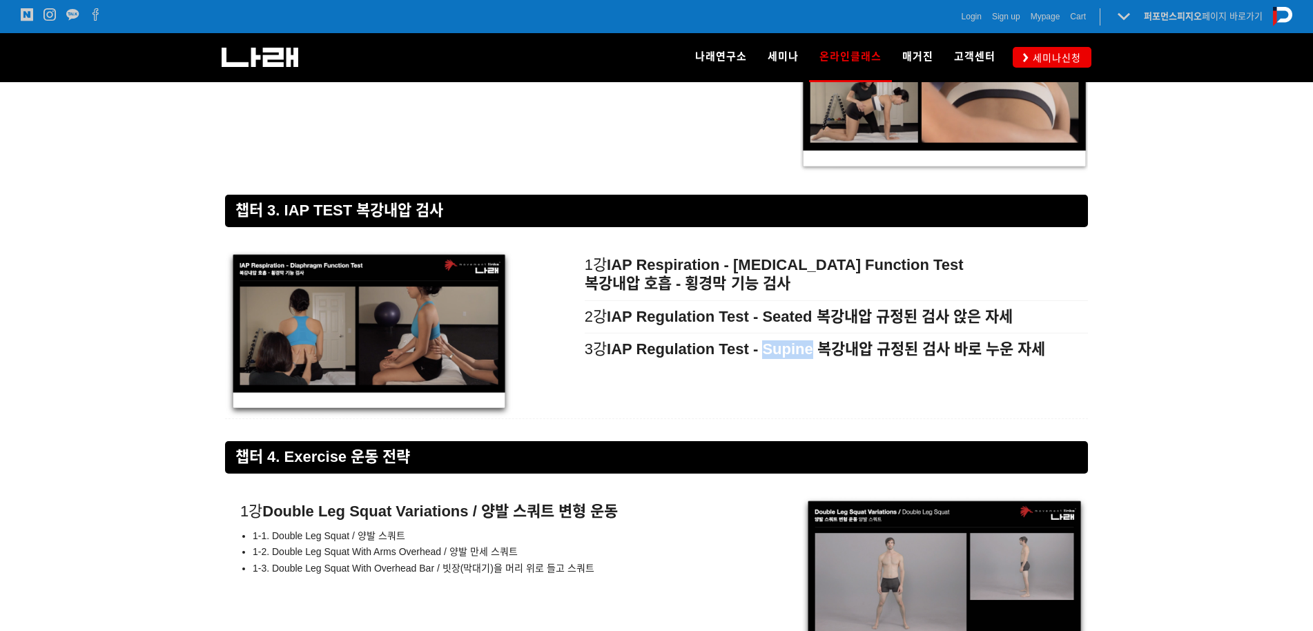
drag, startPoint x: 768, startPoint y: 351, endPoint x: 817, endPoint y: 350, distance: 49.0
click at [817, 350] on strong "IAP Regulation Test - Supine 복강내압 규정된 검사 바로 누운 자세" at bounding box center [826, 348] width 438 height 17
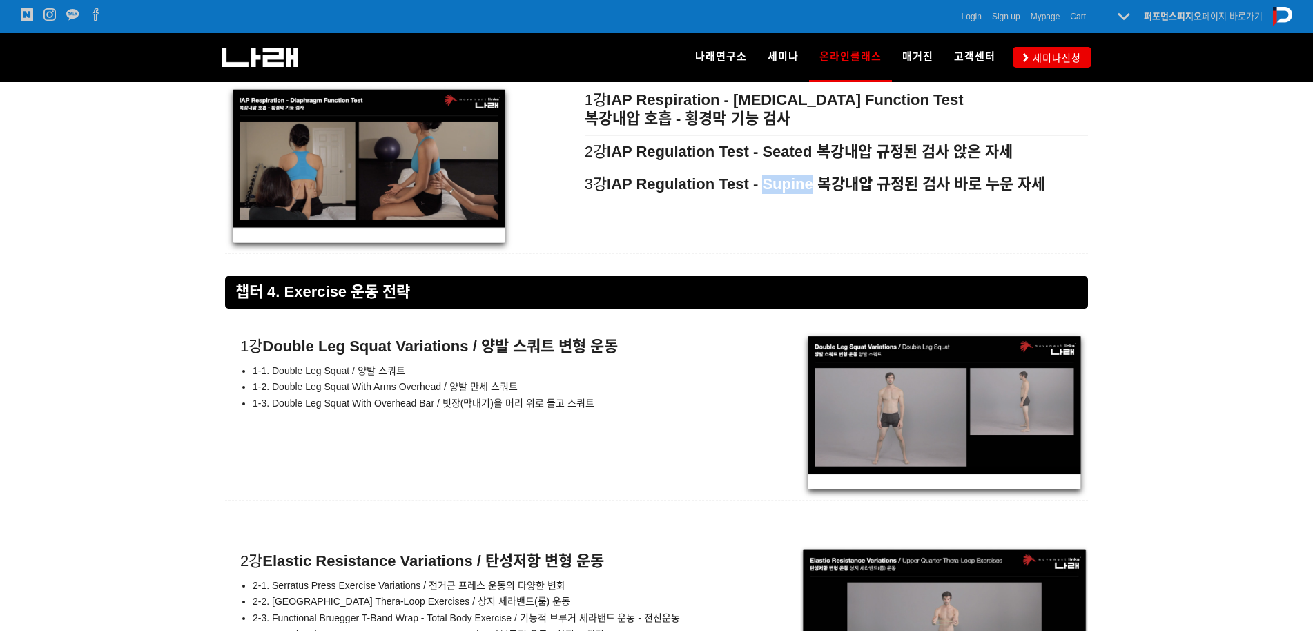
scroll to position [7953, 0]
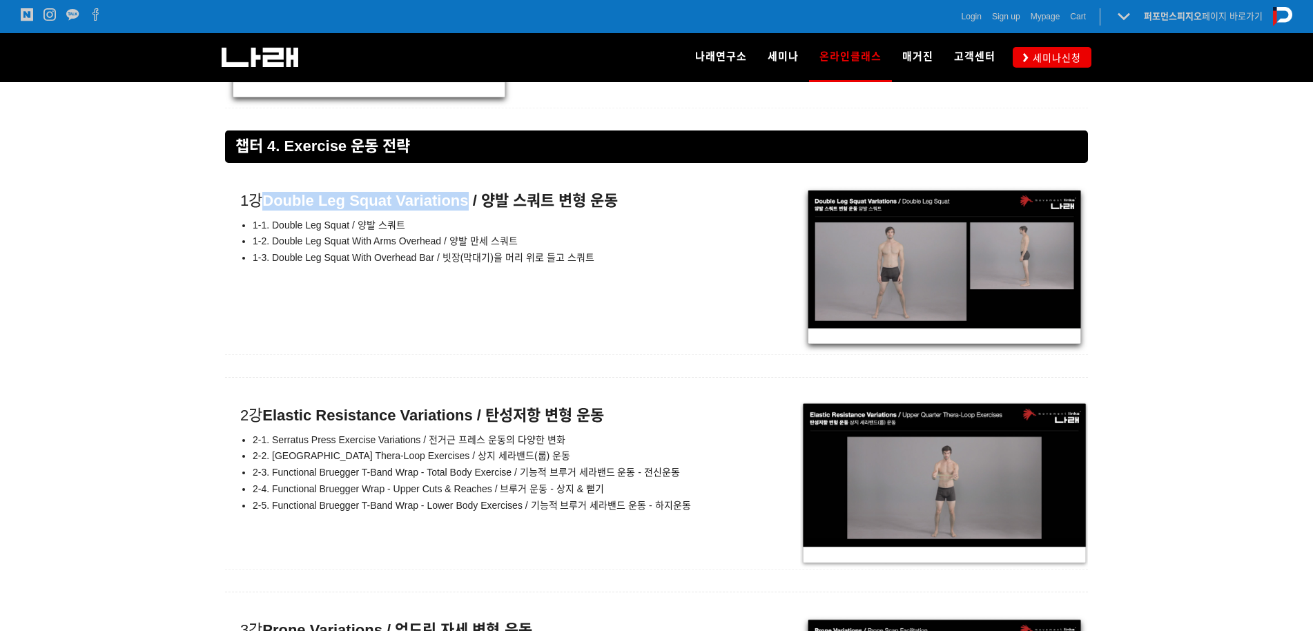
drag, startPoint x: 268, startPoint y: 197, endPoint x: 471, endPoint y: 200, distance: 203.0
click at [471, 200] on strong "Double Leg Squat Variations / 양발 스쿼트 변형 운동" at bounding box center [440, 200] width 356 height 17
click at [629, 245] on li "1-2. Double Leg Squat With Arms Overhead / 양발 만세 스쿼트" at bounding box center [491, 241] width 476 height 17
drag, startPoint x: 268, startPoint y: 203, endPoint x: 474, endPoint y: 202, distance: 205.7
click at [474, 202] on strong "Double Leg Squat Variations / 양발 스쿼트 변형 운동" at bounding box center [440, 200] width 356 height 17
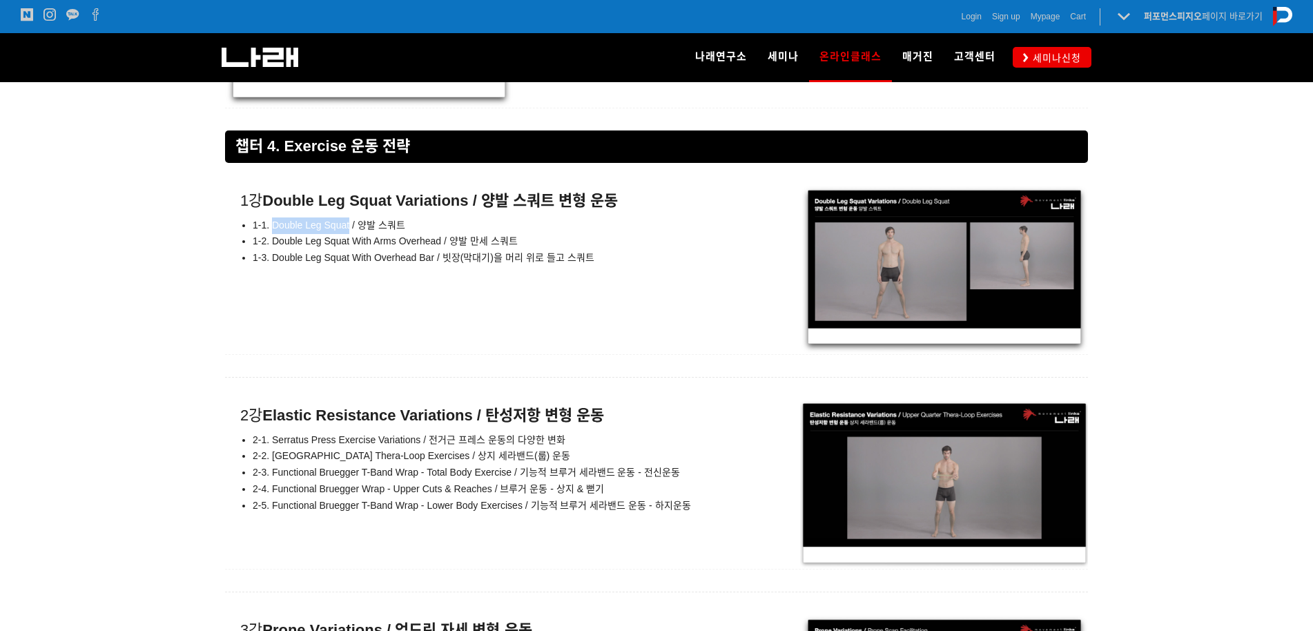
drag, startPoint x: 351, startPoint y: 226, endPoint x: 273, endPoint y: 225, distance: 77.3
click at [273, 225] on span "1-1. Double Leg Squat / 양발 스쿼트" at bounding box center [329, 225] width 153 height 11
drag, startPoint x: 271, startPoint y: 240, endPoint x: 444, endPoint y: 236, distance: 172.7
click at [444, 236] on span "1-2. Double Leg Squat With Arms Overhead / 양발 만세 스쿼트" at bounding box center [385, 240] width 265 height 11
drag, startPoint x: 436, startPoint y: 260, endPoint x: 270, endPoint y: 254, distance: 166.5
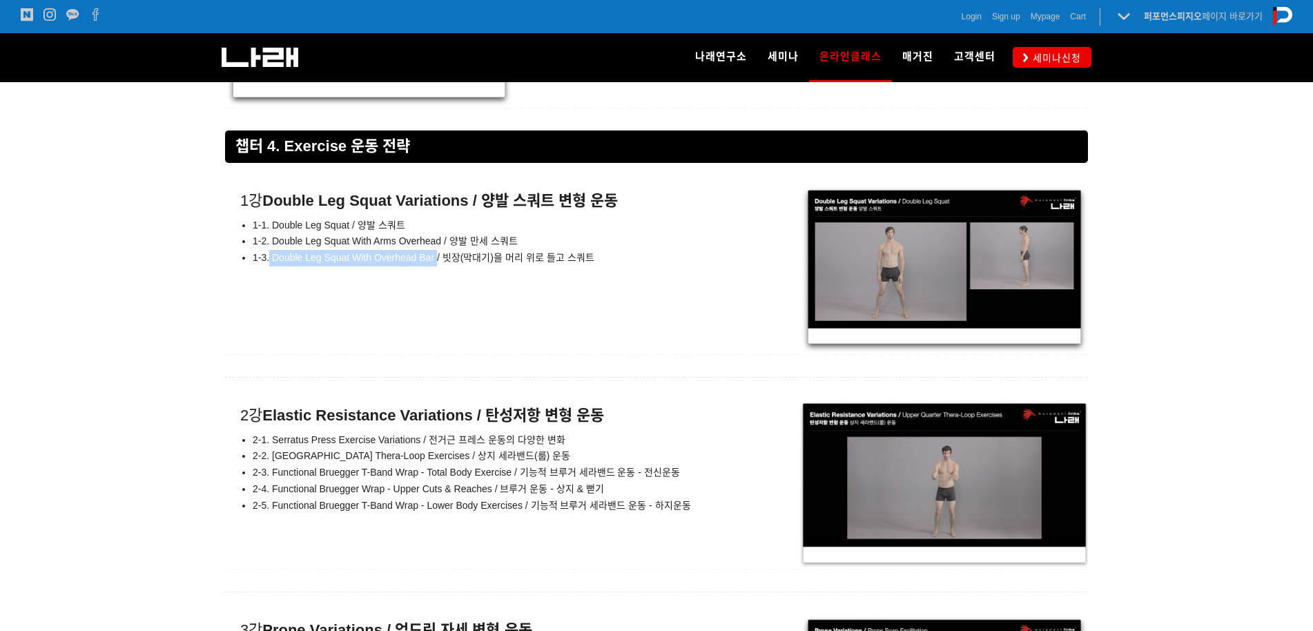
click at [270, 254] on span "1-3. Double Leg Squat With Overhead Bar / 빗장(막대기)을 머리 위로 들고 스쿼트" at bounding box center [424, 257] width 342 height 11
click at [400, 409] on strong "Elastic Resistance Variations / 탄성저항 변형 운동" at bounding box center [433, 415] width 342 height 17
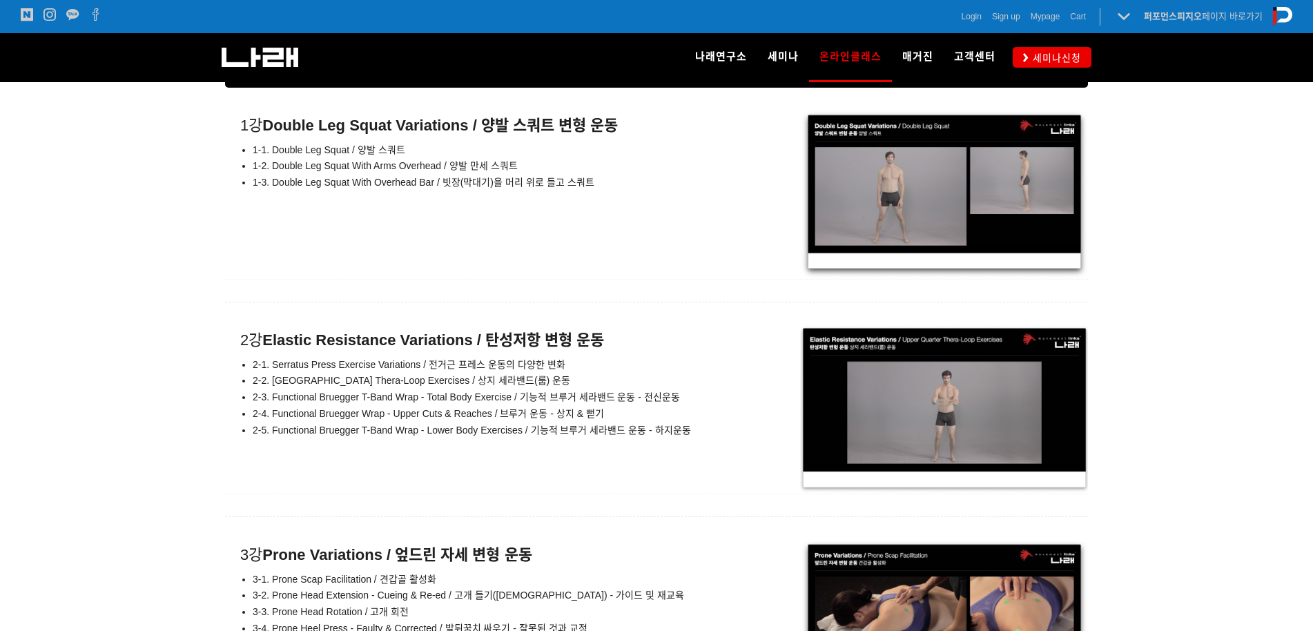
scroll to position [8057, 0]
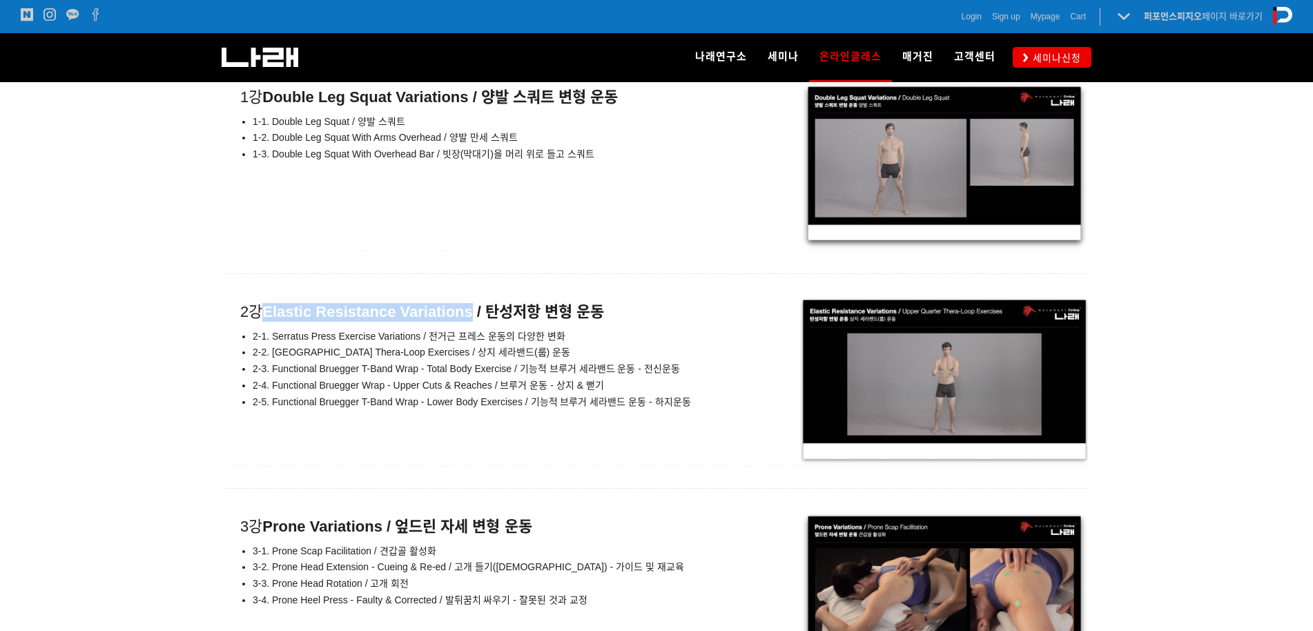
drag, startPoint x: 268, startPoint y: 314, endPoint x: 474, endPoint y: 309, distance: 205.8
click at [474, 309] on strong "Elastic Resistance Variations / 탄성저항 변형 운동" at bounding box center [433, 311] width 342 height 17
drag, startPoint x: 274, startPoint y: 337, endPoint x: 419, endPoint y: 333, distance: 145.0
click at [419, 333] on span "2-1. Serratus Press Exercise Variations / 전거근 프레스 운동의 다양한 변화" at bounding box center [409, 336] width 313 height 11
drag, startPoint x: 427, startPoint y: 353, endPoint x: 349, endPoint y: 349, distance: 77.5
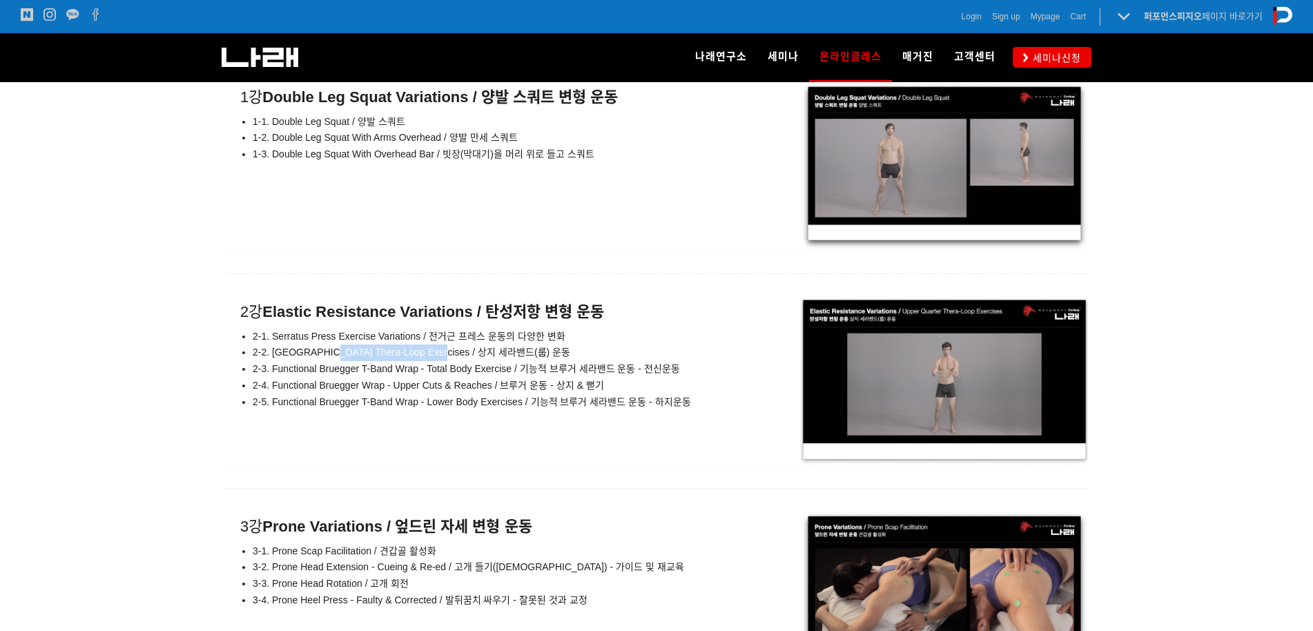
click at [327, 350] on span "2-2. [GEOGRAPHIC_DATA] Thera-Loop Exercises / 상지 세라밴드(룹) 운동" at bounding box center [412, 352] width 318 height 11
click at [381, 349] on span "2-2. [GEOGRAPHIC_DATA] Thera-Loop Exercises / 상지 세라밴드(룹) 운동" at bounding box center [412, 352] width 318 height 11
drag, startPoint x: 432, startPoint y: 355, endPoint x: 275, endPoint y: 353, distance: 156.0
click at [275, 353] on span "2-2. [GEOGRAPHIC_DATA] Thera-Loop Exercises / 상지 세라밴드(룹) 운동" at bounding box center [412, 352] width 318 height 11
drag, startPoint x: 272, startPoint y: 367, endPoint x: 515, endPoint y: 365, distance: 243.0
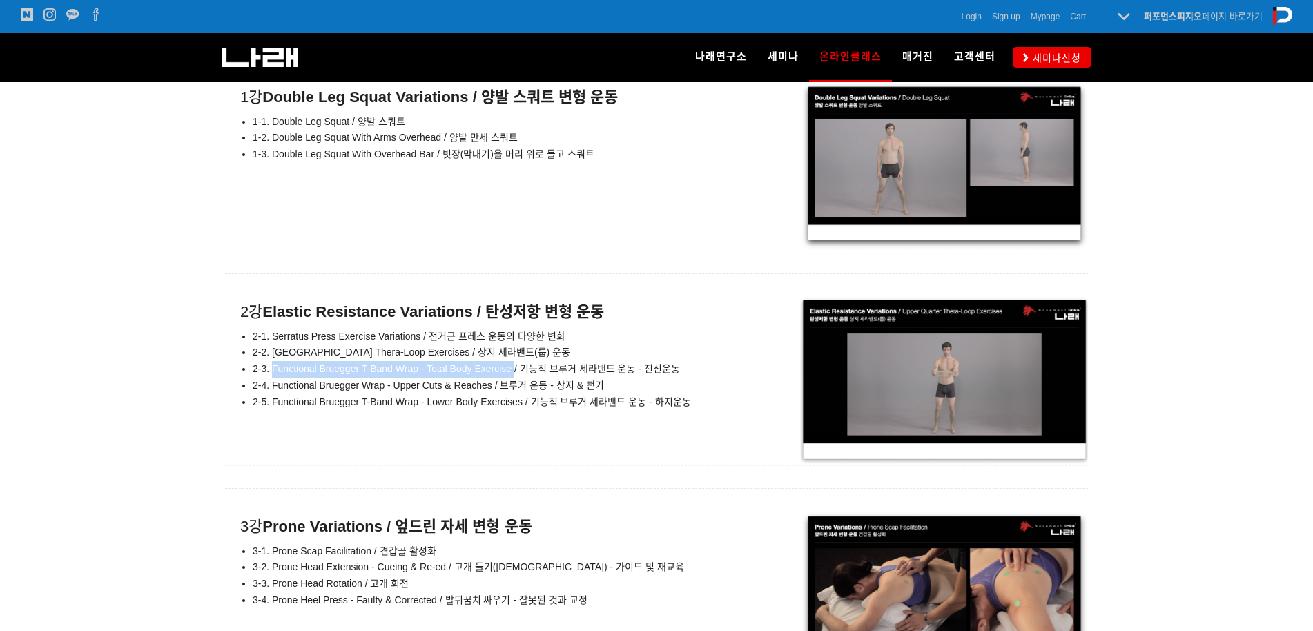
click at [515, 365] on span "2-3. Functional Bruegger T-Band Wrap - Total Body Exercise / 기능적 브루거 세라밴드 운동 - …" at bounding box center [466, 368] width 427 height 11
drag, startPoint x: 272, startPoint y: 384, endPoint x: 492, endPoint y: 382, distance: 219.6
click at [492, 382] on span "2-4. Functional Bruegger Wrap - Upper Cuts & Reaches / 브루거 운동 - 상지 & 뻗기" at bounding box center [428, 385] width 351 height 11
drag, startPoint x: 367, startPoint y: 420, endPoint x: 426, endPoint y: 409, distance: 60.3
click at [369, 420] on div "2강 Elastic Resistance Variations / 탄성저항 변형 운동 2-1. Serratus Press Exercise Vari…" at bounding box center [656, 380] width 863 height 169
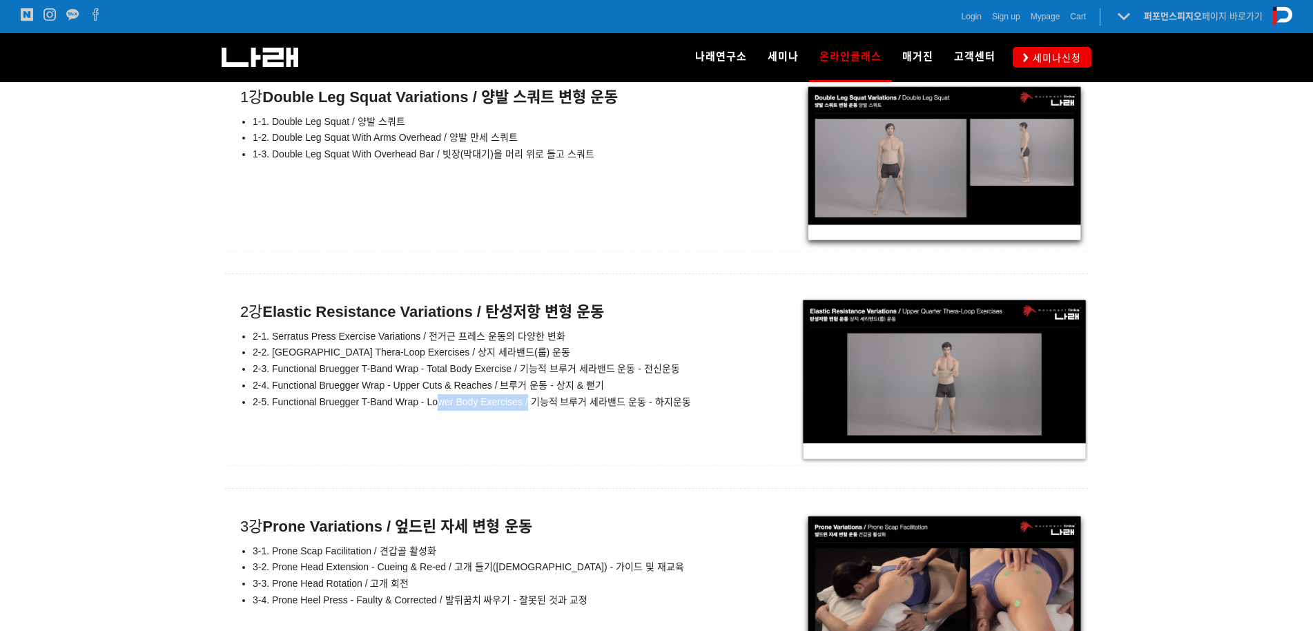
drag, startPoint x: 527, startPoint y: 402, endPoint x: 448, endPoint y: 418, distance: 81.0
click at [436, 409] on div "2강 Elastic Resistance Variations / 탄성저항 변형 운동 2-1. Serratus Press Exercise Vari…" at bounding box center [476, 357] width 503 height 122
drag, startPoint x: 448, startPoint y: 418, endPoint x: 476, endPoint y: 452, distance: 44.1
click at [448, 418] on div "2강 Elastic Resistance Variations / 탄성저항 변형 운동 2-1. Serratus Press Exercise Vari…" at bounding box center [656, 380] width 863 height 169
click at [478, 454] on div "2강 Elastic Resistance Variations / 탄성저항 변형 운동 2-1. Serratus Press Exercise Vari…" at bounding box center [656, 380] width 863 height 169
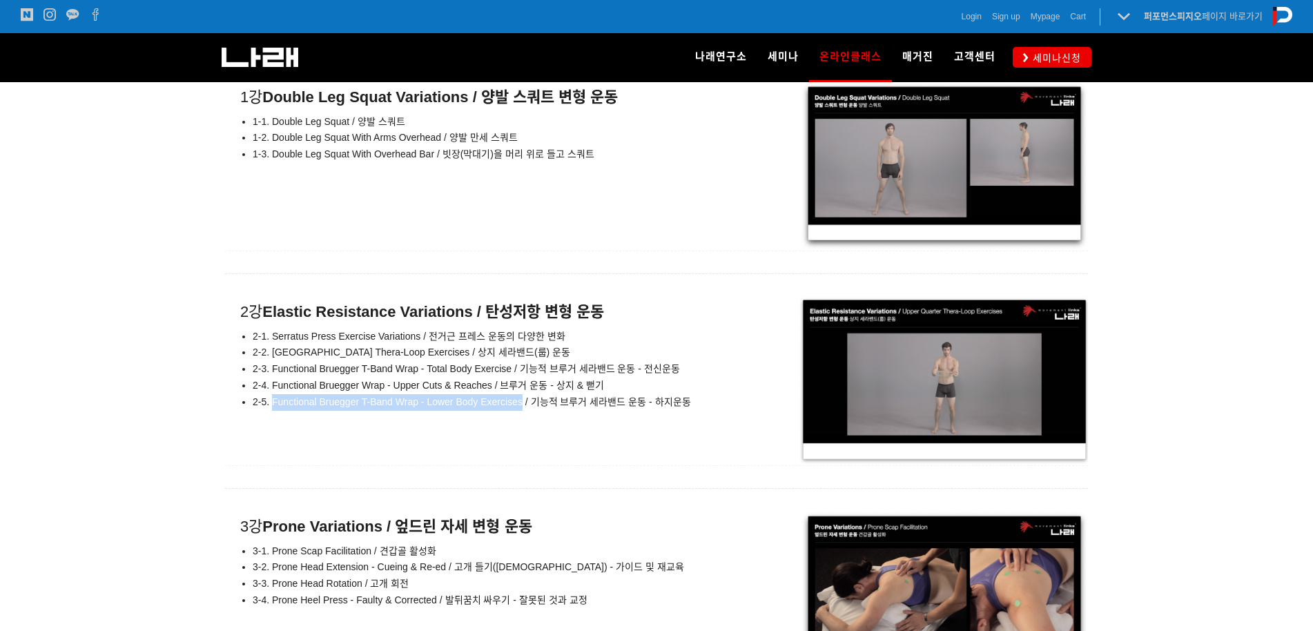
drag, startPoint x: 521, startPoint y: 401, endPoint x: 275, endPoint y: 405, distance: 245.8
click at [274, 405] on span "2-5. Functional Bruegger T-Band Wrap - Lower Body Exercises / 기능적 브루거 세라밴드 운동 -…" at bounding box center [472, 401] width 438 height 11
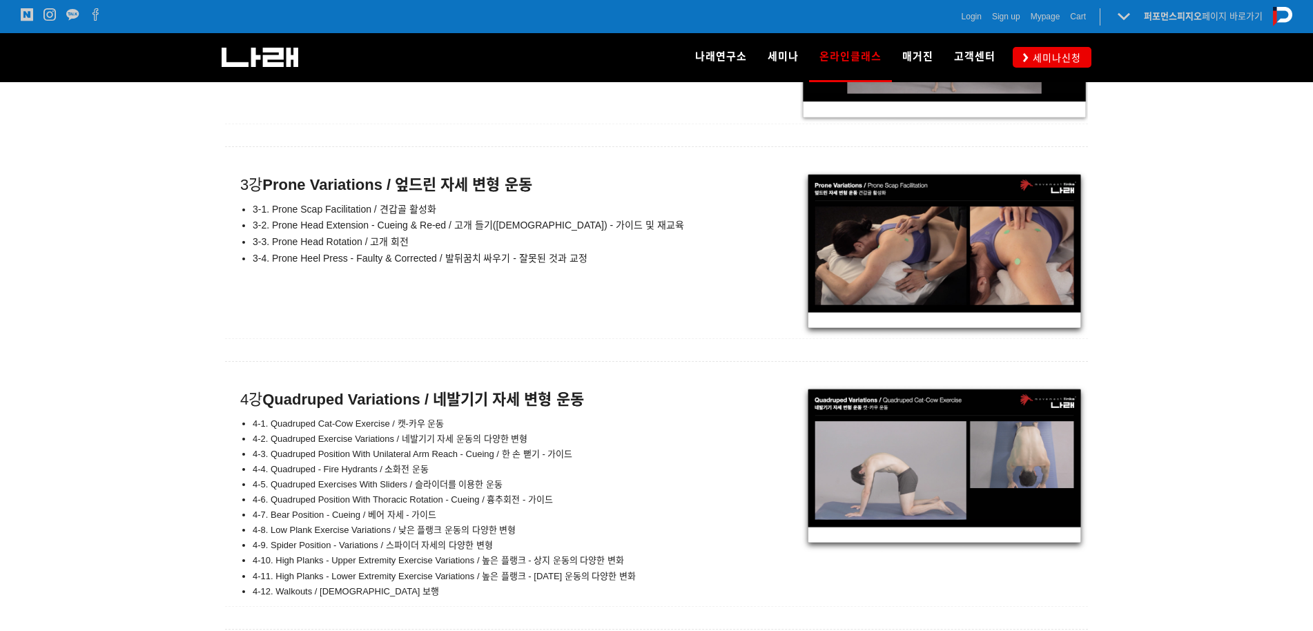
scroll to position [8367, 0]
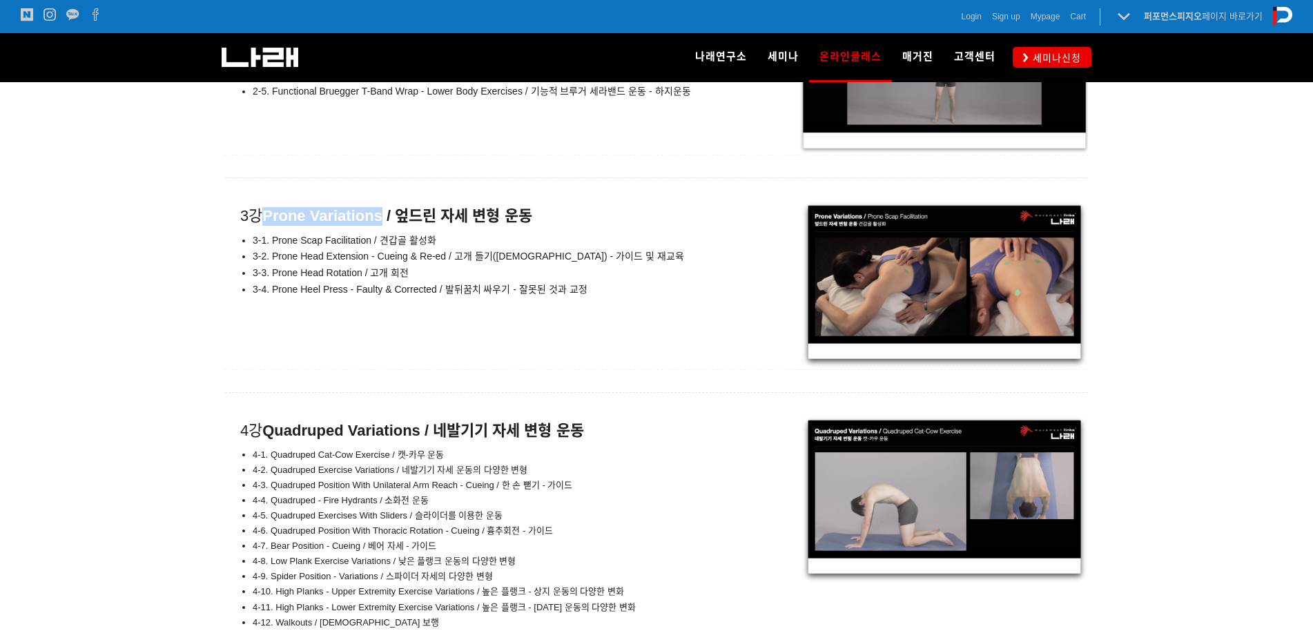
drag, startPoint x: 267, startPoint y: 213, endPoint x: 385, endPoint y: 212, distance: 117.4
click at [385, 212] on strong "Prone Variations / 엎드린 자세 변형 운동" at bounding box center [396, 215] width 269 height 17
drag, startPoint x: 270, startPoint y: 239, endPoint x: 369, endPoint y: 239, distance: 99.4
click at [369, 239] on span "3-1. Prone Scap Facilitation / 견갑골 활성화" at bounding box center [345, 240] width 184 height 11
drag, startPoint x: 446, startPoint y: 255, endPoint x: 273, endPoint y: 259, distance: 172.6
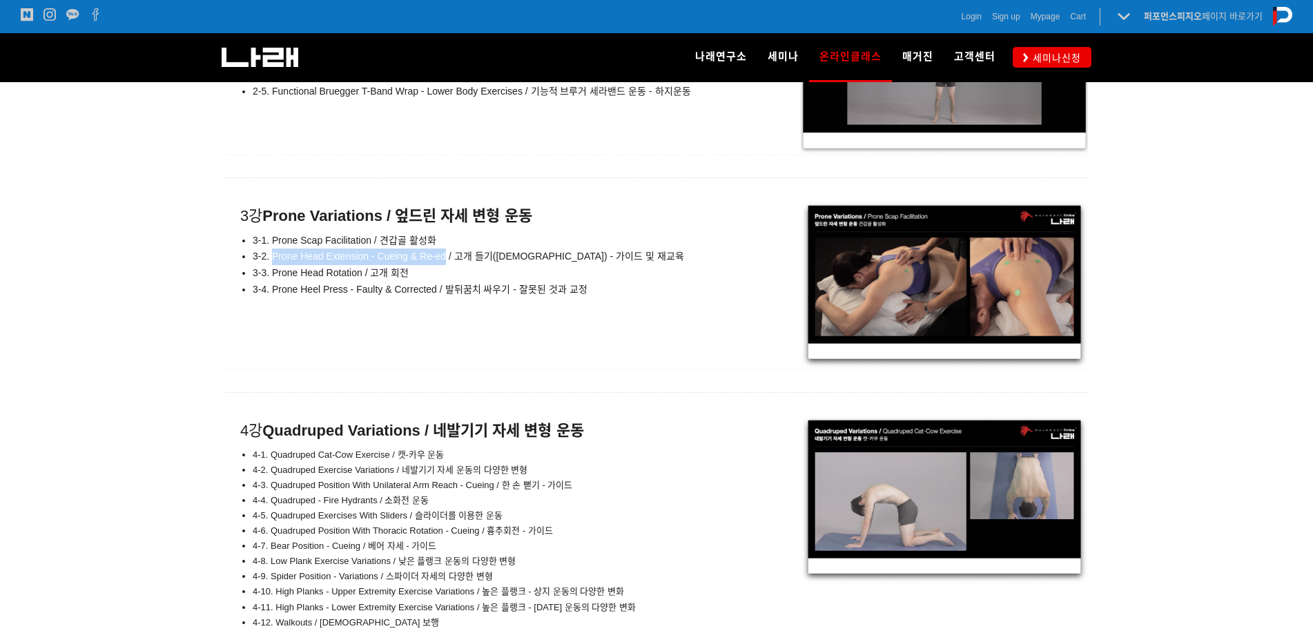
click at [273, 259] on span "3-2. Prone Head Extension - Cueing & Re-ed / 고개 들기([DEMOGRAPHIC_DATA]) - 가이드 및 …" at bounding box center [469, 256] width 432 height 11
drag, startPoint x: 361, startPoint y: 273, endPoint x: 271, endPoint y: 266, distance: 90.0
click at [271, 267] on span "3-3. Prone Head Rotation / 고개 회전" at bounding box center [331, 272] width 156 height 11
drag, startPoint x: 270, startPoint y: 289, endPoint x: 434, endPoint y: 296, distance: 164.5
click at [434, 296] on li "3-4. Prone Heel Press - Faulty & Corrected / 발뒤꿈치 싸우기 - 잘못된 것과 교정" at bounding box center [491, 290] width 476 height 17
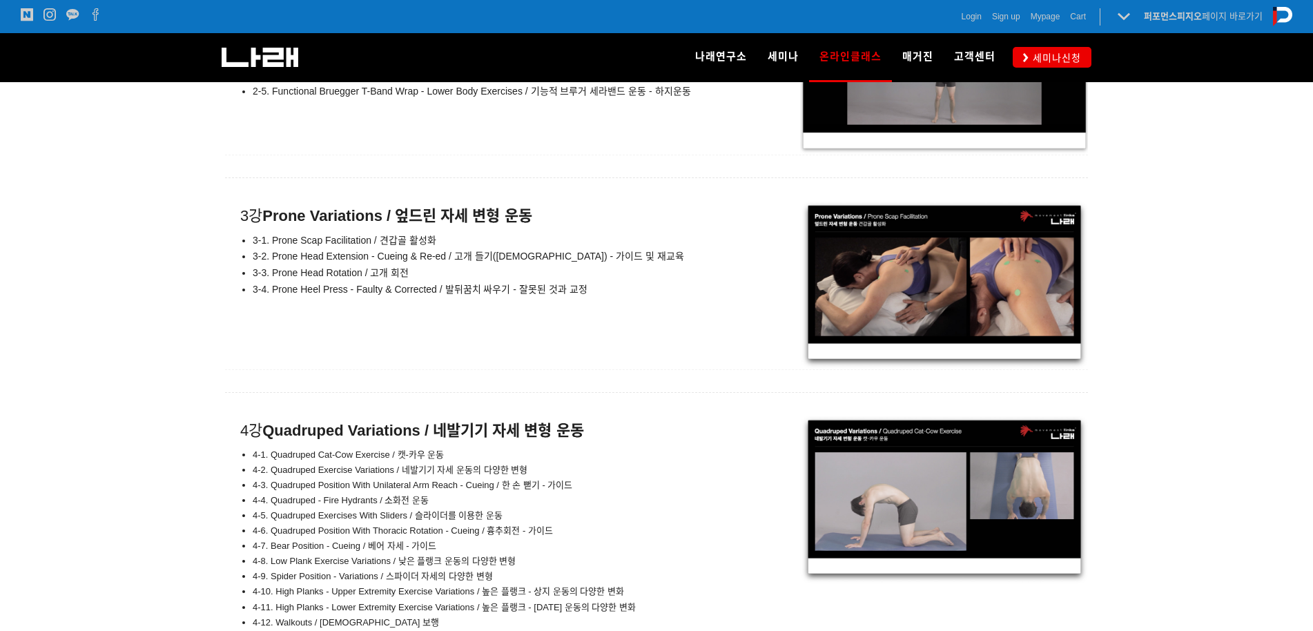
click at [16, 318] on div at bounding box center [656, 285] width 1313 height 170
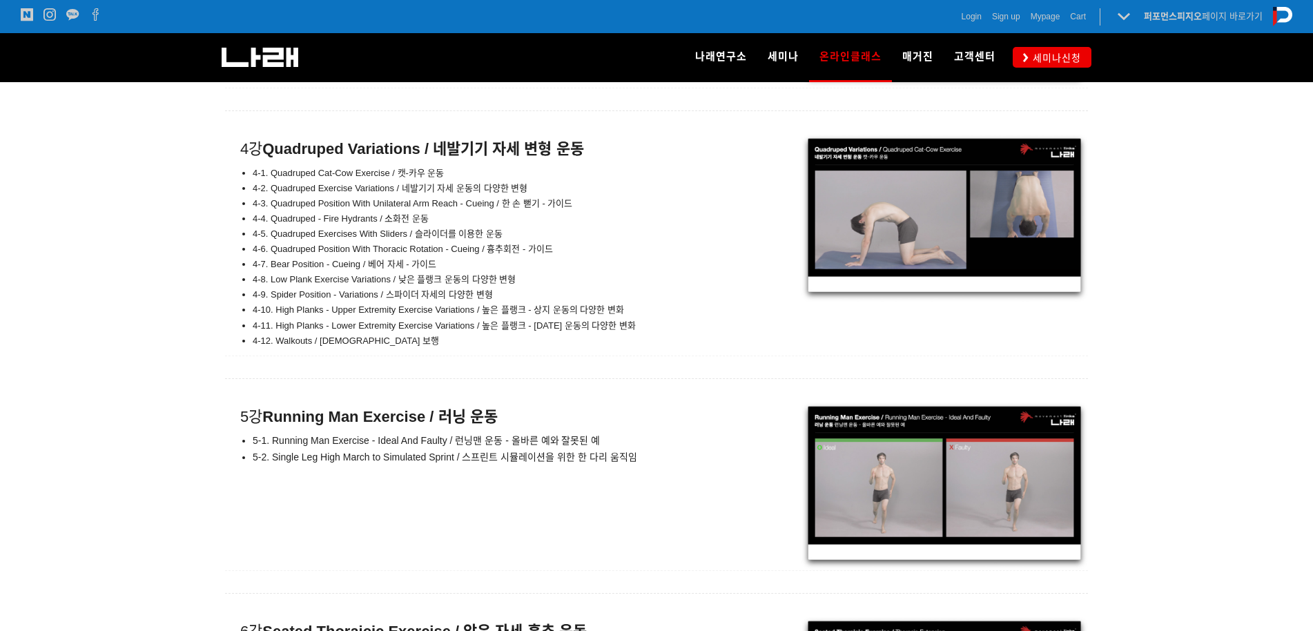
scroll to position [8678, 0]
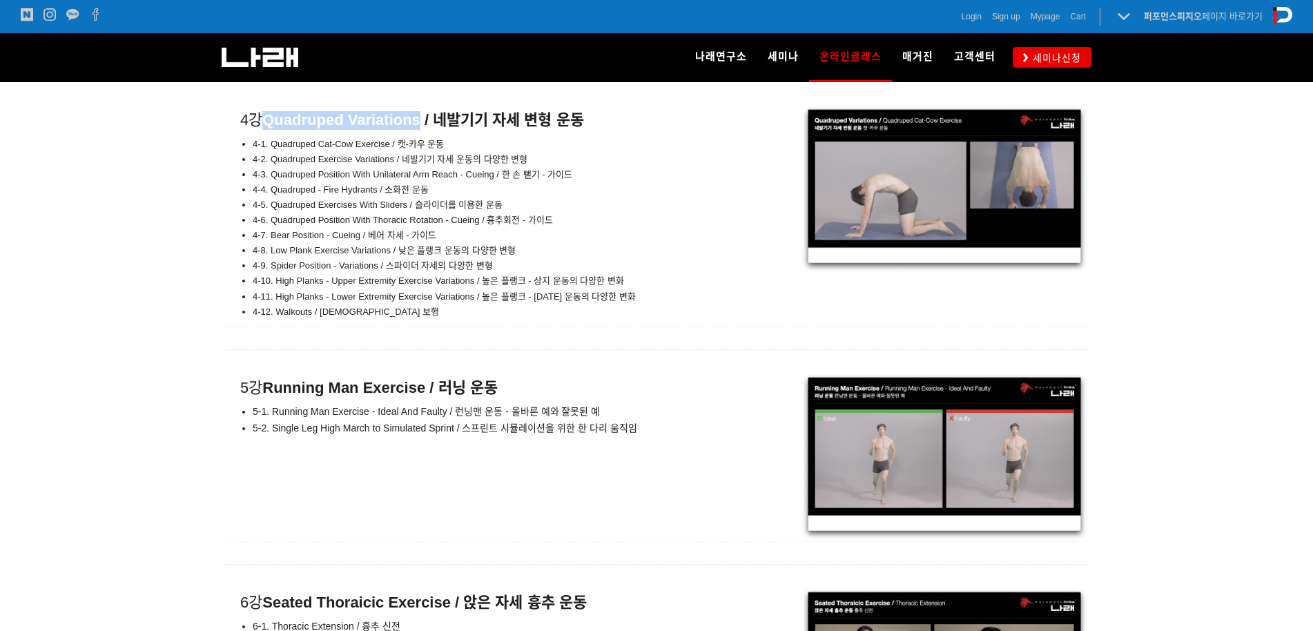
drag, startPoint x: 269, startPoint y: 117, endPoint x: 423, endPoint y: 117, distance: 154.0
click at [423, 117] on strong "Quadruped Variations / 네발기기 자세 변형 운동" at bounding box center [422, 119] width 321 height 17
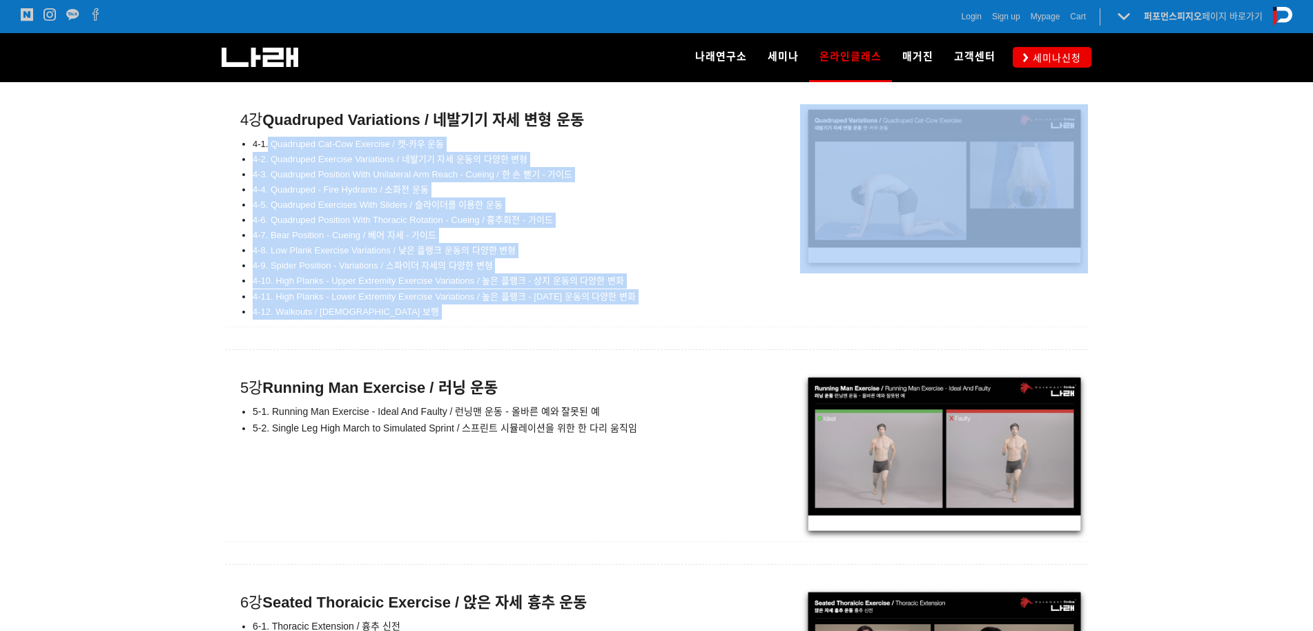
drag, startPoint x: 269, startPoint y: 140, endPoint x: 638, endPoint y: 326, distance: 413.4
click at [629, 327] on div at bounding box center [656, 338] width 863 height 22
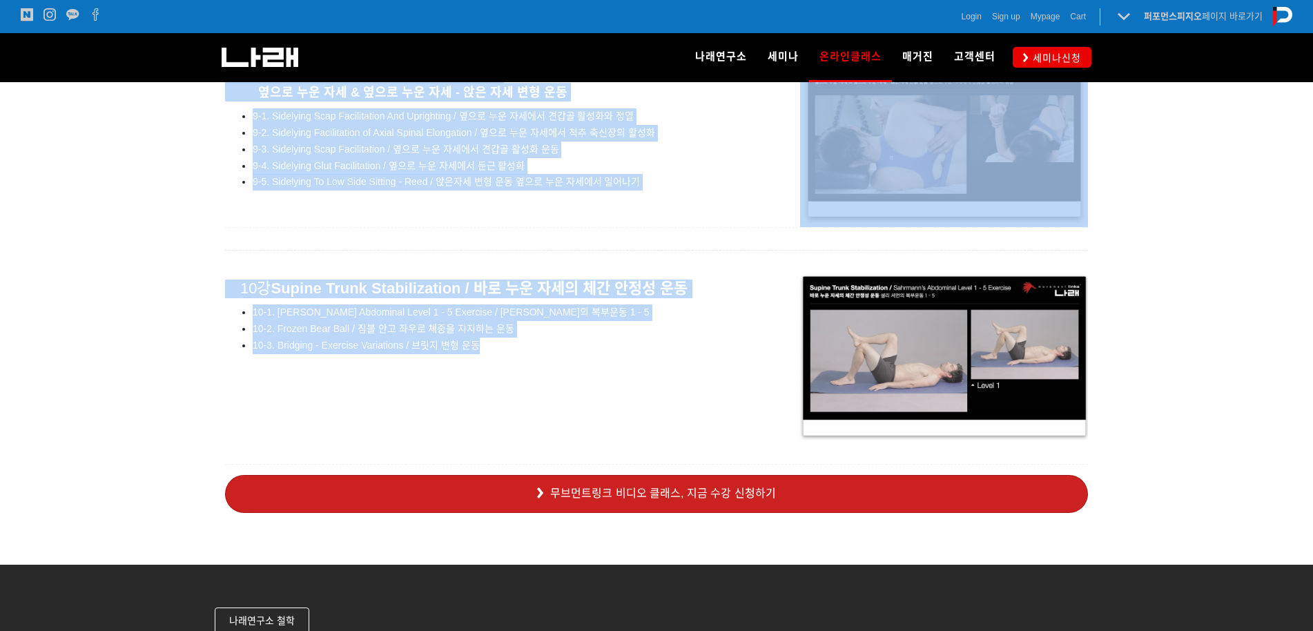
scroll to position [10024, 0]
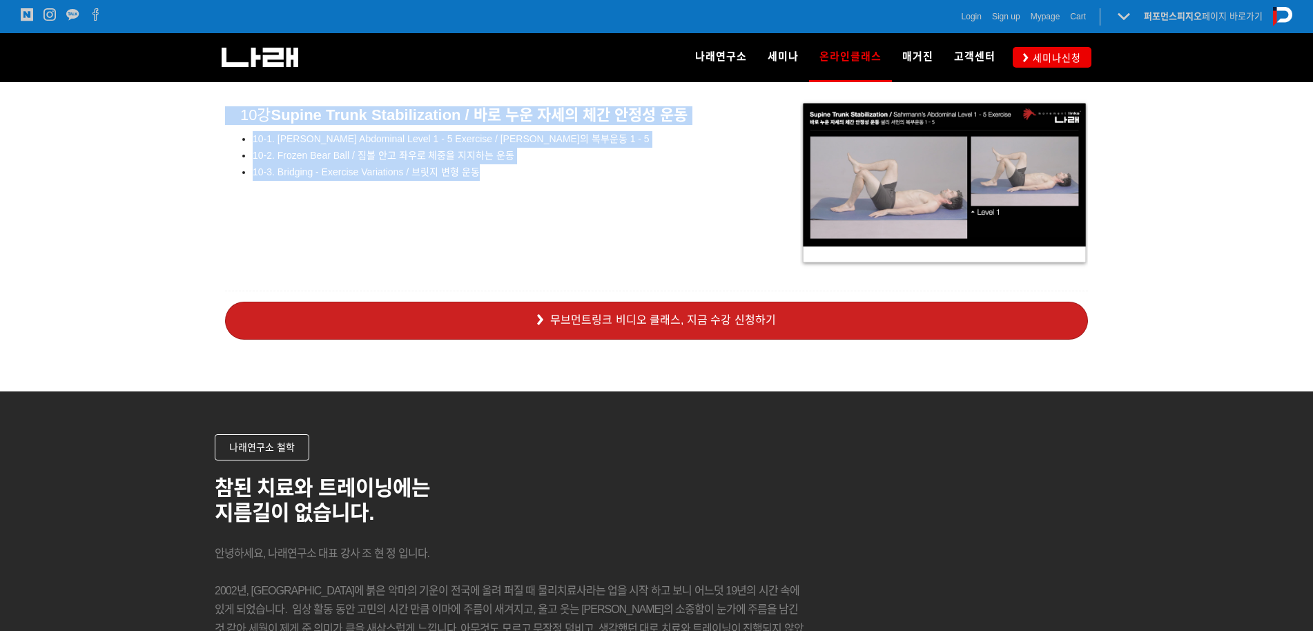
drag, startPoint x: 246, startPoint y: 217, endPoint x: 492, endPoint y: 199, distance: 246.5
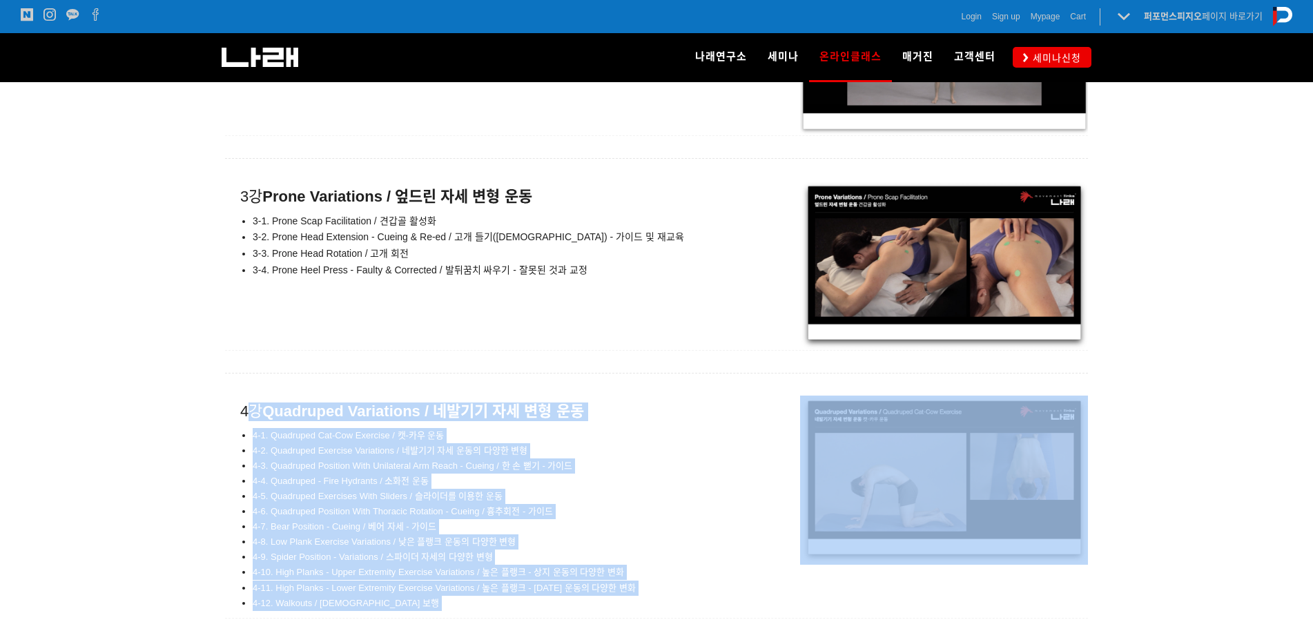
scroll to position [8367, 0]
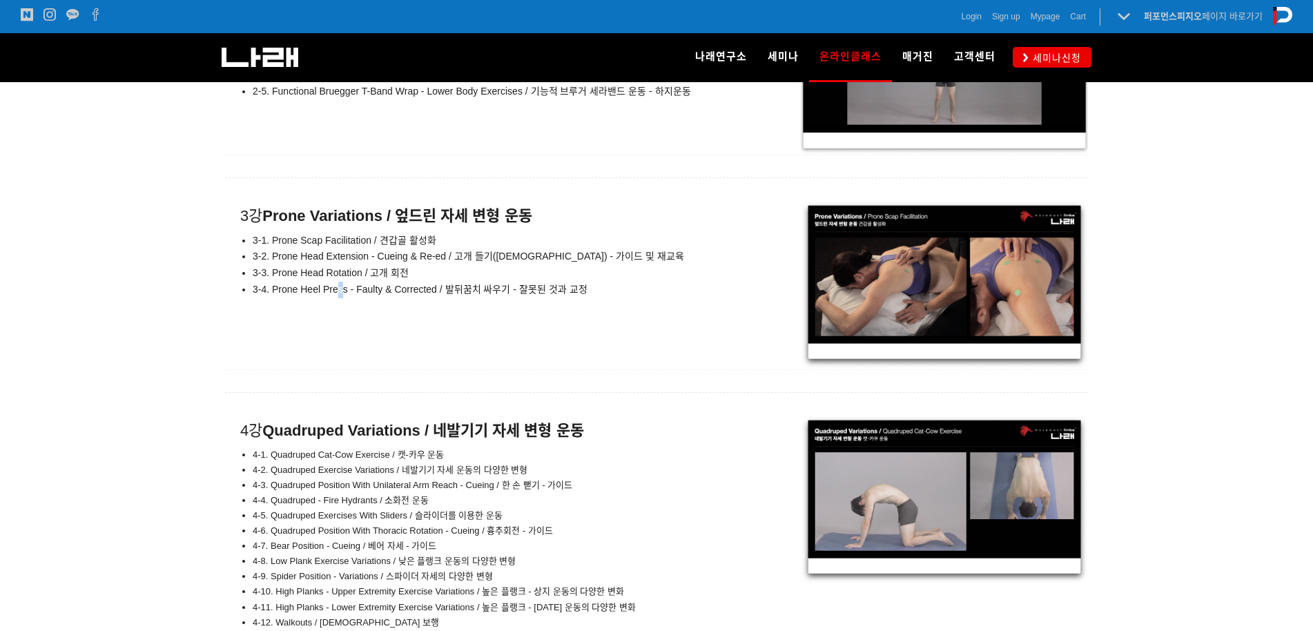
drag, startPoint x: 340, startPoint y: 314, endPoint x: 389, endPoint y: 185, distance: 138.3
click at [347, 303] on div "3강 Prone Variations / 엎드린 자세 변형 운동 3-1. Prone Scap Facilitation / 견갑골 활성화 3-2. …" at bounding box center [656, 284] width 863 height 169
